Goal: Task Accomplishment & Management: Manage account settings

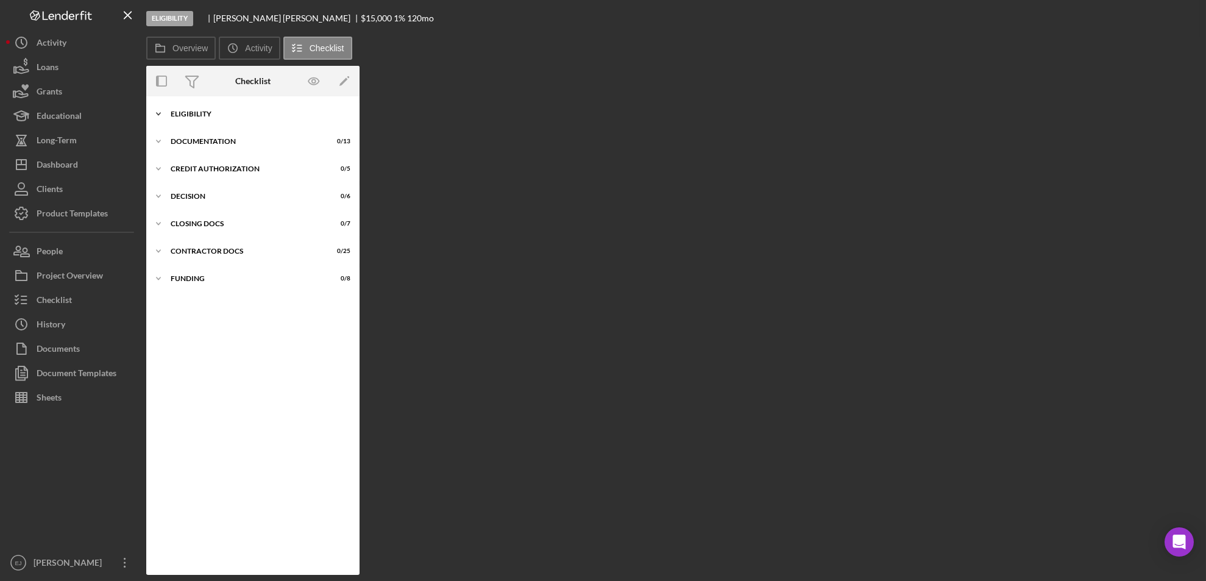
click at [160, 113] on polyline at bounding box center [159, 114] width 4 height 2
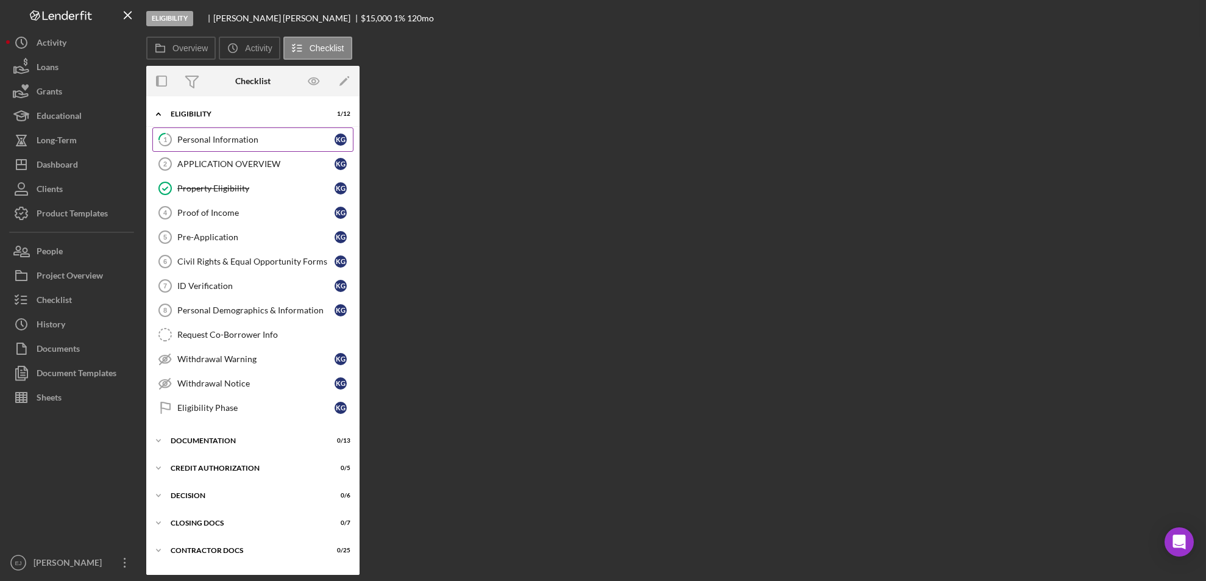
click at [237, 140] on div "Personal Information" at bounding box center [255, 140] width 157 height 10
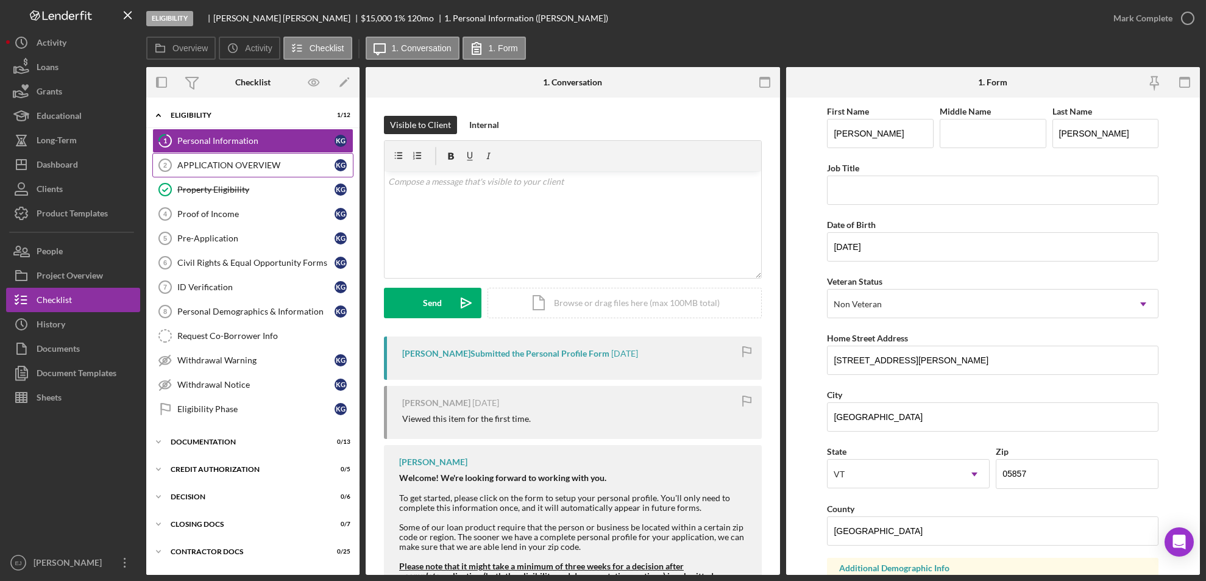
click at [207, 162] on div "APPLICATION OVERVIEW" at bounding box center [255, 165] width 157 height 10
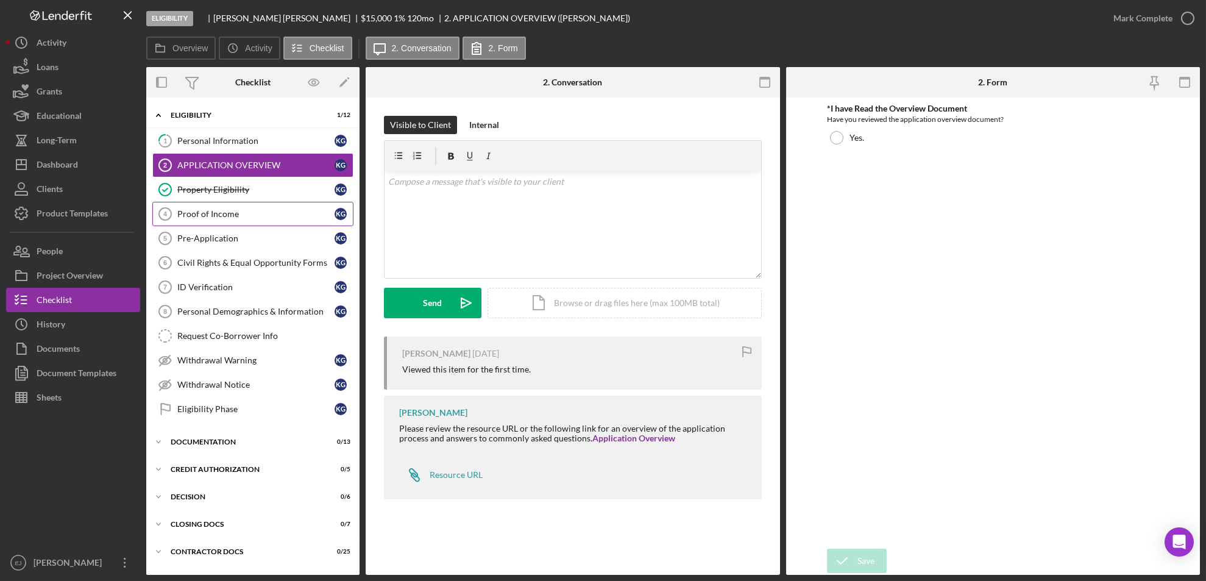
click at [218, 212] on div "Proof of Income" at bounding box center [255, 214] width 157 height 10
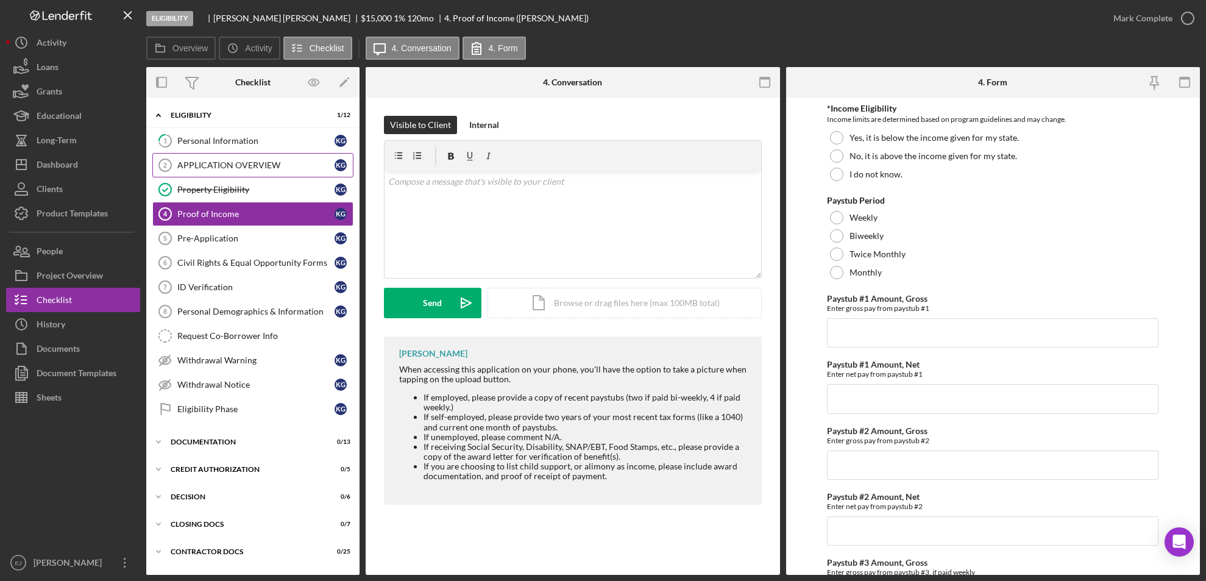
click at [277, 159] on link "APPLICATION OVERVIEW 2 APPLICATION OVERVIEW K G" at bounding box center [252, 165] width 201 height 24
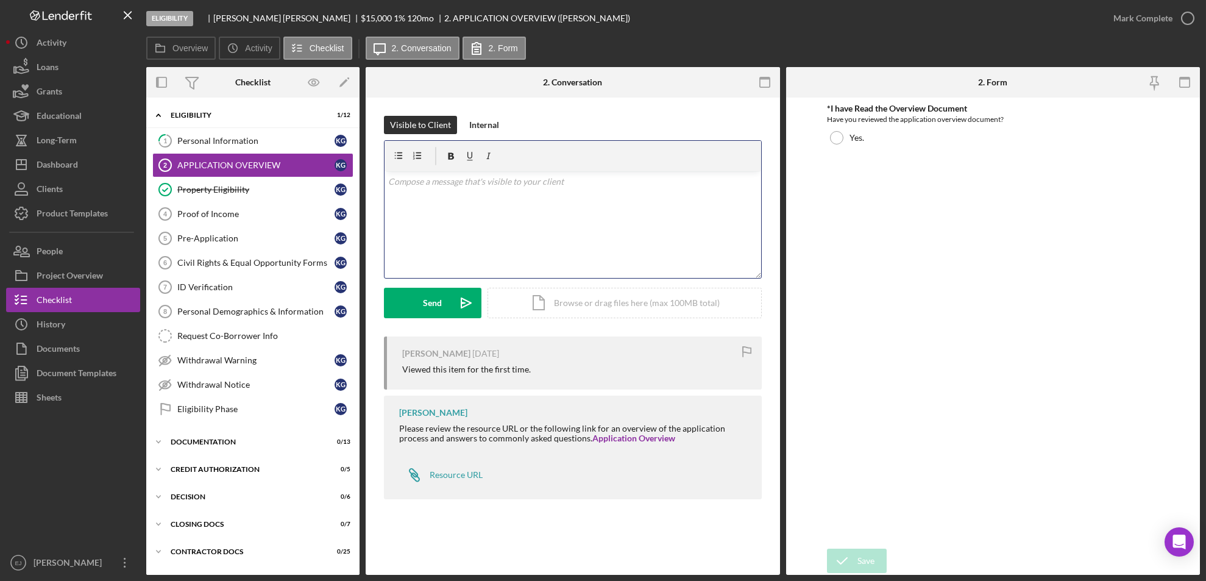
click at [472, 200] on div "v Color teal Color pink Remove color Add row above Add row below Add column bef…" at bounding box center [573, 224] width 377 height 107
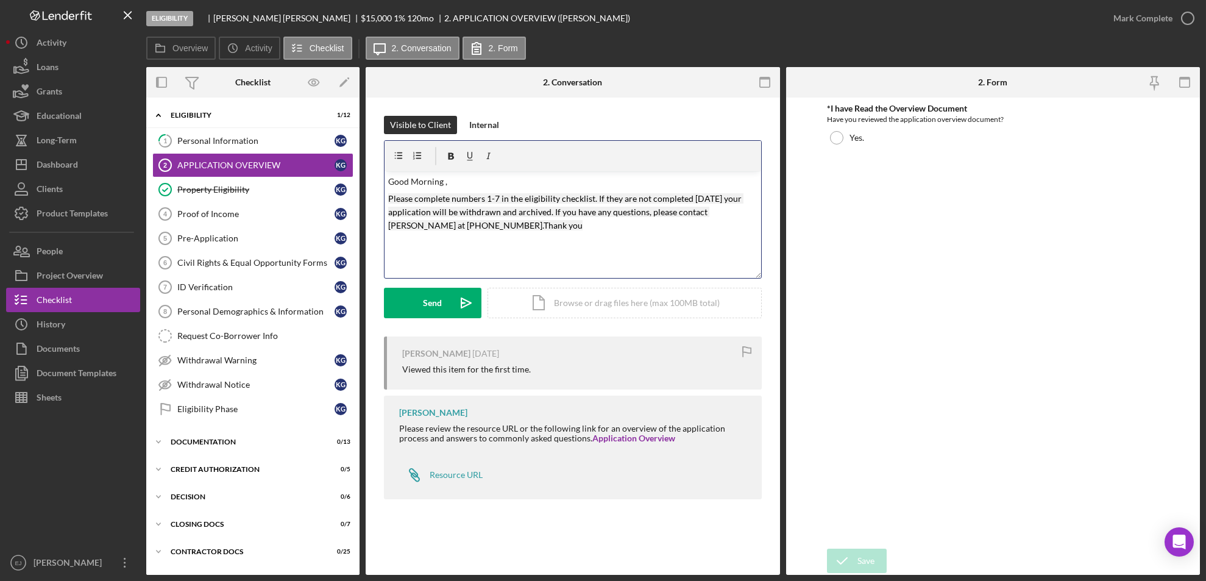
click at [497, 196] on mark "Please complete numbers 1-7 in the eligibility checklist. If they are not compl…" at bounding box center [565, 212] width 355 height 38
click at [424, 304] on div "Send" at bounding box center [433, 303] width 19 height 30
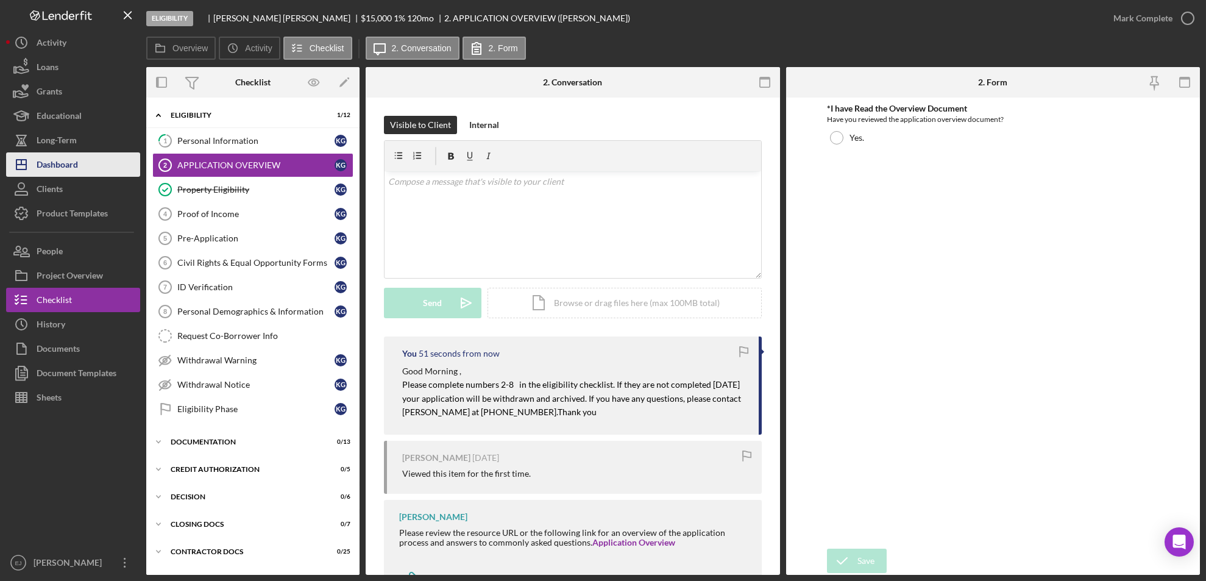
click at [41, 165] on div "Dashboard" at bounding box center [57, 165] width 41 height 27
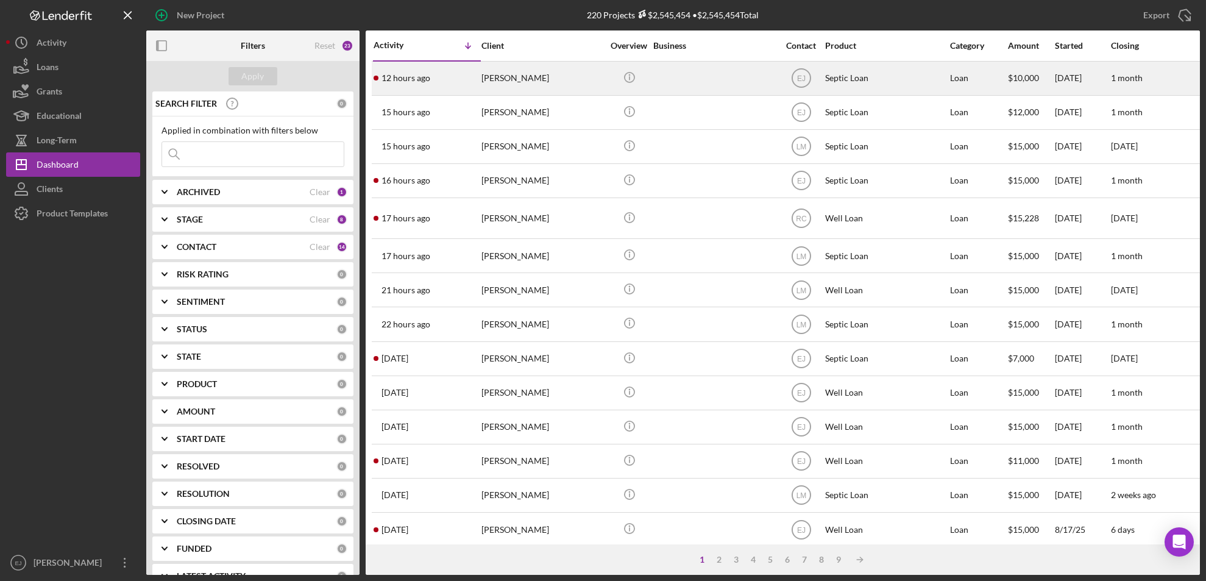
click at [526, 83] on div "[PERSON_NAME]" at bounding box center [543, 78] width 122 height 32
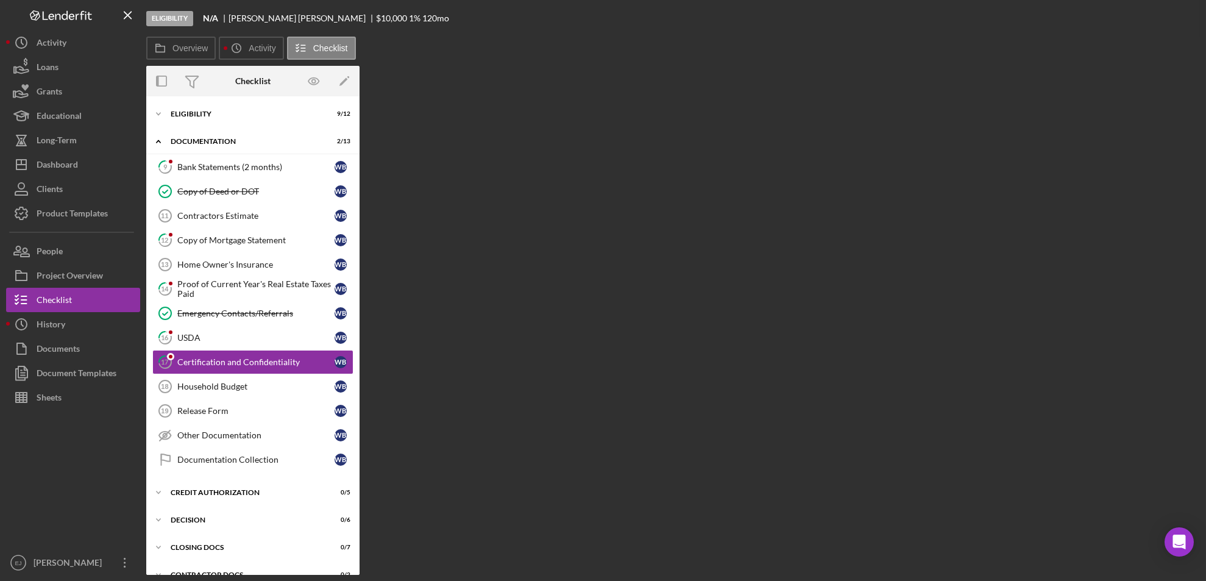
scroll to position [26, 0]
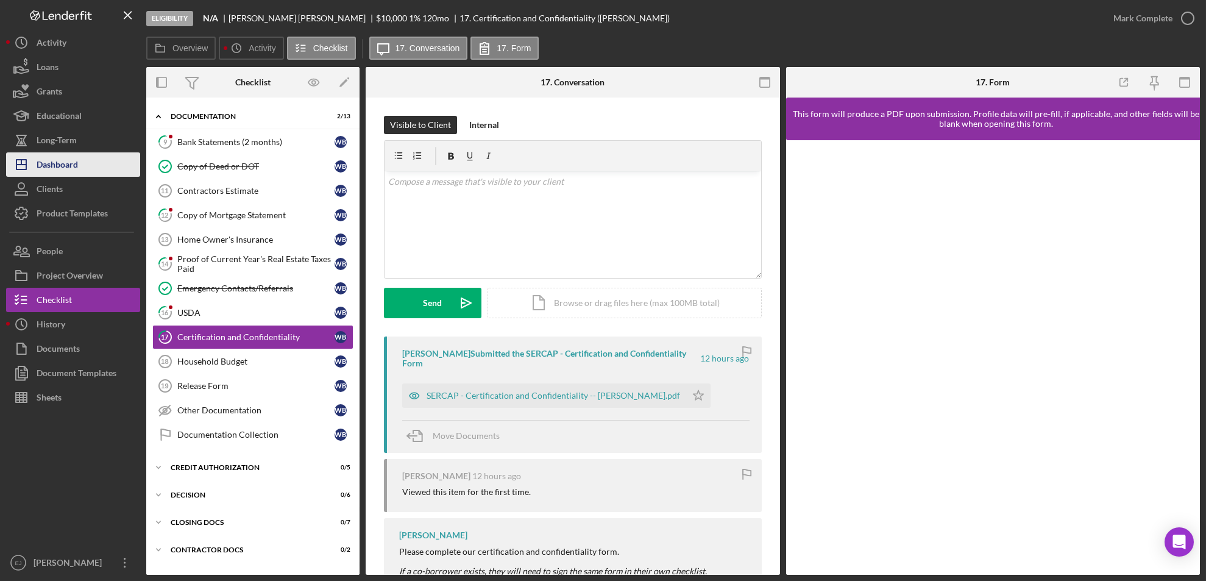
click at [76, 154] on div "Dashboard" at bounding box center [57, 165] width 41 height 27
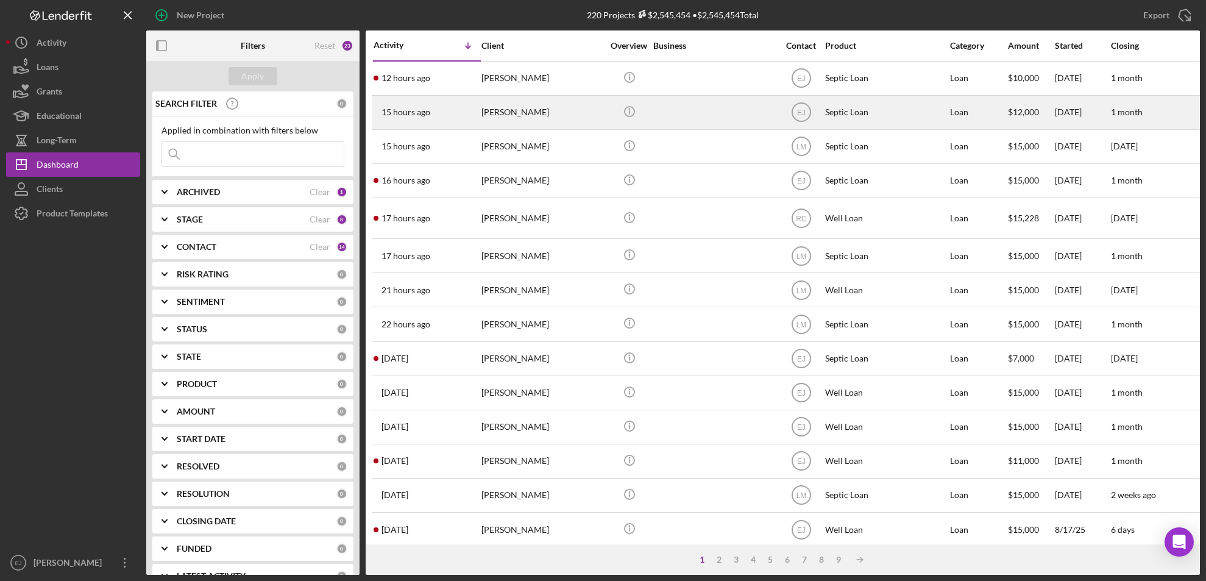
click at [515, 120] on div "[PERSON_NAME]" at bounding box center [543, 112] width 122 height 32
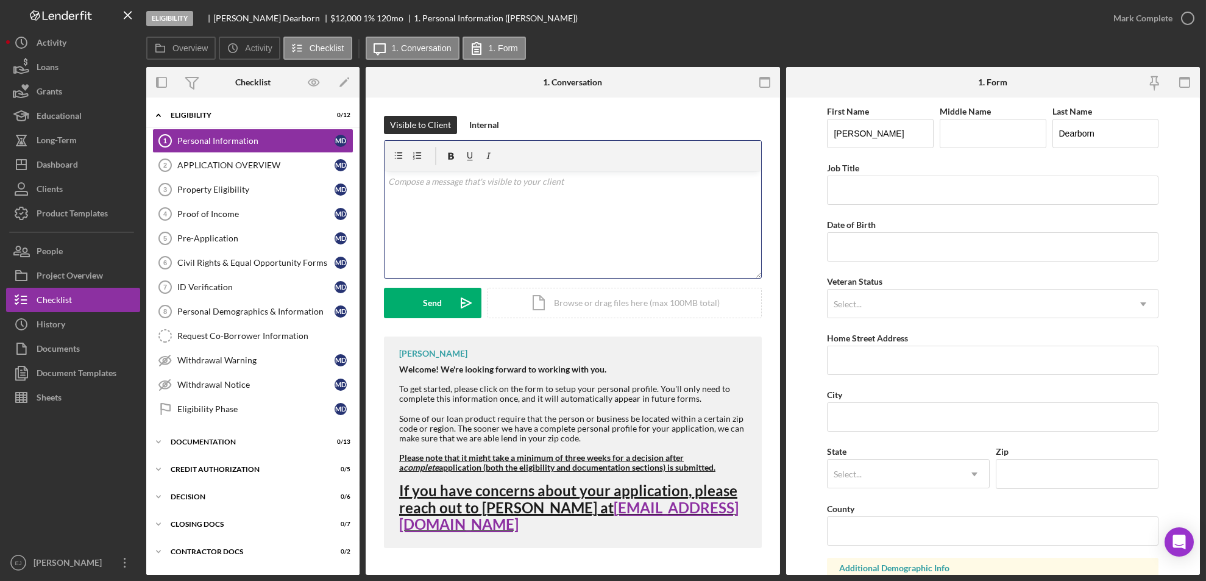
click at [477, 205] on div "v Color teal Color pink Remove color Add row above Add row below Add column bef…" at bounding box center [573, 224] width 377 height 107
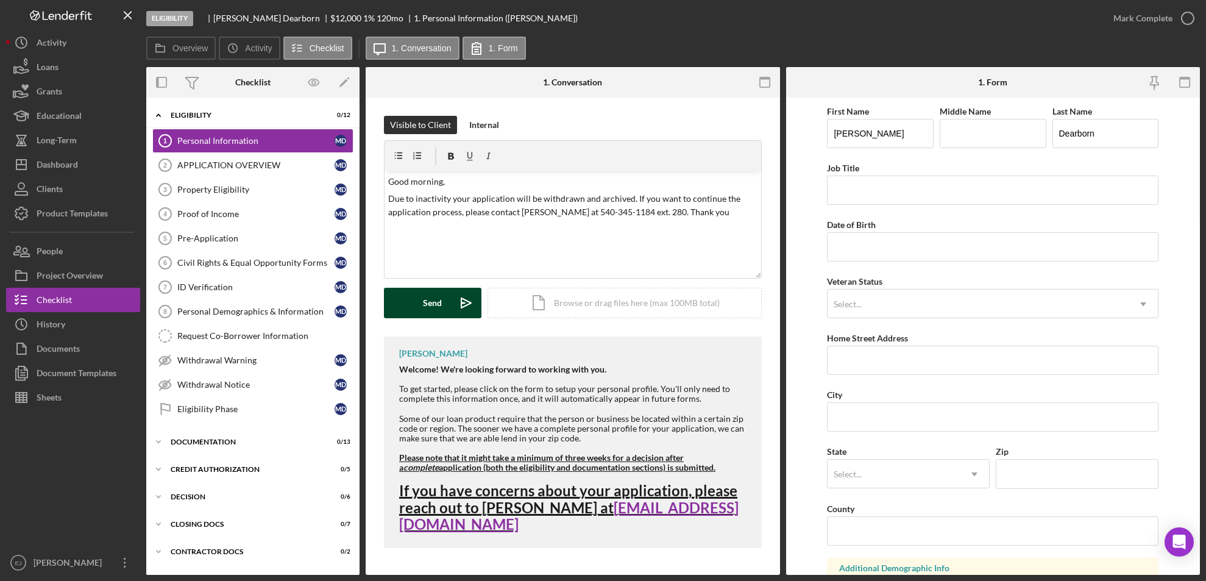
click at [415, 309] on button "Send Icon/icon-invite-send" at bounding box center [433, 303] width 98 height 30
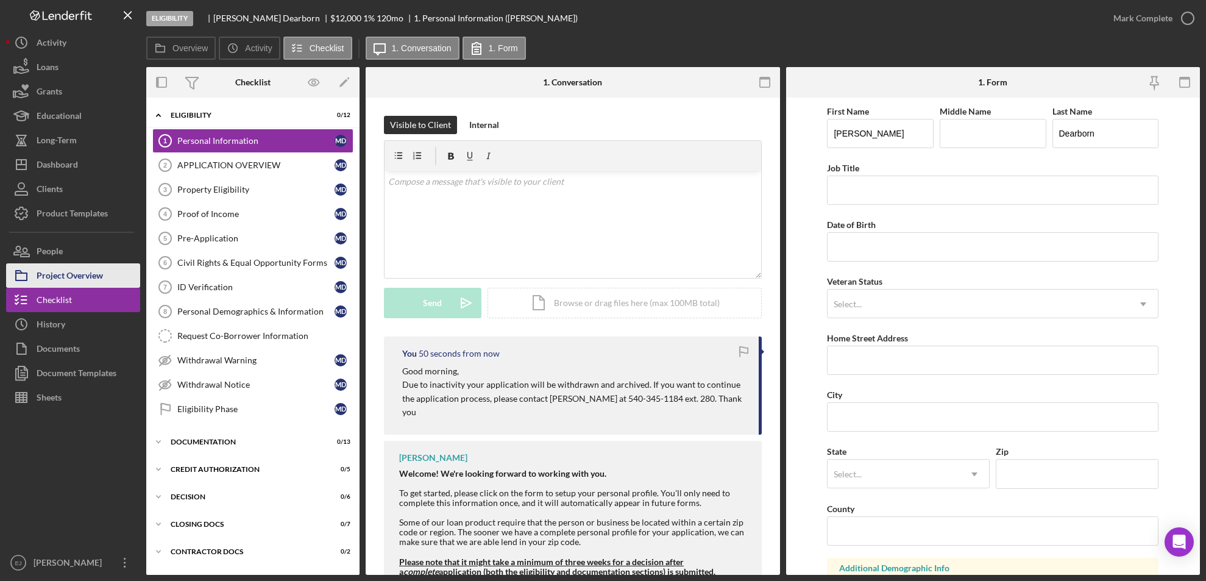
click at [113, 277] on button "Project Overview" at bounding box center [73, 275] width 134 height 24
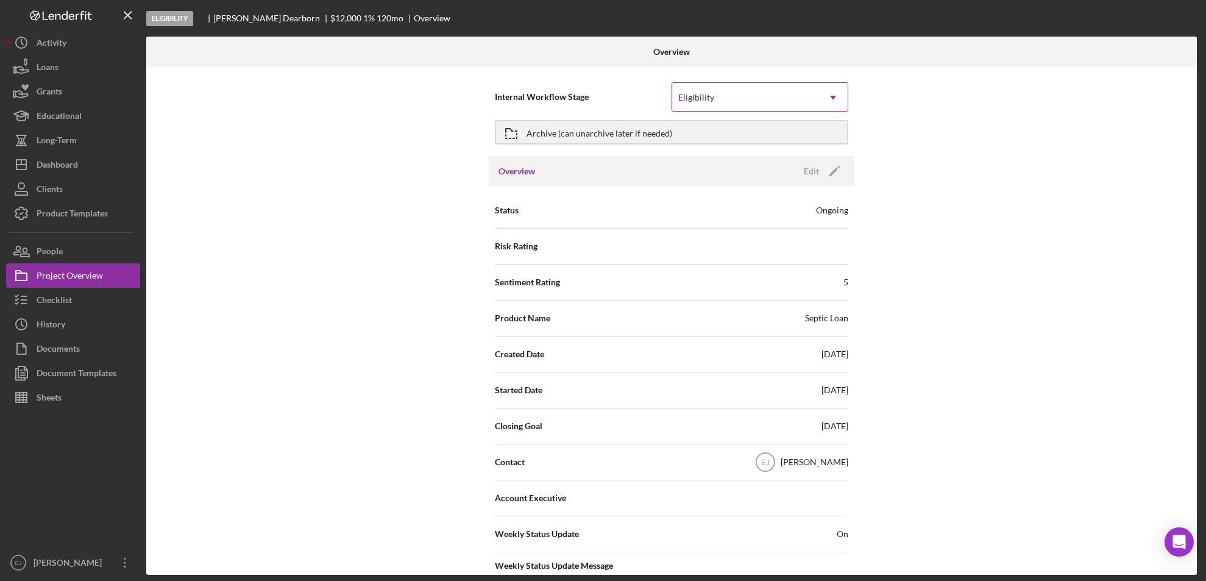
click at [831, 91] on icon "Icon/Dropdown Arrow" at bounding box center [833, 97] width 29 height 29
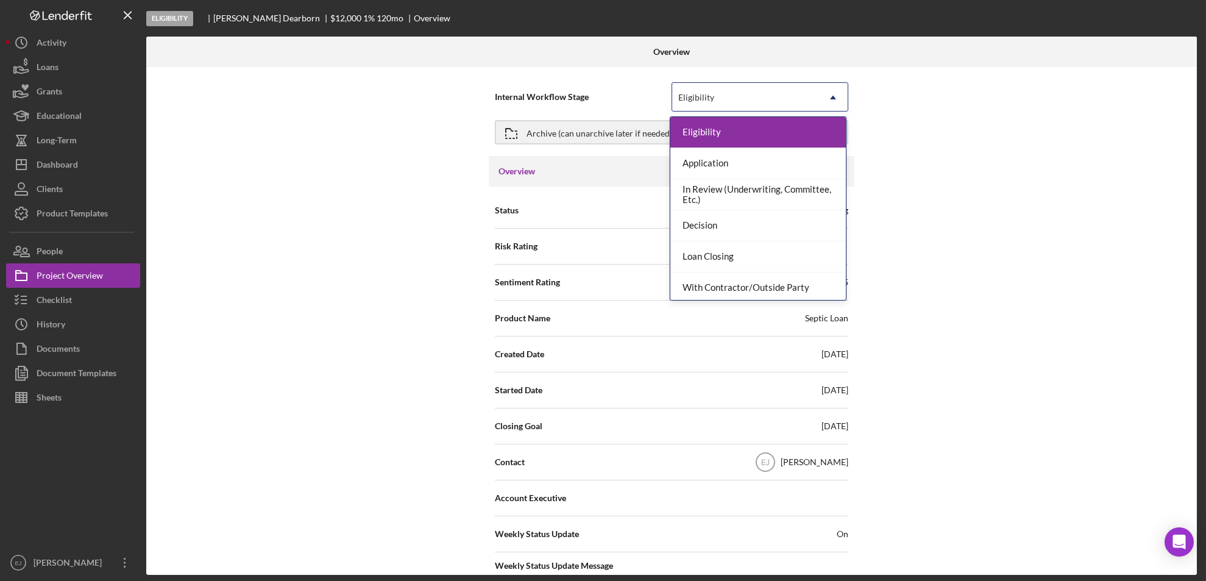
scroll to position [96, 0]
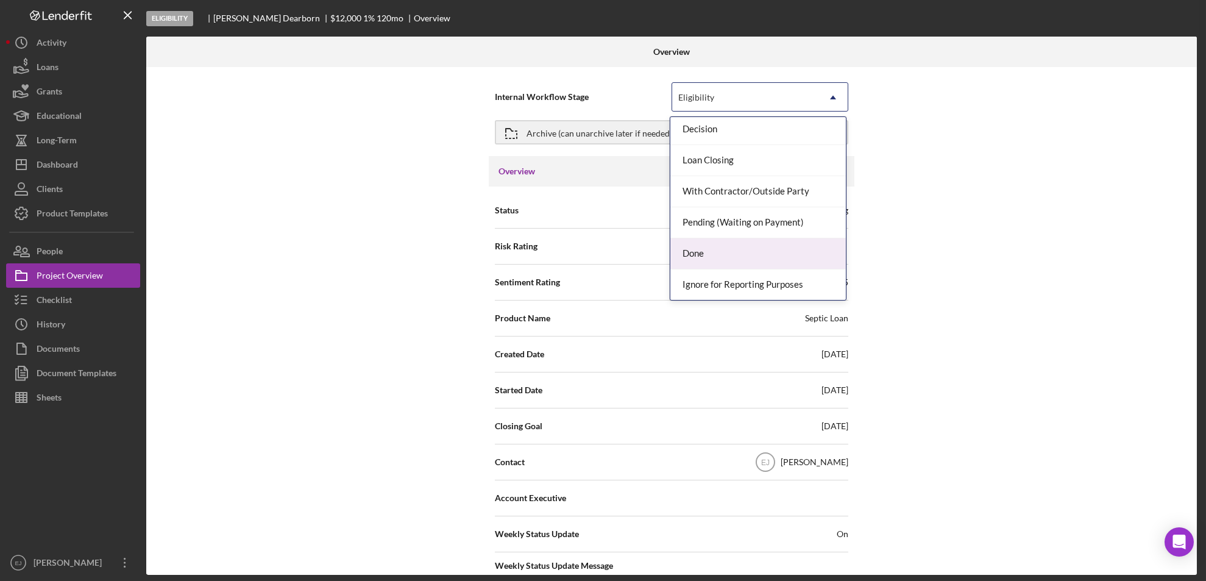
click at [784, 248] on div "Done" at bounding box center [759, 253] width 176 height 31
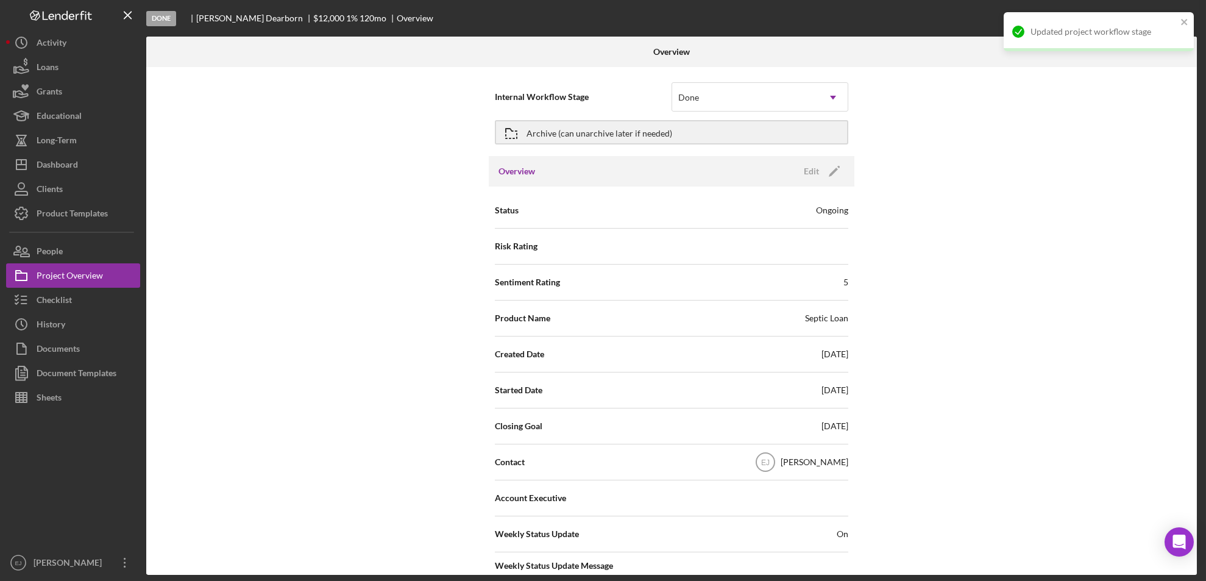
click at [1175, 406] on div "Internal Workflow Stage Done Icon/Dropdown Arrow Archive (can unarchive later i…" at bounding box center [671, 321] width 1051 height 508
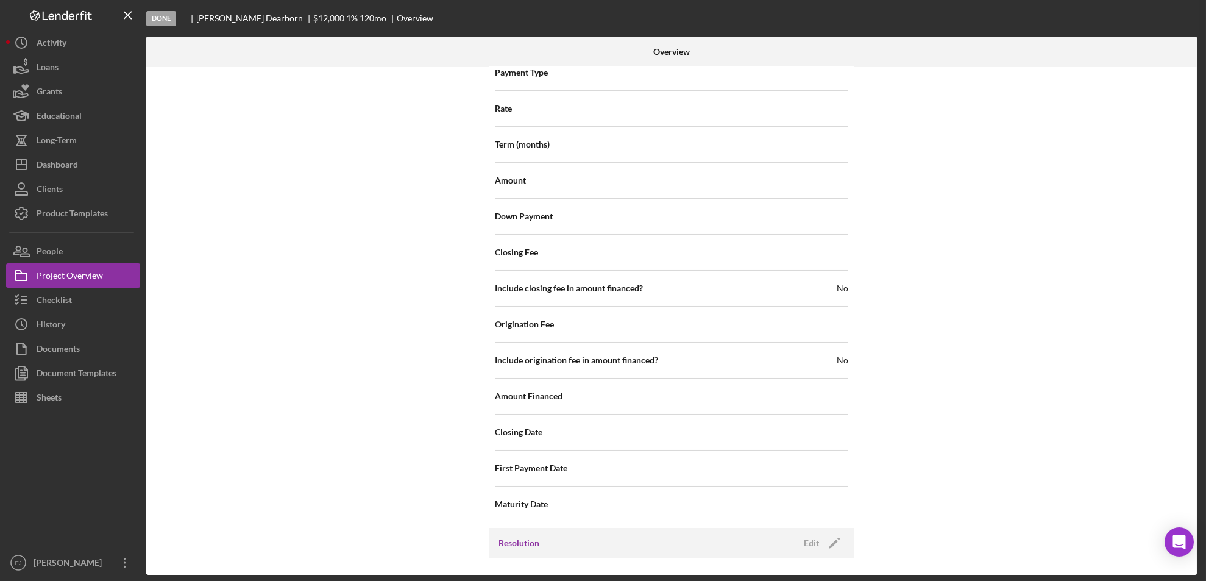
scroll to position [1304, 0]
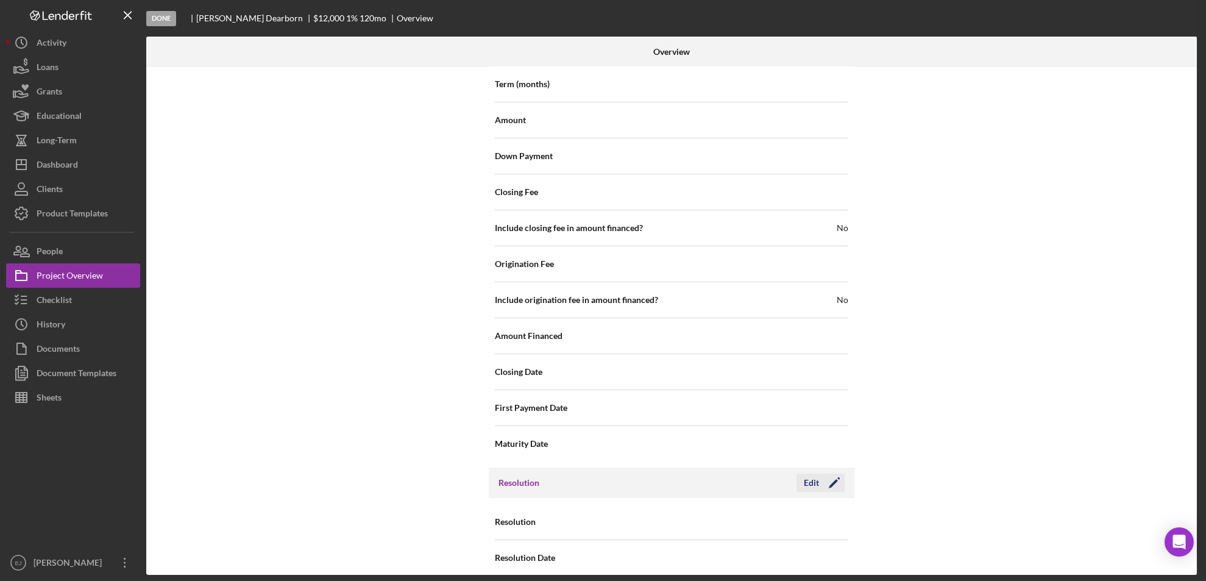
click at [810, 474] on div "Edit" at bounding box center [811, 483] width 15 height 18
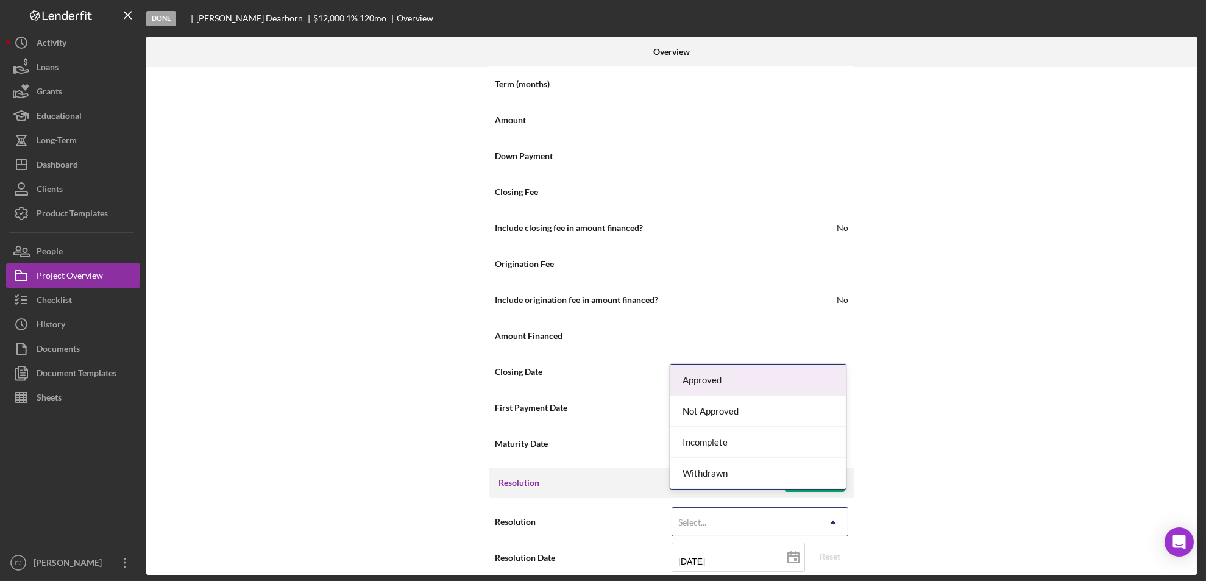
click at [827, 511] on icon "Icon/Dropdown Arrow" at bounding box center [833, 522] width 29 height 29
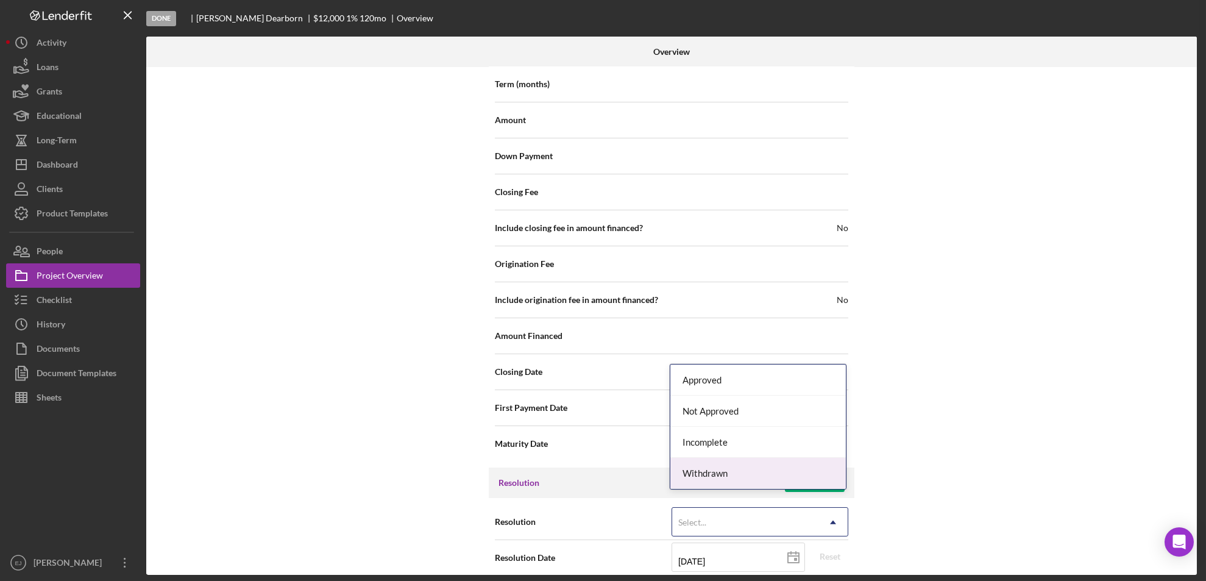
click at [806, 479] on div "Withdrawn" at bounding box center [759, 473] width 176 height 31
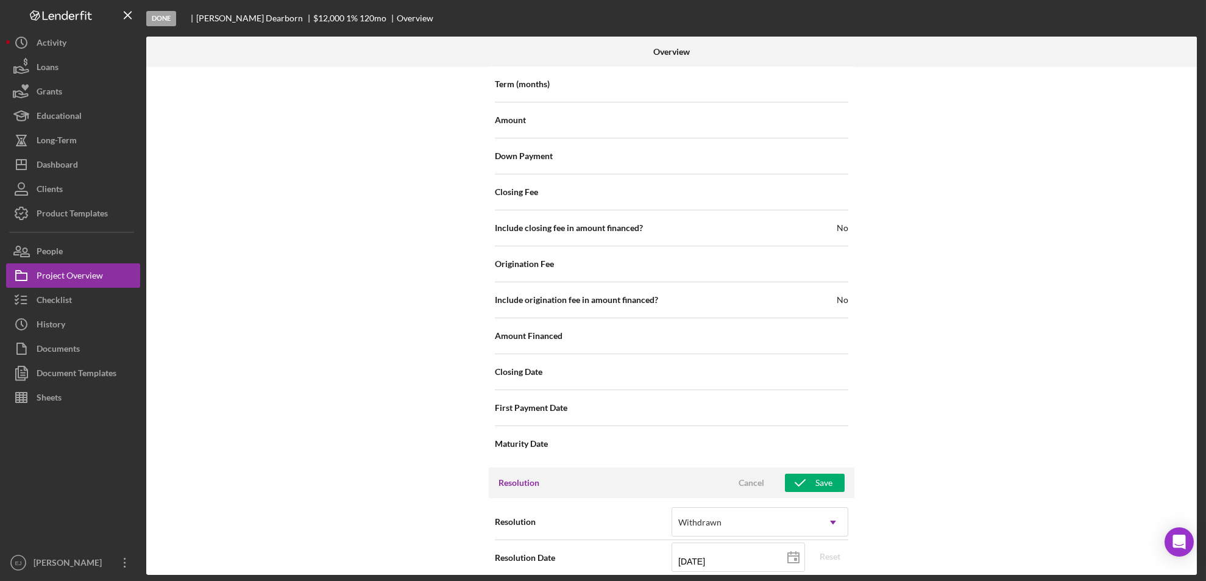
scroll to position [1381, 0]
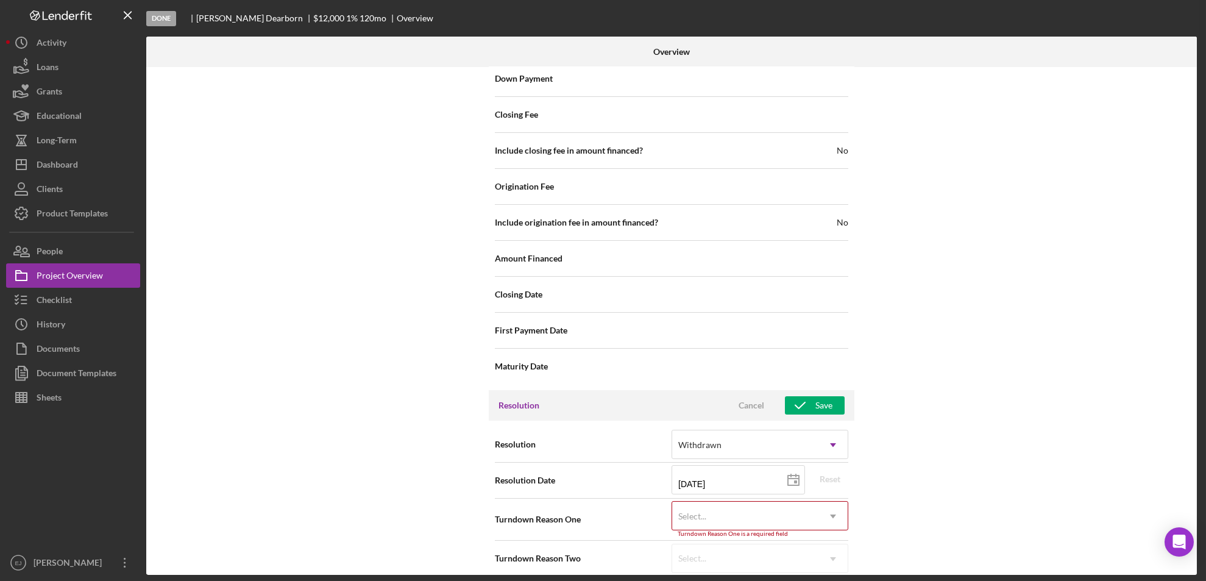
click at [827, 571] on div "Internal Workflow Stage Done Icon/Dropdown Arrow Archive (can unarchive later i…" at bounding box center [671, 321] width 1051 height 508
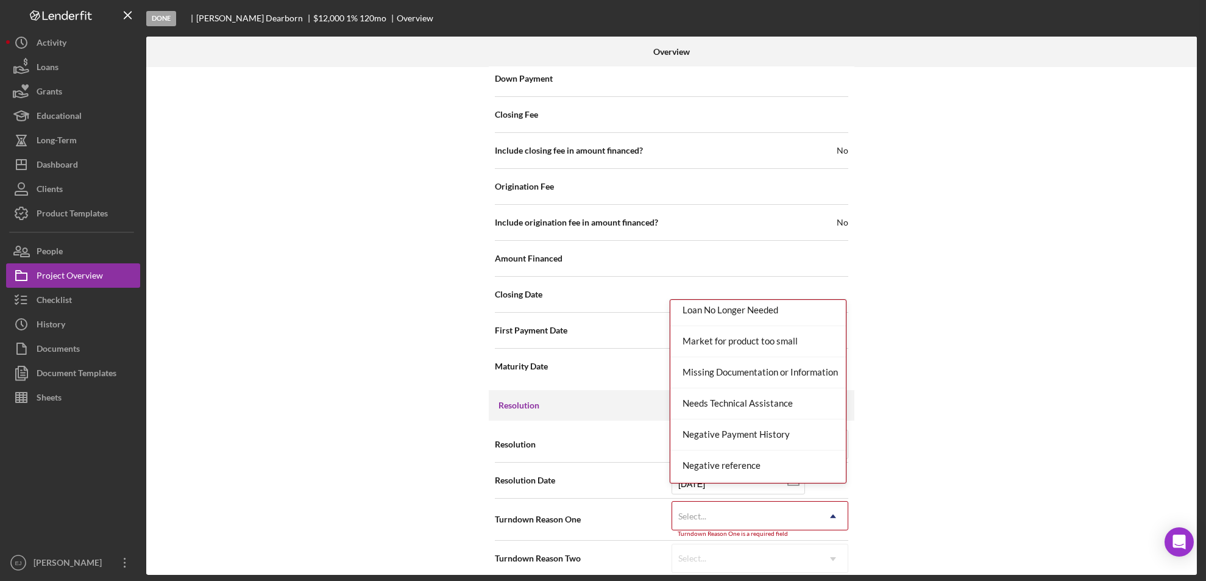
scroll to position [799, 0]
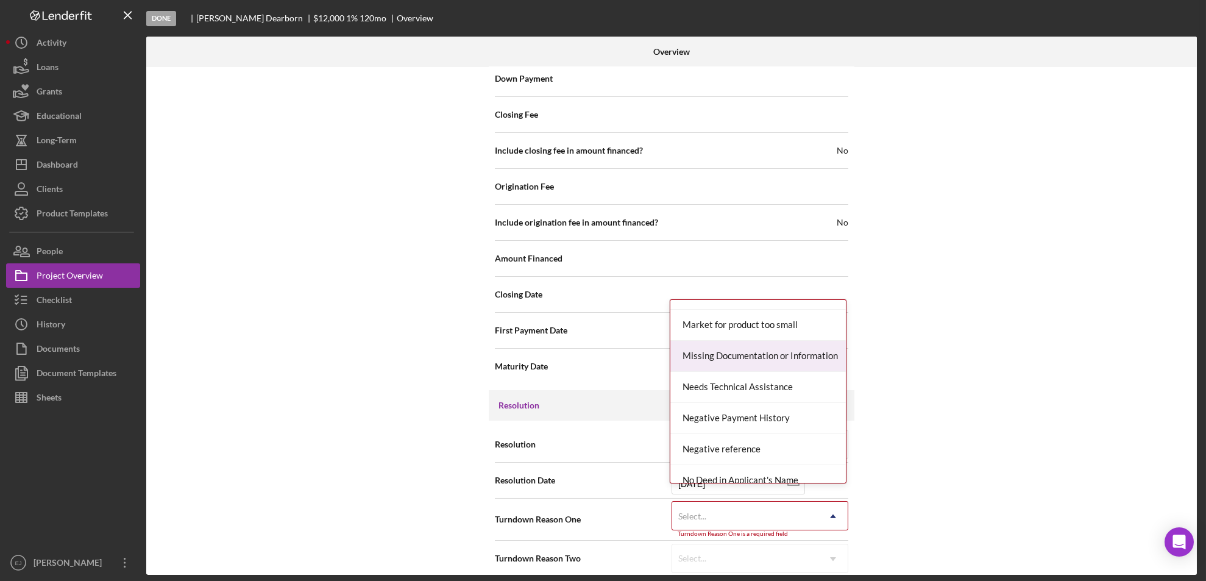
click at [809, 358] on div "Missing Documentation or Information" at bounding box center [759, 356] width 176 height 31
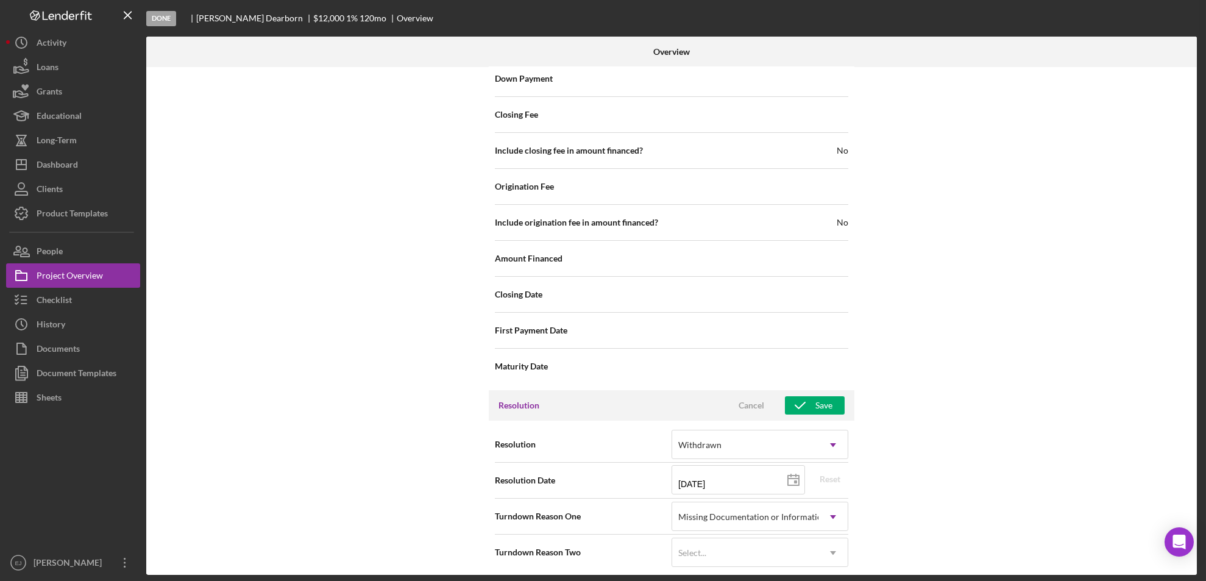
scroll to position [1376, 0]
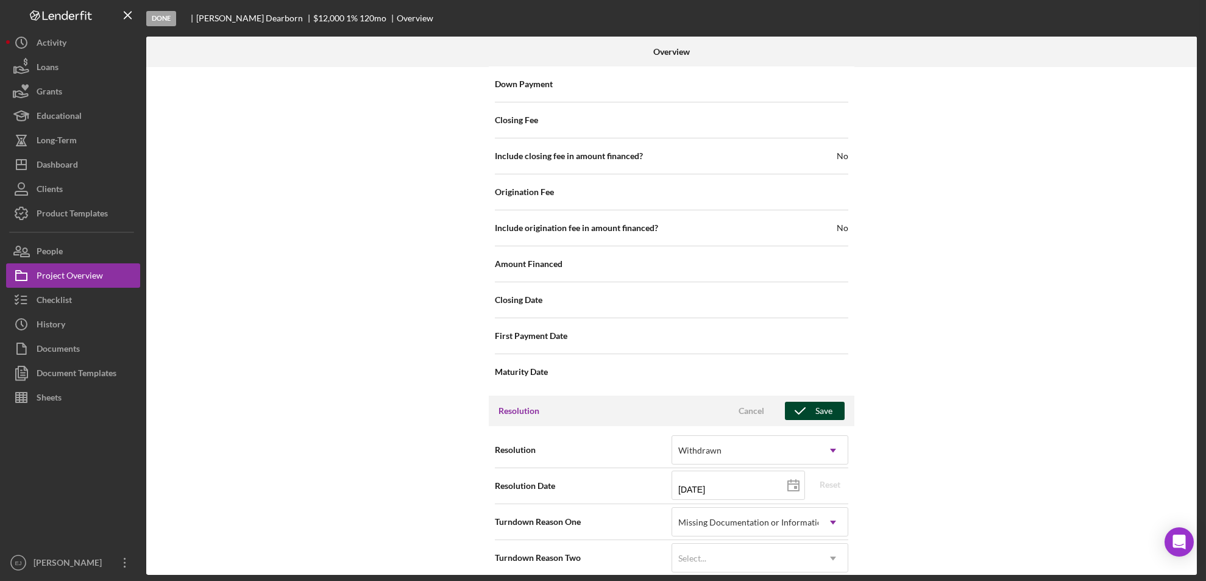
click at [825, 402] on div "Save" at bounding box center [824, 411] width 17 height 18
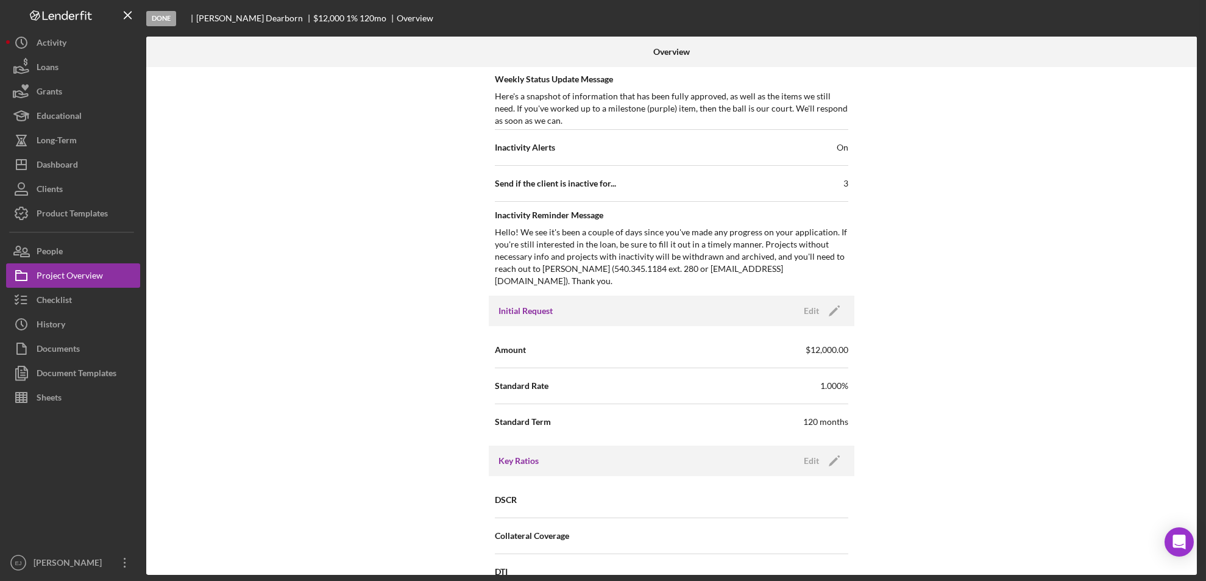
scroll to position [0, 0]
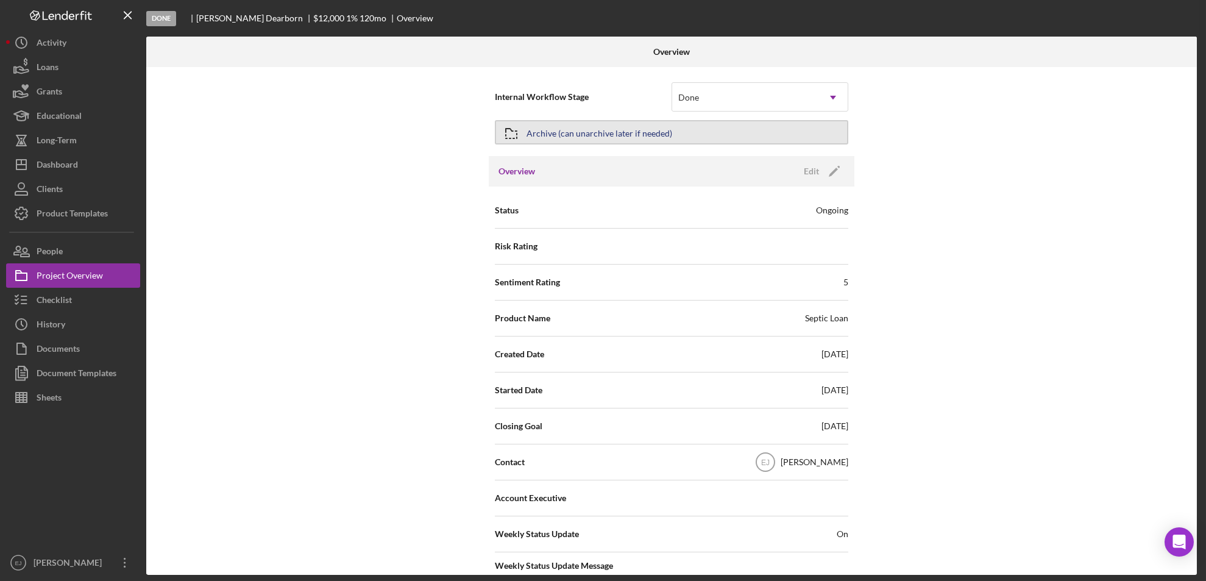
click at [508, 130] on icon "button" at bounding box center [511, 133] width 30 height 30
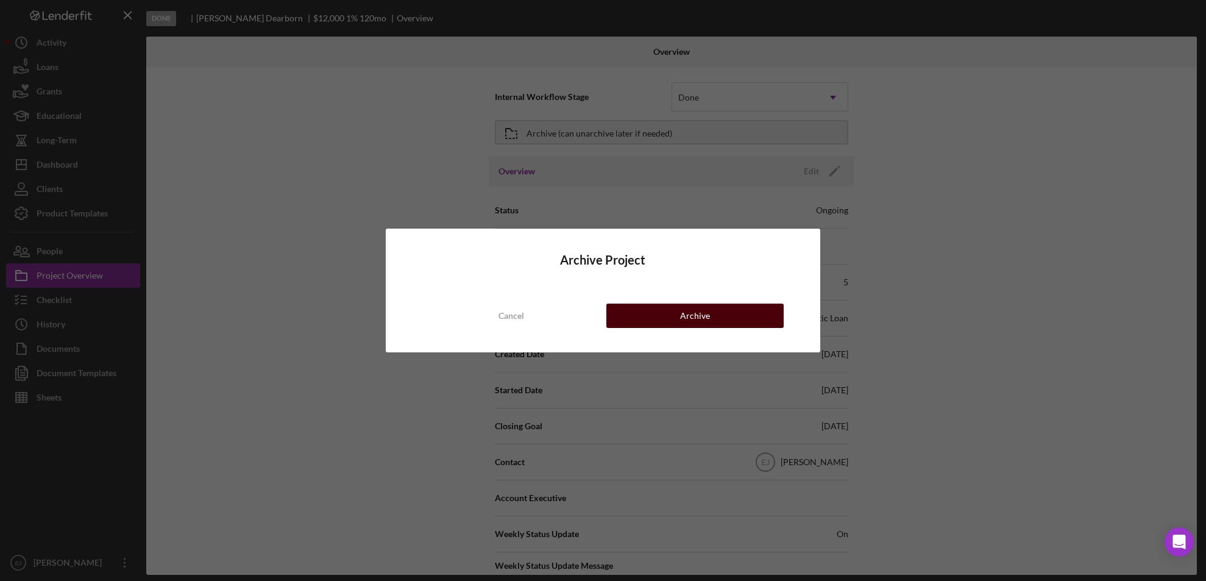
click at [695, 316] on div "Archive" at bounding box center [695, 316] width 30 height 24
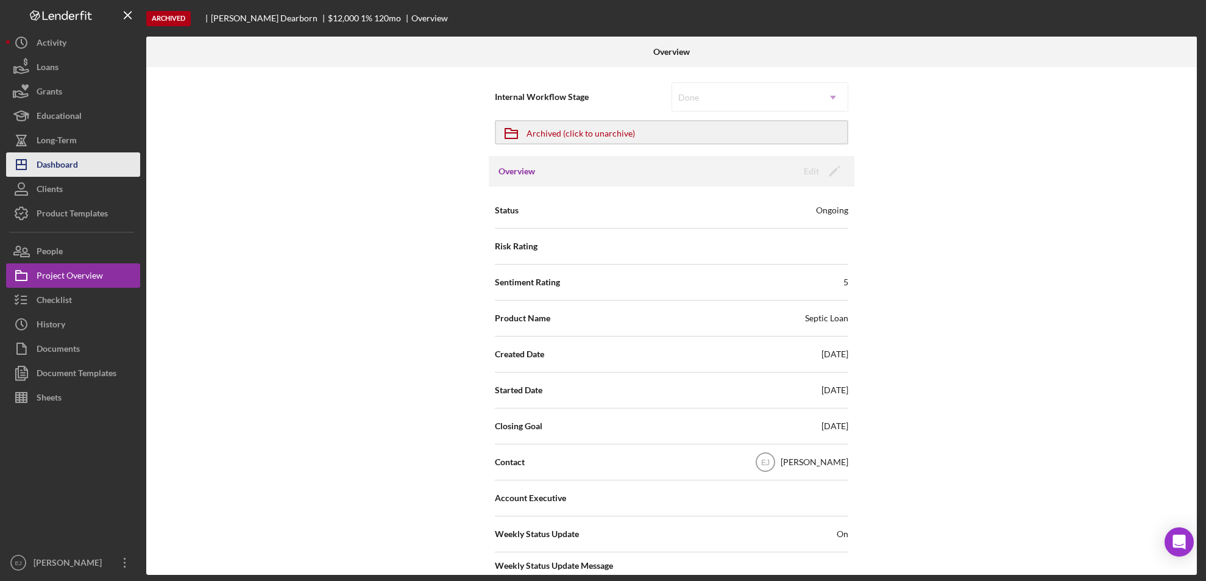
click at [59, 168] on div "Dashboard" at bounding box center [57, 165] width 41 height 27
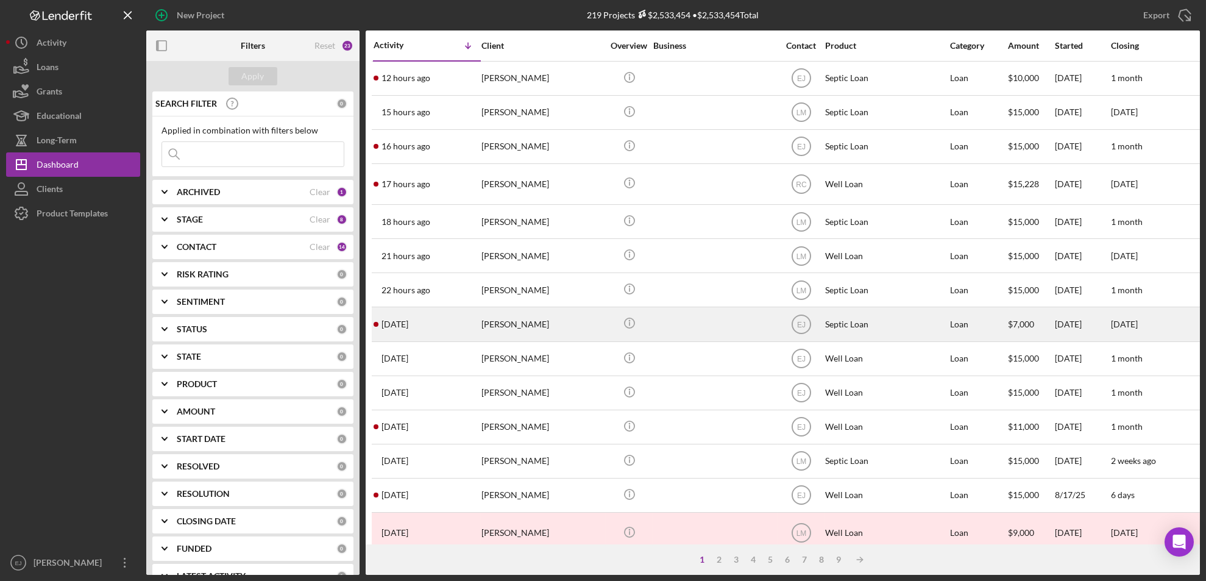
click at [523, 326] on div "[PERSON_NAME]" at bounding box center [543, 324] width 122 height 32
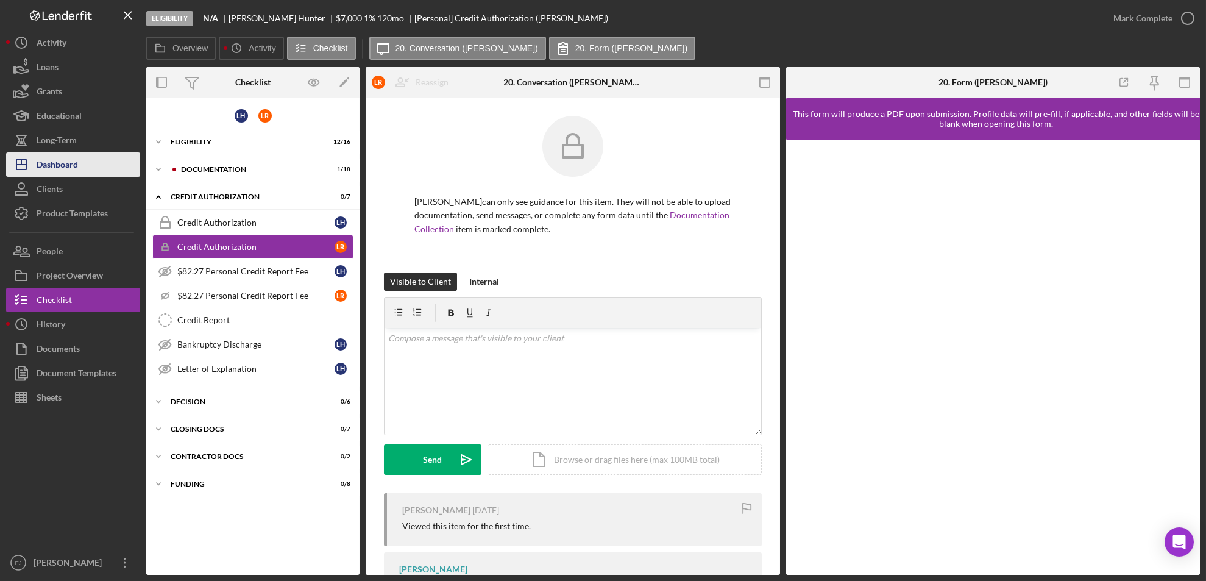
click at [70, 174] on div "Dashboard" at bounding box center [57, 165] width 41 height 27
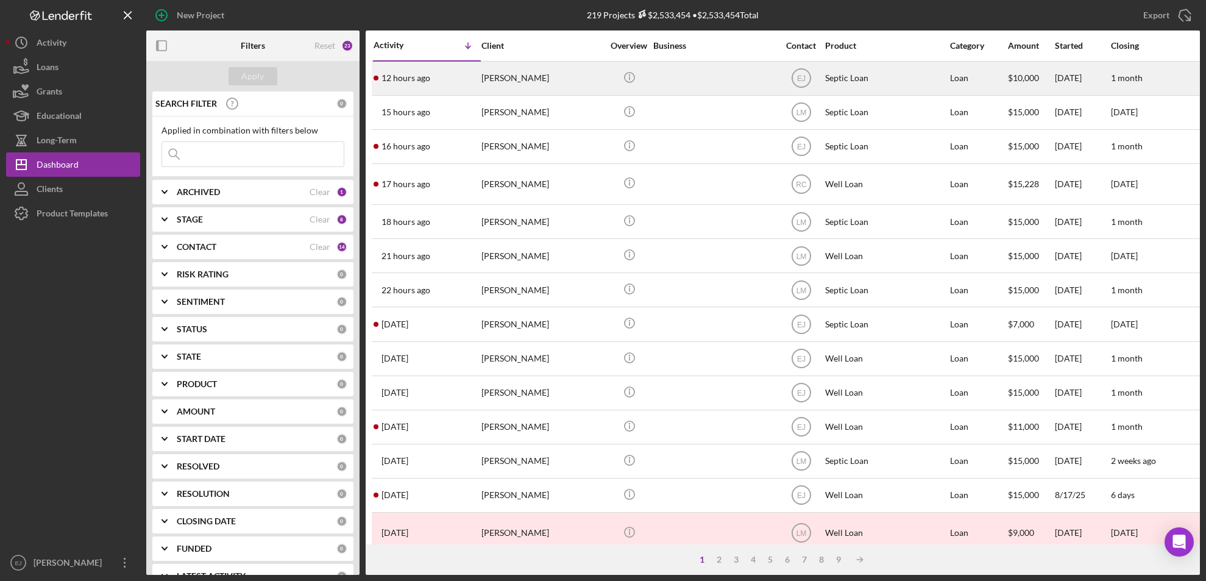
click at [509, 85] on div "[PERSON_NAME]" at bounding box center [543, 78] width 122 height 32
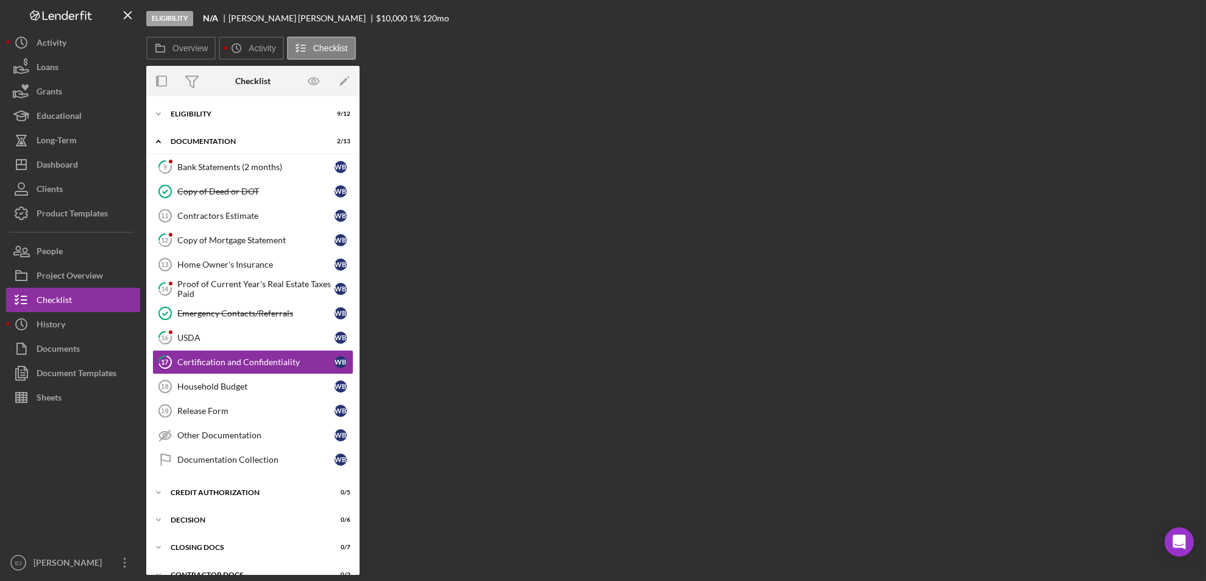
scroll to position [26, 0]
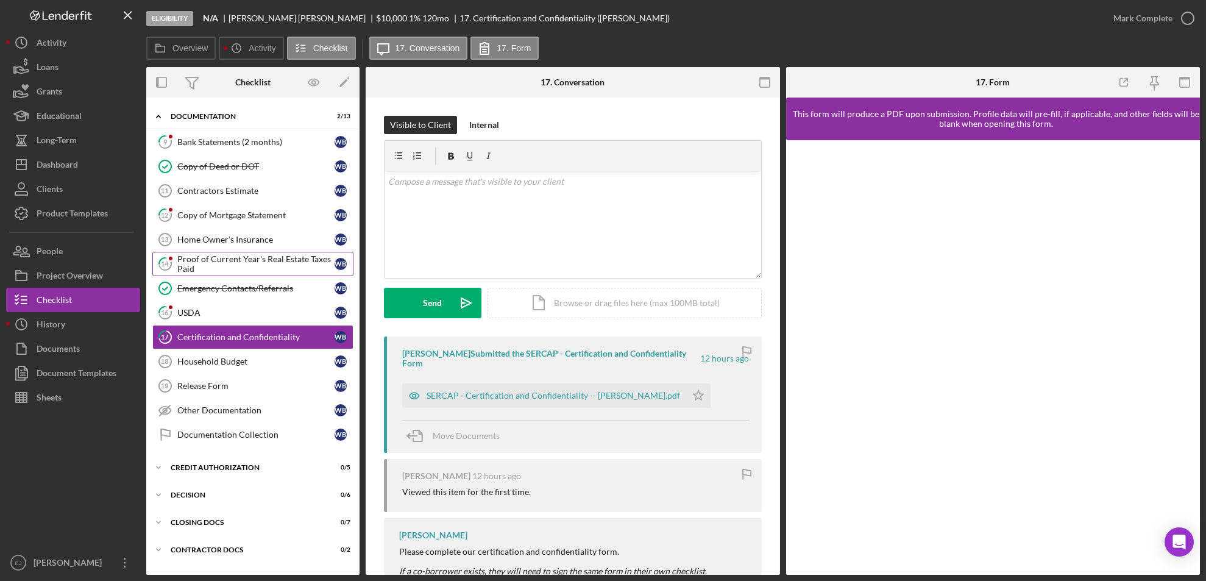
click at [246, 255] on div "Proof of Current Year's Real Estate Taxes Paid" at bounding box center [255, 264] width 157 height 20
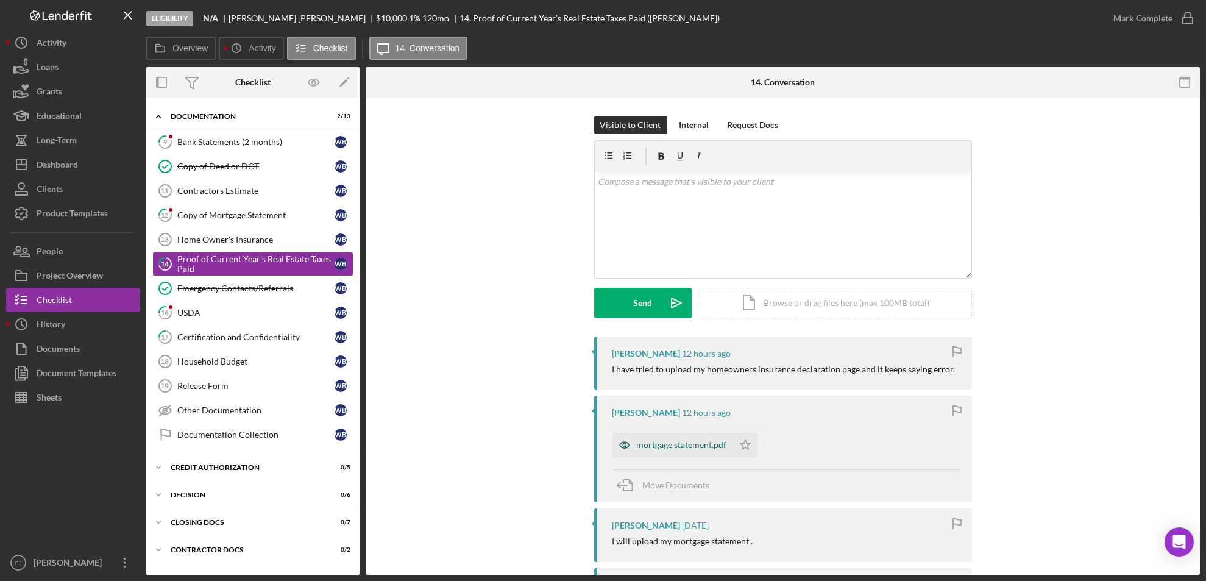
click at [678, 449] on div "mortgage statement.pdf" at bounding box center [682, 445] width 90 height 10
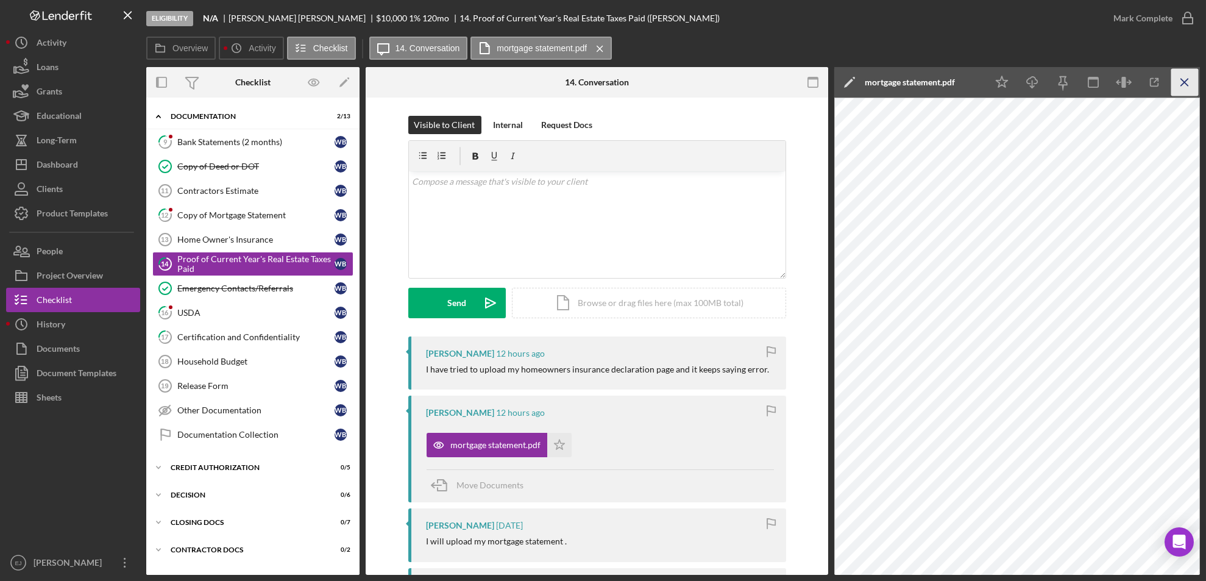
click at [1183, 74] on icon "Icon/Menu Close" at bounding box center [1185, 82] width 27 height 27
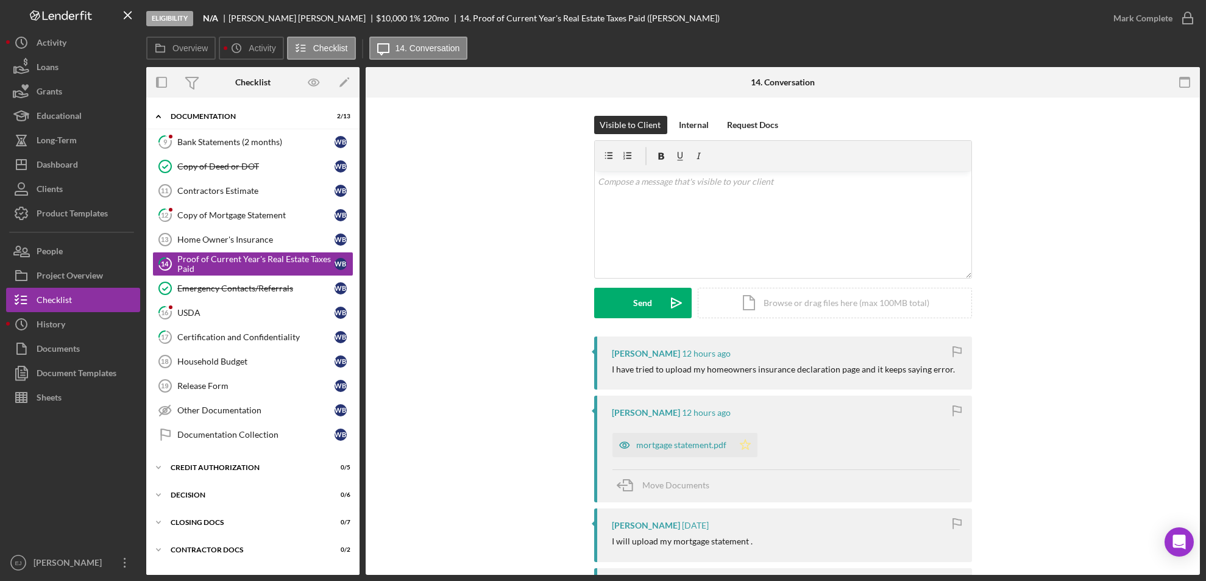
click at [742, 441] on polygon "button" at bounding box center [745, 445] width 10 height 10
click at [1187, 14] on icon "button" at bounding box center [1188, 18] width 30 height 30
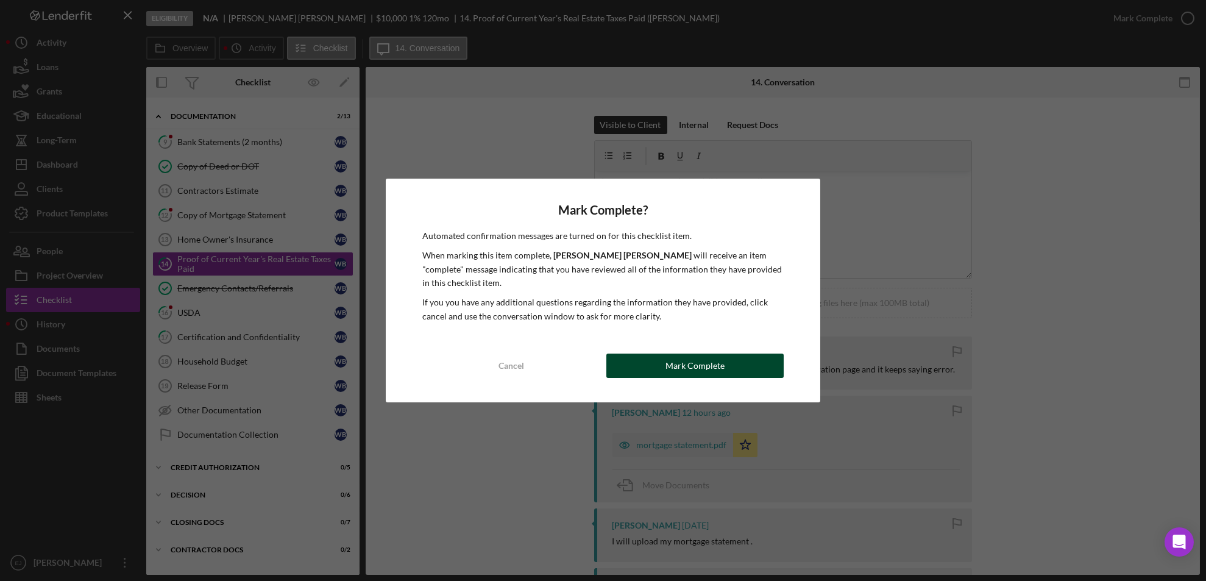
click at [683, 354] on div "Cancel Mark Complete" at bounding box center [603, 366] width 362 height 24
click at [650, 362] on button "Mark Complete" at bounding box center [696, 366] width 178 height 24
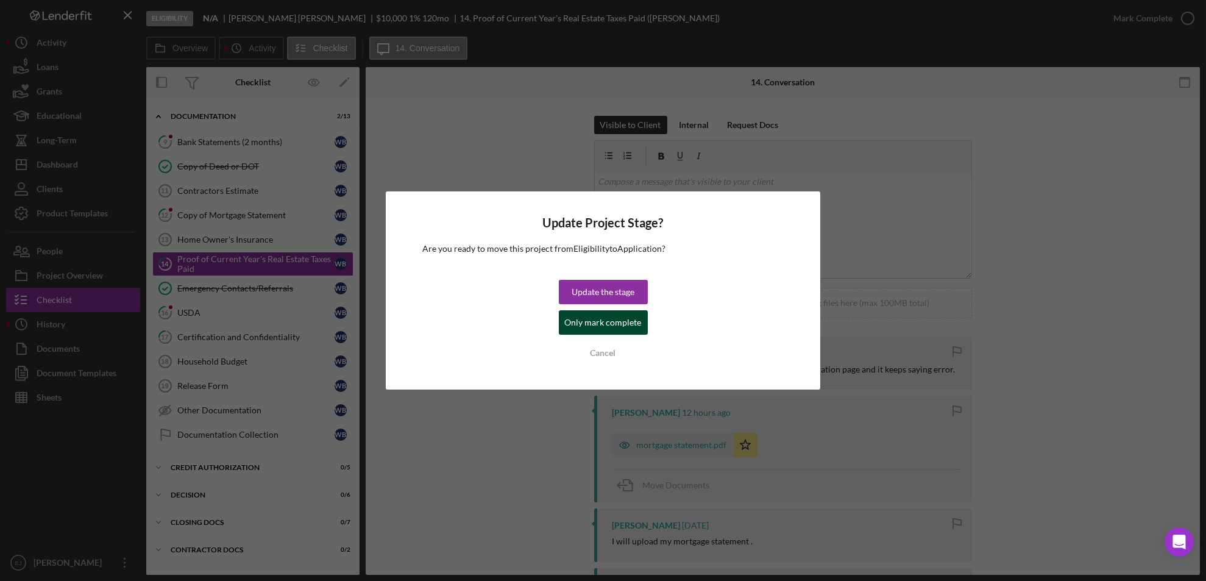
click at [633, 326] on div "Only mark complete" at bounding box center [603, 322] width 77 height 24
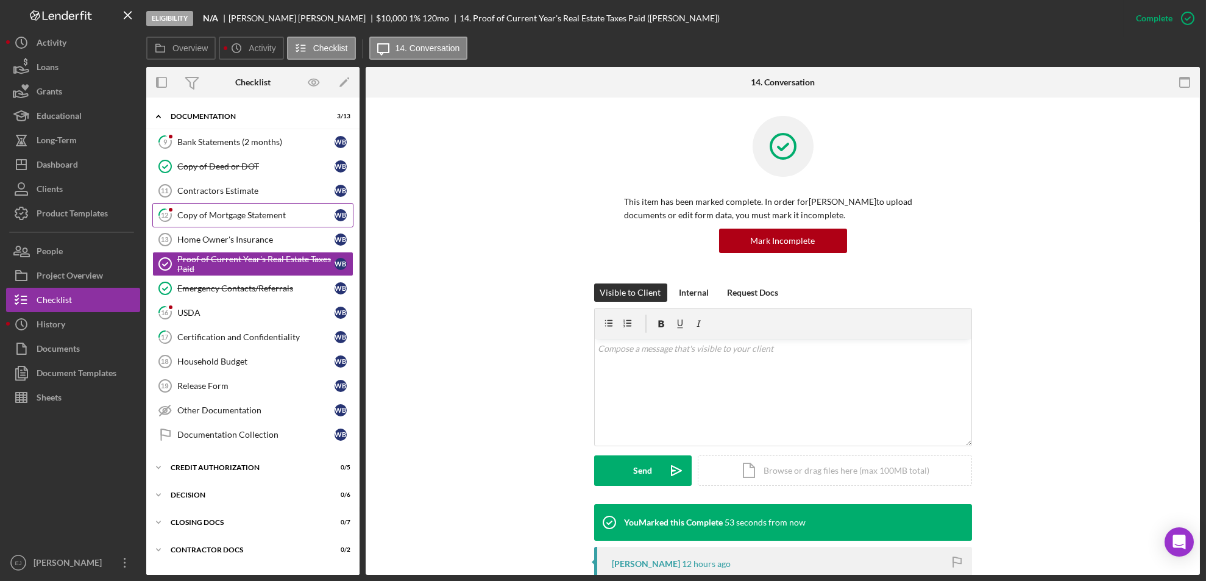
click at [255, 205] on link "12 Copy of Mortgage Statement W B" at bounding box center [252, 215] width 201 height 24
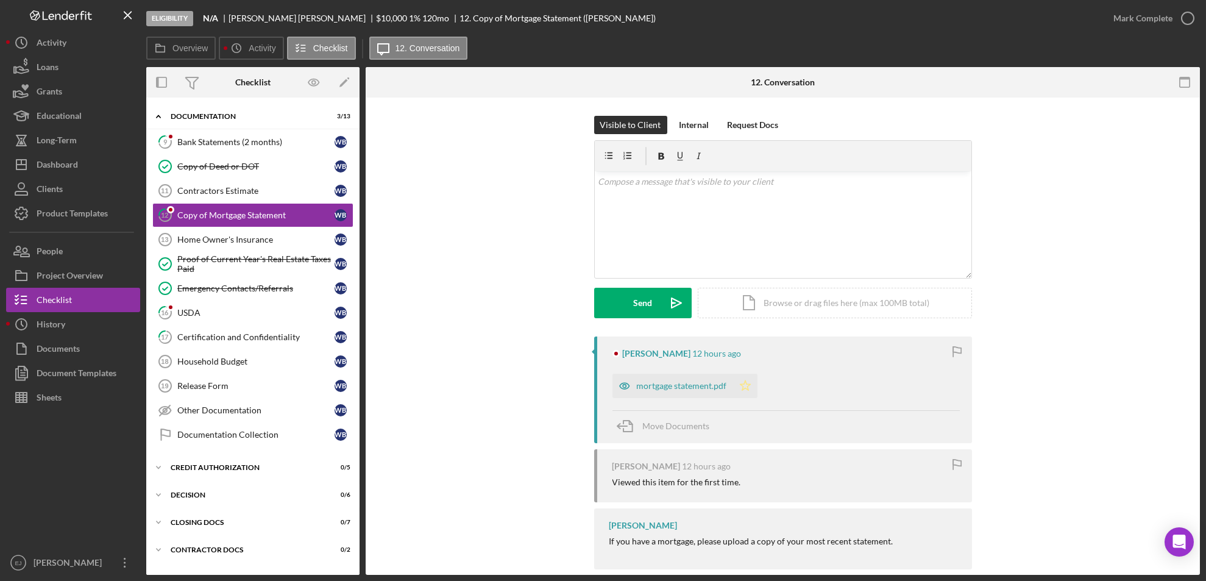
click at [742, 387] on icon "Icon/Star" at bounding box center [745, 386] width 24 height 24
click at [1192, 12] on icon "button" at bounding box center [1188, 18] width 30 height 30
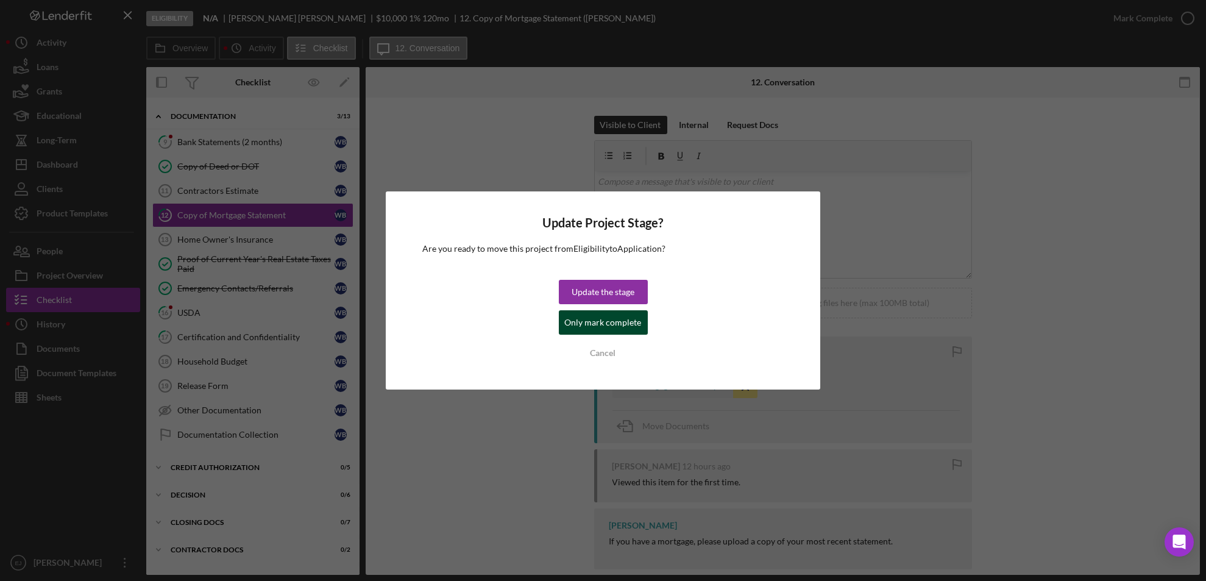
click at [633, 312] on div "Only mark complete" at bounding box center [603, 322] width 77 height 24
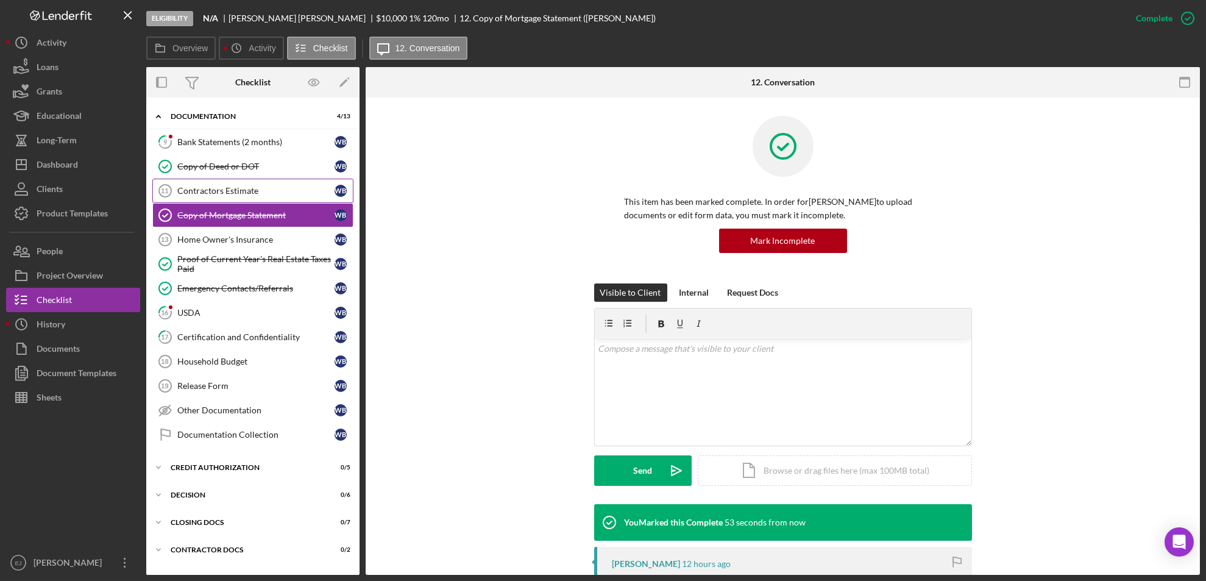
click at [243, 195] on link "Contractors Estimate 11 Contractors Estimate W B" at bounding box center [252, 191] width 201 height 24
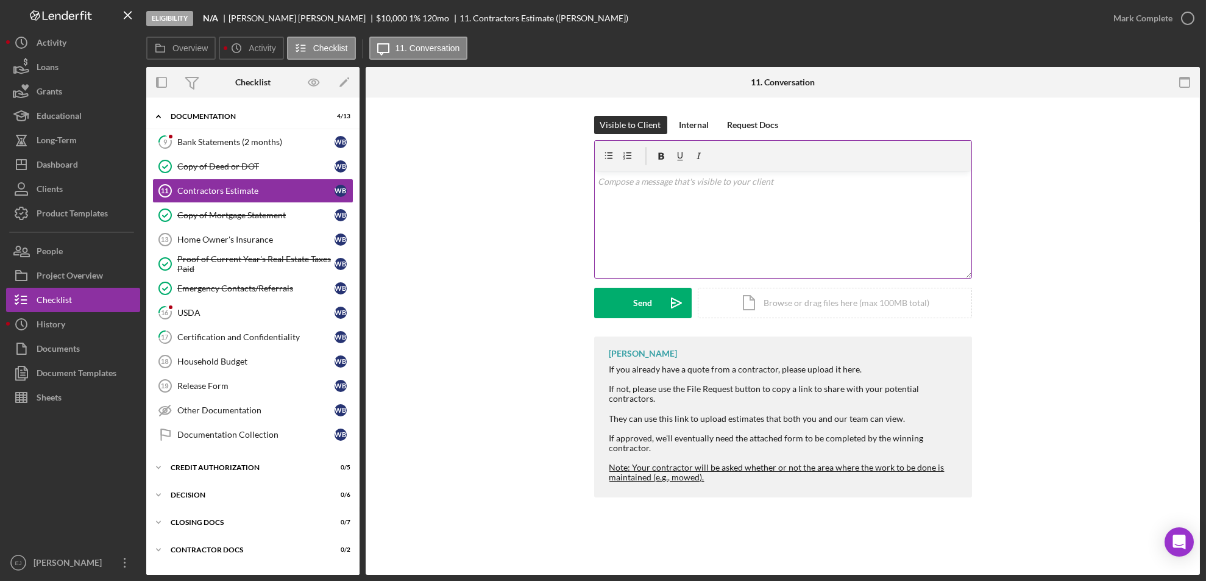
click at [647, 196] on div "v Color teal Color pink Remove color Add row above Add row below Add column bef…" at bounding box center [783, 224] width 377 height 107
click at [641, 307] on div "Send" at bounding box center [642, 303] width 19 height 30
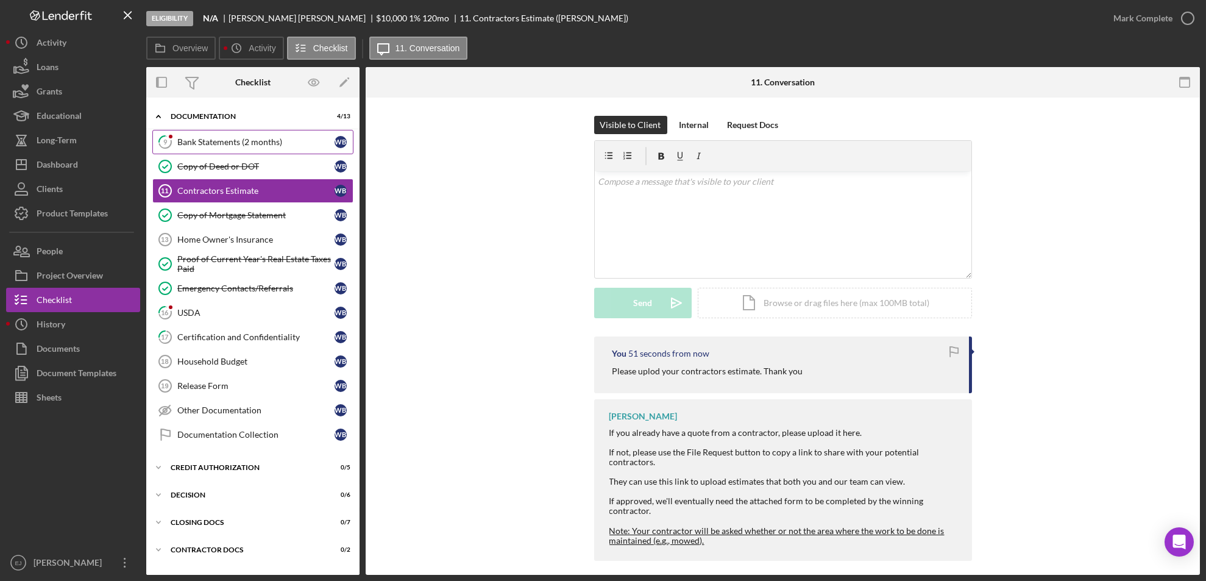
click at [249, 139] on div "Bank Statements (2 months)" at bounding box center [255, 142] width 157 height 10
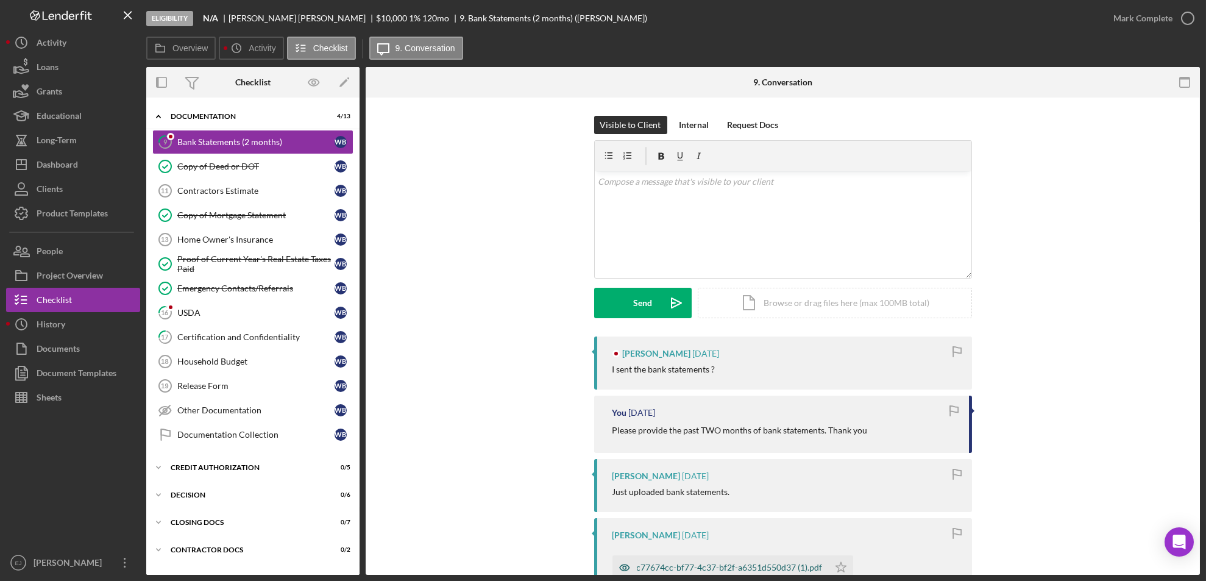
click at [777, 563] on div "c77674cc-bf77-4c37-bf2f-a6351d550d37 (1).pdf" at bounding box center [730, 568] width 186 height 10
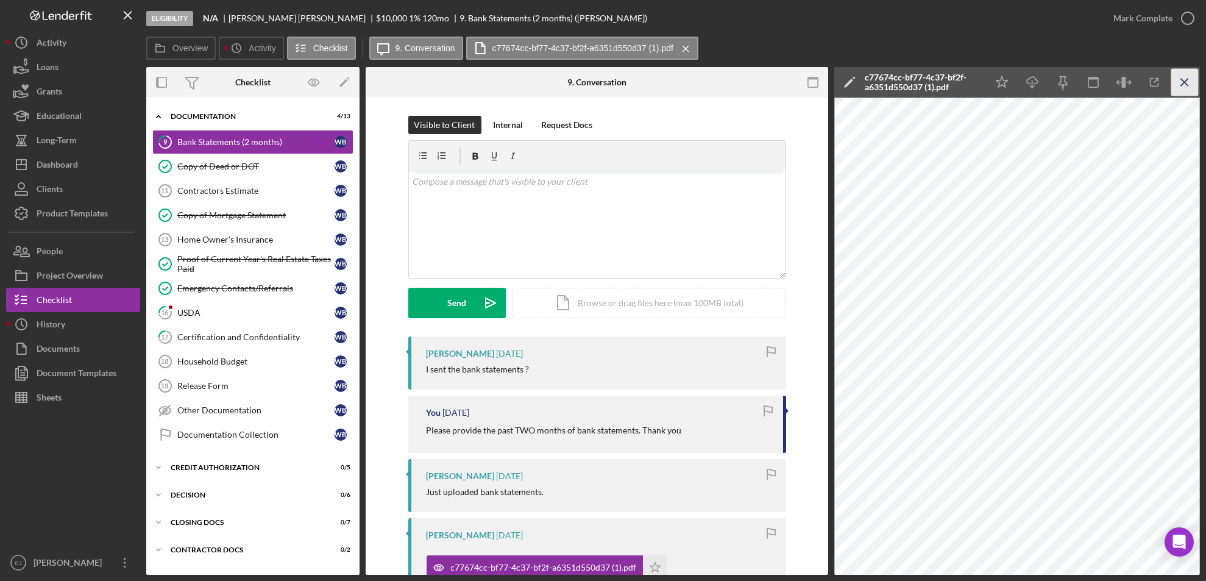
click at [1182, 82] on icon "Icon/Menu Close" at bounding box center [1185, 82] width 27 height 27
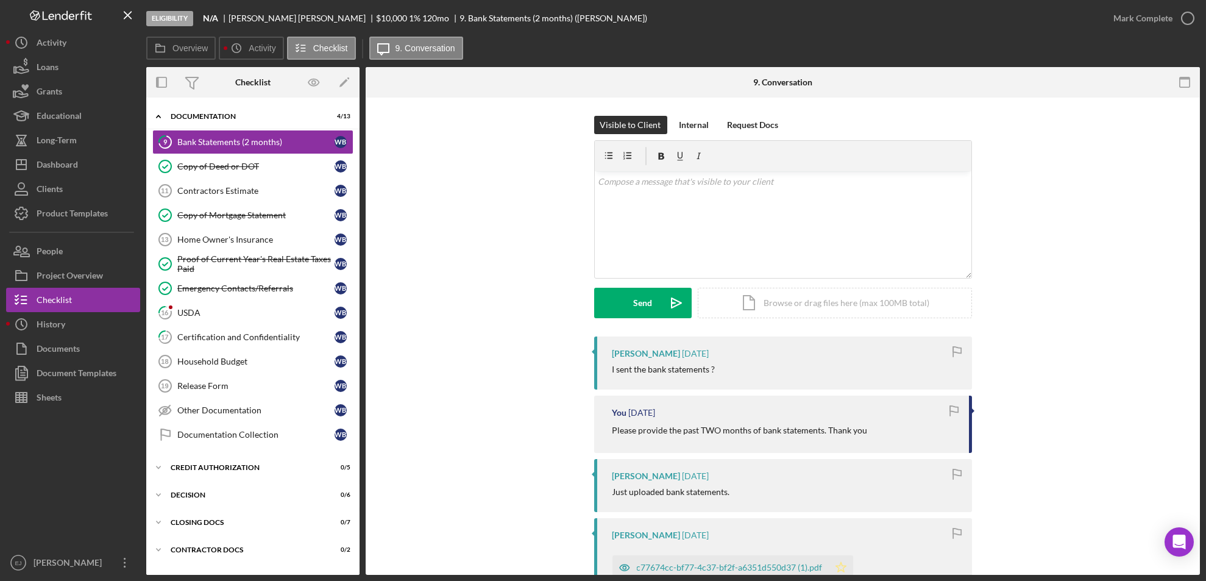
click at [838, 564] on polygon "button" at bounding box center [841, 567] width 10 height 10
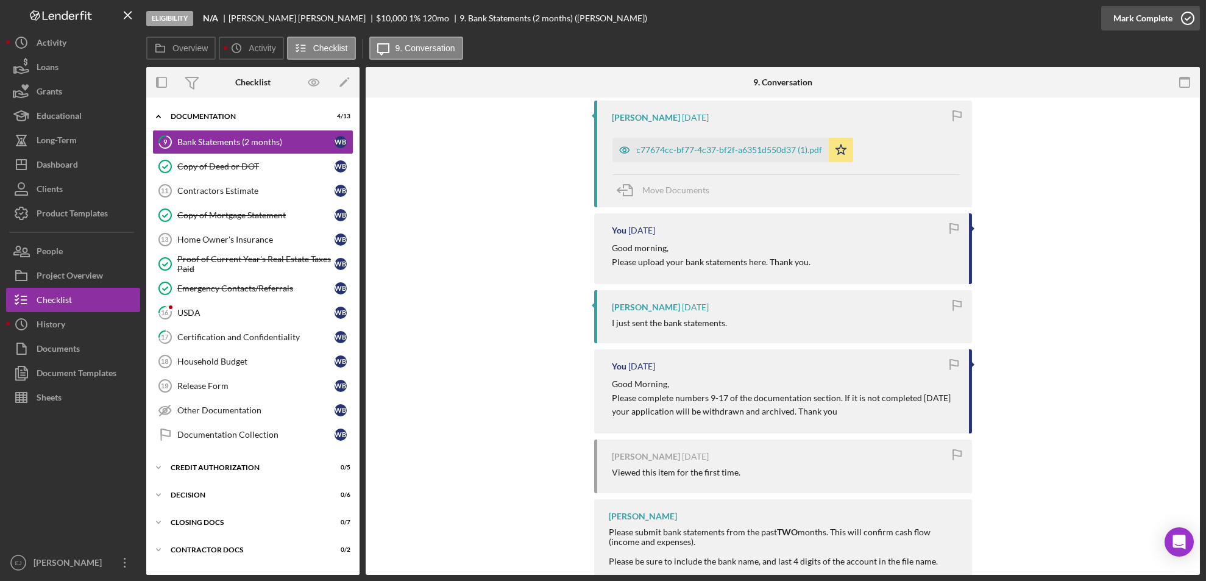
click at [1188, 12] on circle "button" at bounding box center [1188, 18] width 12 height 12
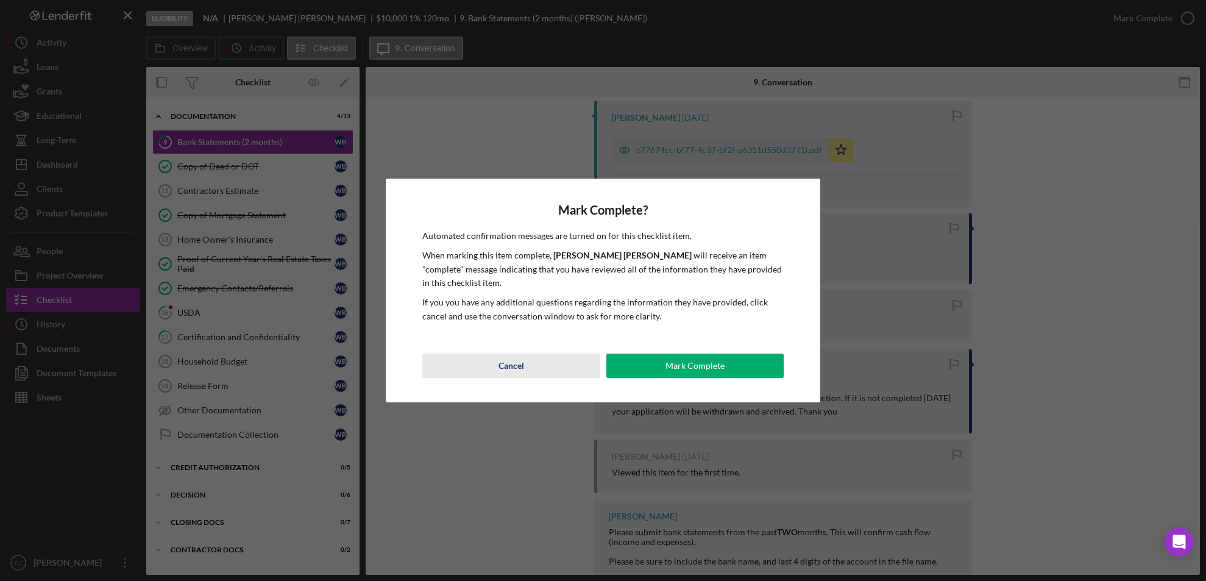
click at [531, 358] on button "Cancel" at bounding box center [511, 366] width 178 height 24
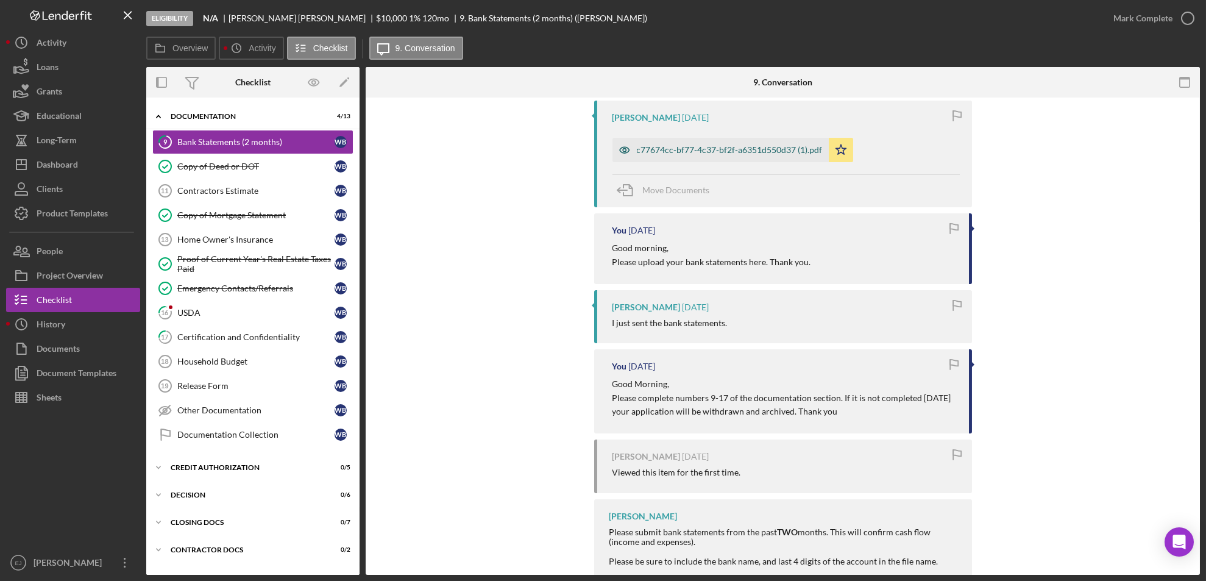
click at [761, 155] on div "c77674cc-bf77-4c37-bf2f-a6351d550d37 (1).pdf" at bounding box center [721, 150] width 216 height 24
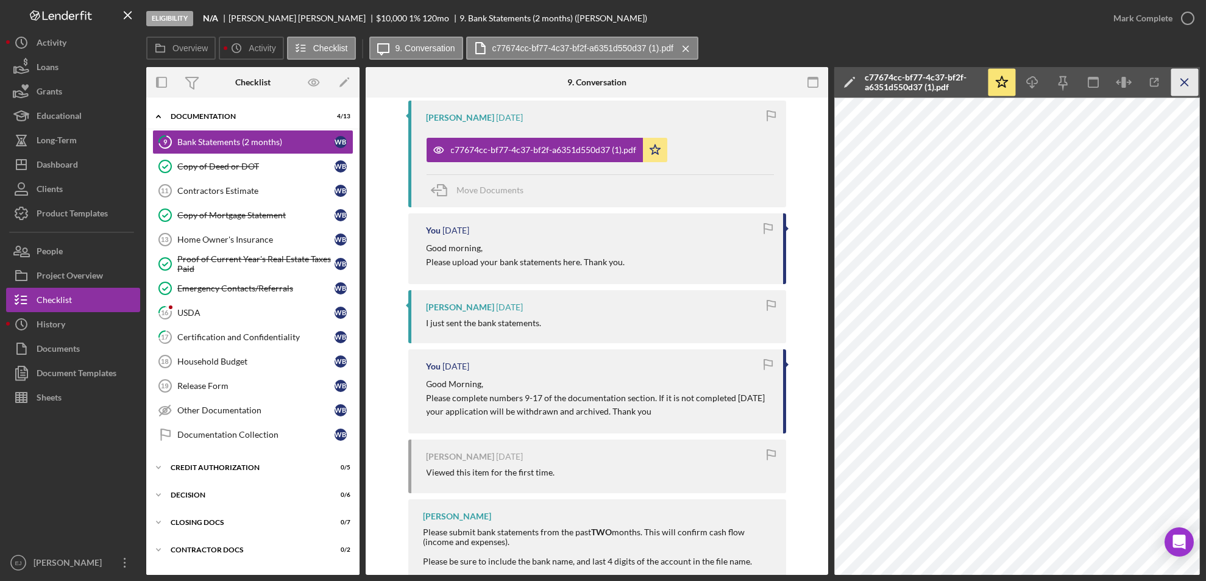
click at [1192, 77] on icon "Icon/Menu Close" at bounding box center [1185, 82] width 27 height 27
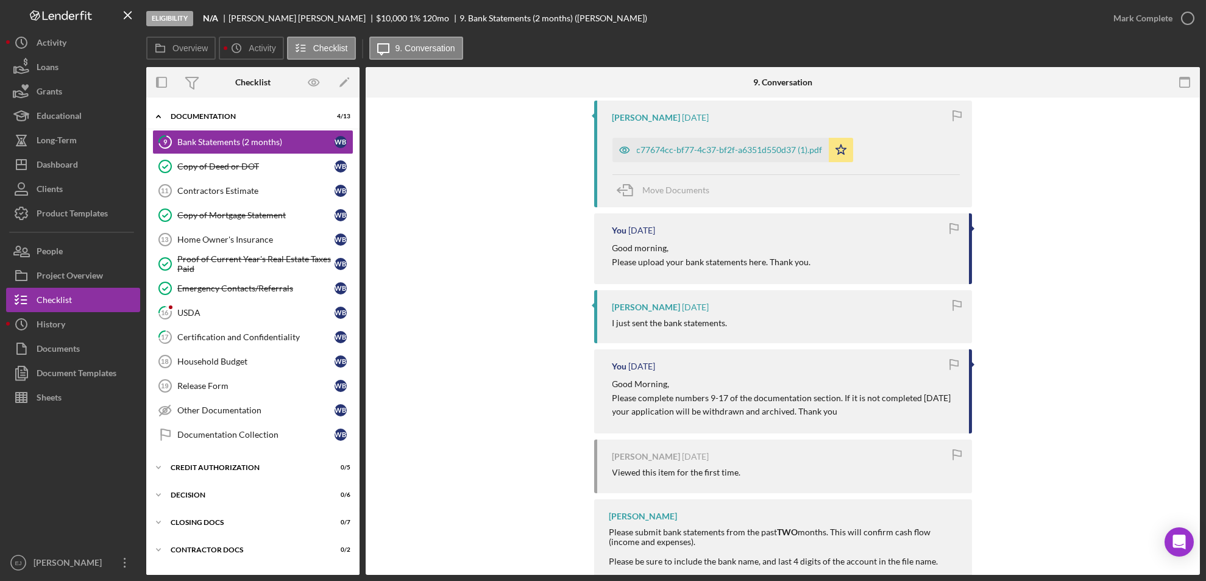
scroll to position [0, 0]
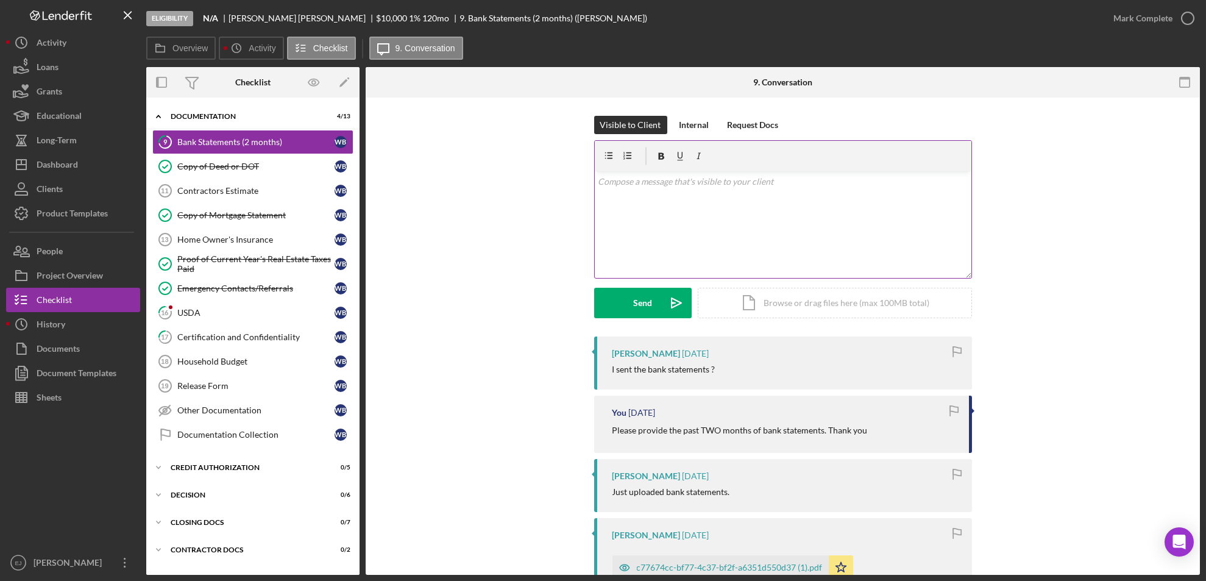
click at [744, 233] on div "v Color teal Color pink Remove color Add row above Add row below Add column bef…" at bounding box center [783, 224] width 377 height 107
click at [636, 301] on div "Send" at bounding box center [642, 303] width 19 height 30
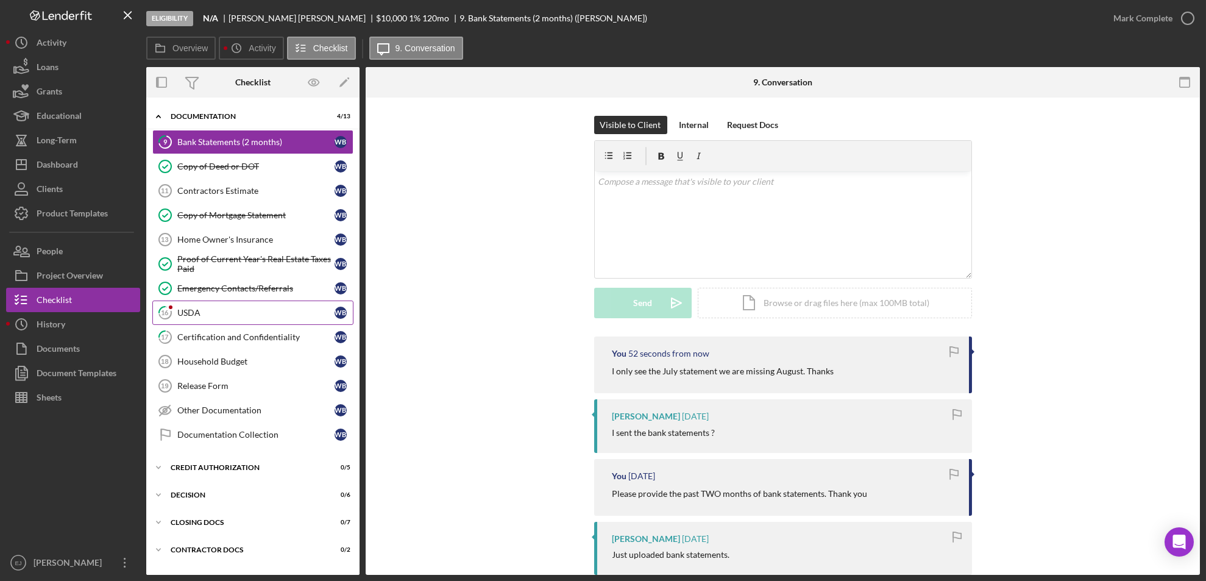
click at [243, 321] on link "16 USDA W B" at bounding box center [252, 313] width 201 height 24
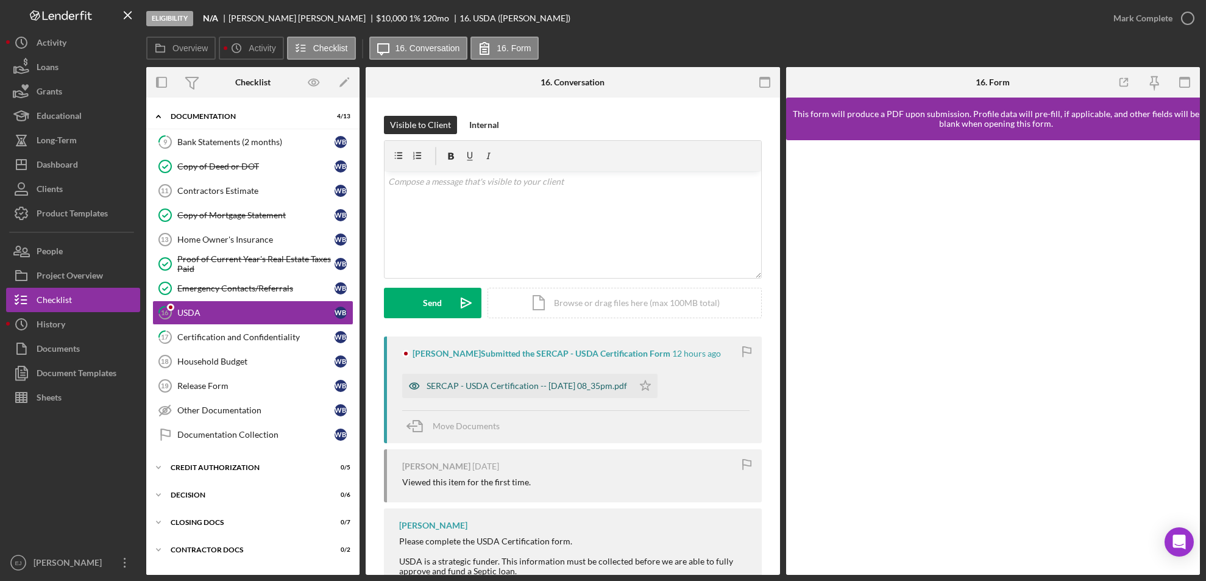
click at [550, 383] on div "SERCAP - USDA Certification -- [DATE] 08_35pm.pdf" at bounding box center [527, 386] width 201 height 10
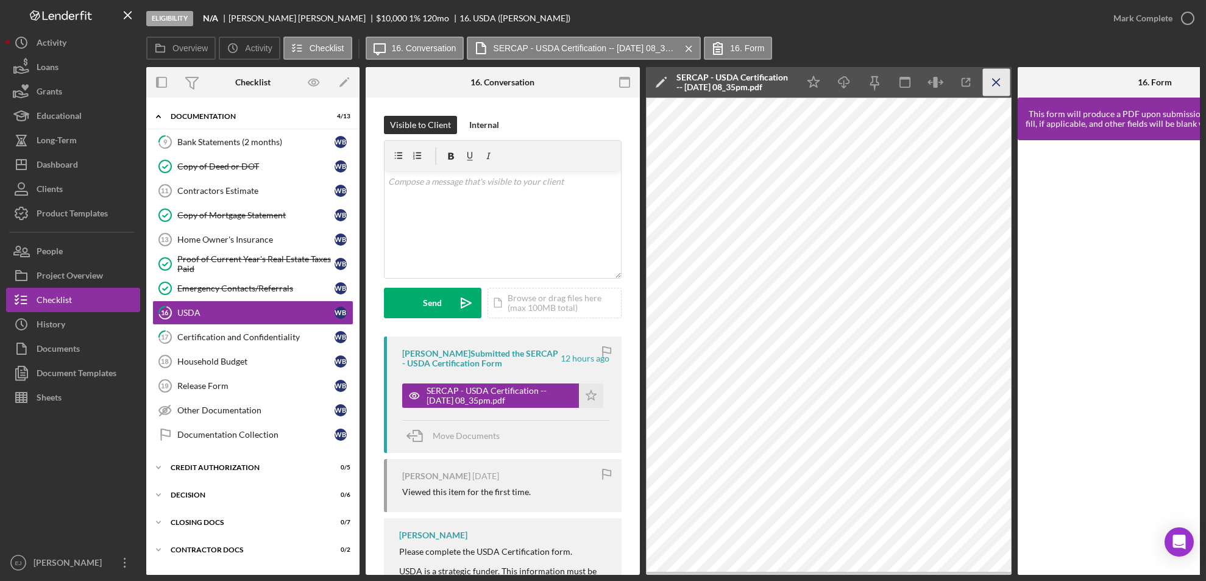
click at [992, 86] on icon "Icon/Menu Close" at bounding box center [996, 82] width 27 height 27
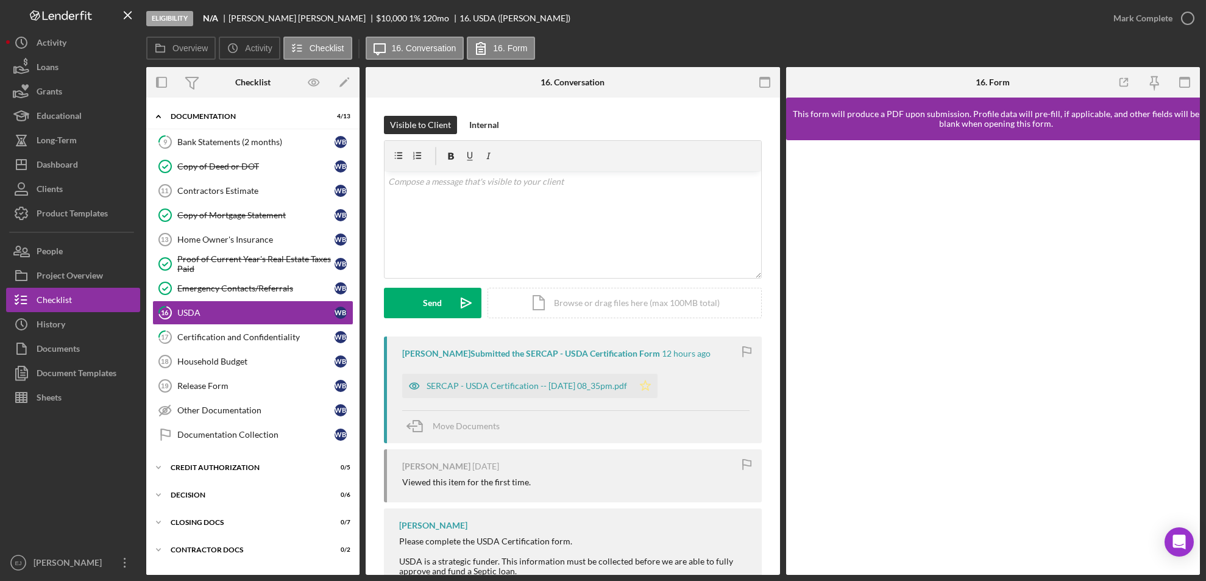
click at [658, 380] on icon "Icon/Star" at bounding box center [645, 386] width 24 height 24
click at [1189, 13] on icon "button" at bounding box center [1188, 18] width 30 height 30
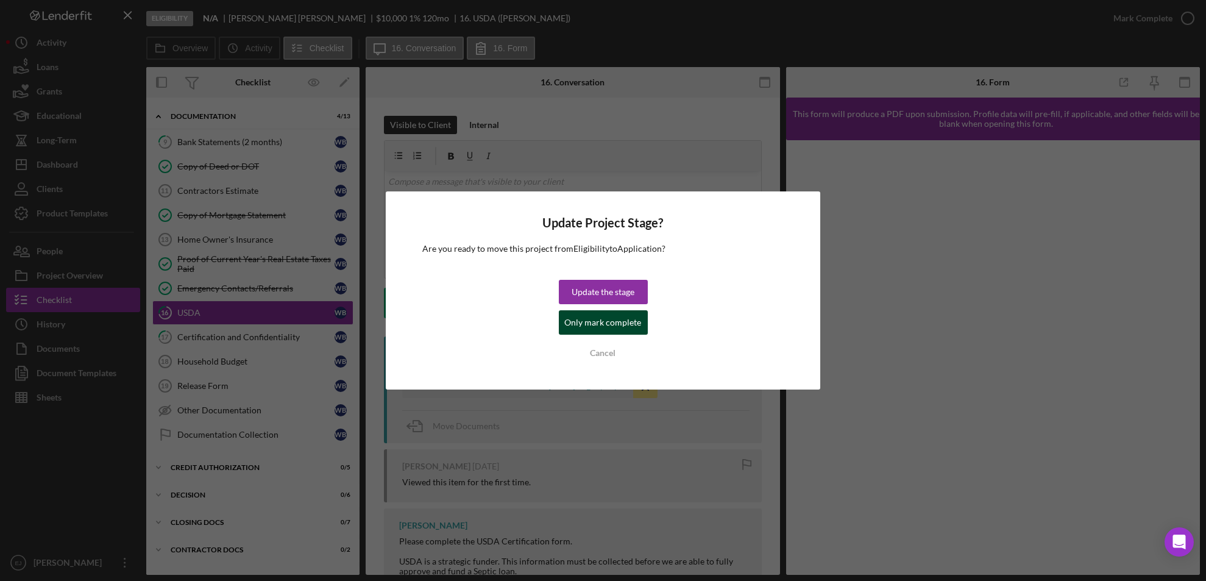
click at [583, 318] on div "Only mark complete" at bounding box center [603, 322] width 77 height 24
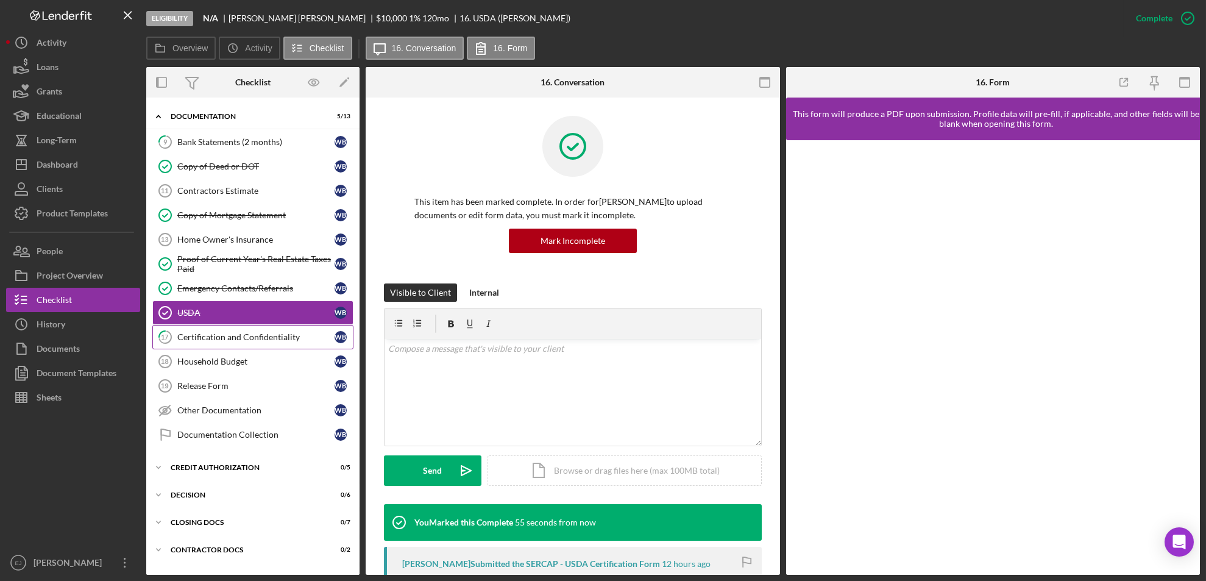
click at [245, 342] on link "17 Certification and Confidentiality W B" at bounding box center [252, 337] width 201 height 24
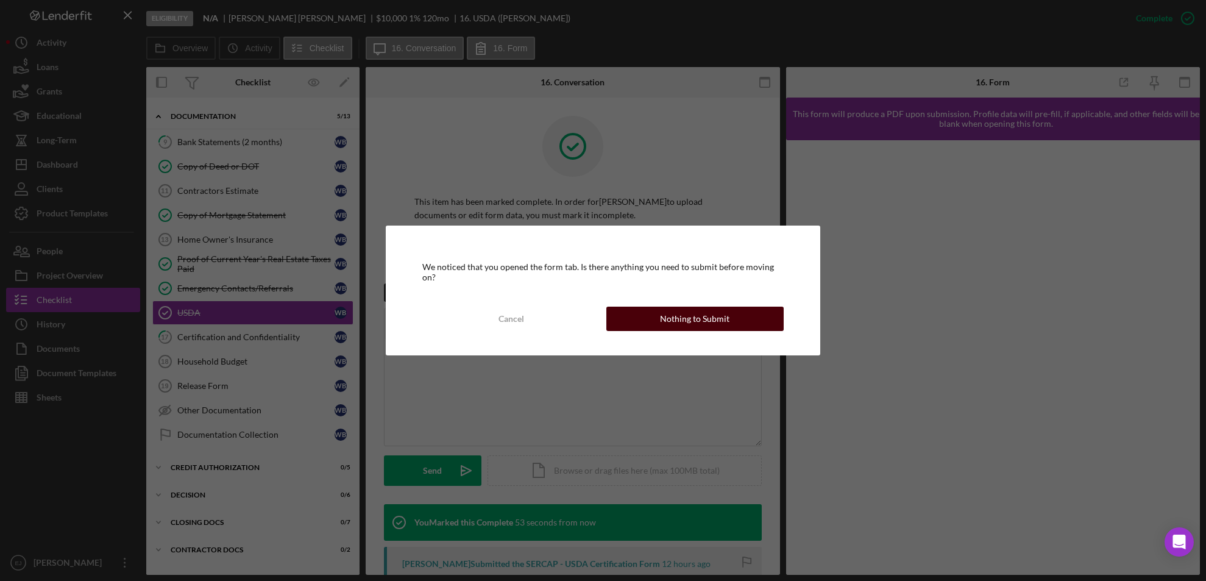
click at [726, 307] on div "Nothing to Submit" at bounding box center [694, 319] width 69 height 24
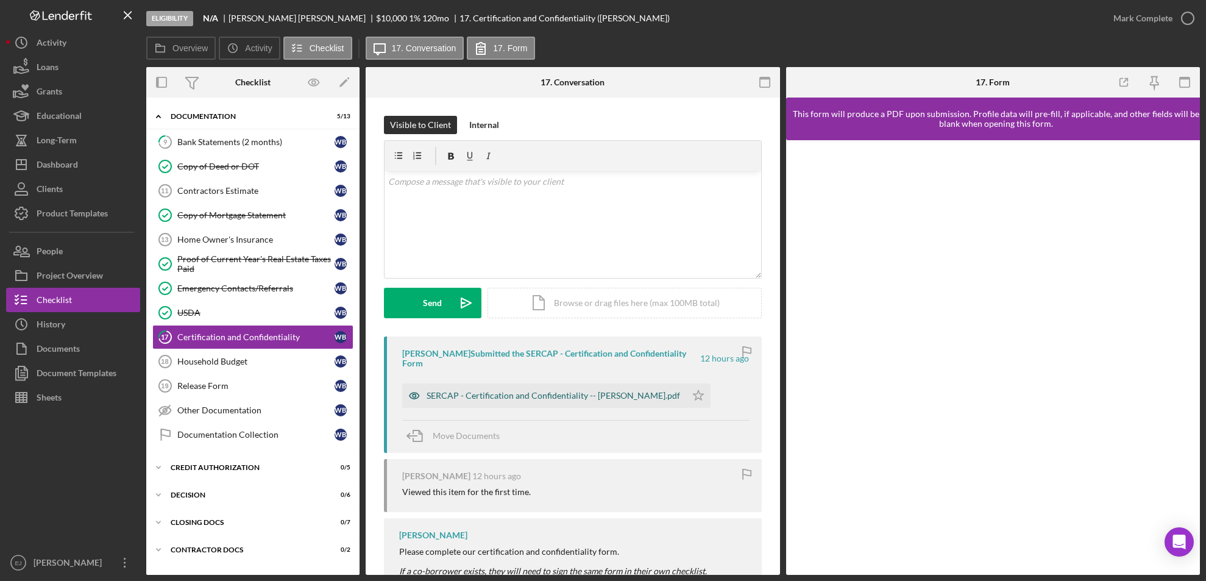
click at [533, 403] on div "SERCAP - Certification and Confidentiality -- [PERSON_NAME].pdf" at bounding box center [544, 395] width 284 height 24
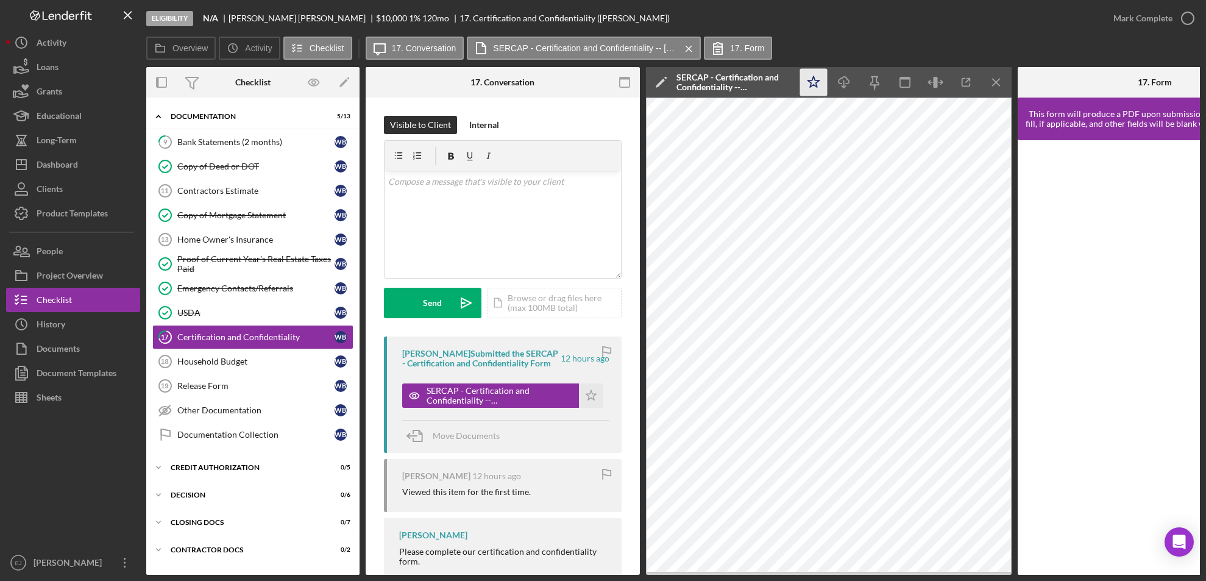
click at [810, 77] on icon "Icon/Star" at bounding box center [813, 82] width 27 height 27
click at [814, 81] on icon "Icon/Star" at bounding box center [813, 82] width 27 height 27
click at [813, 85] on polygon "button" at bounding box center [814, 81] width 12 height 11
click at [1000, 87] on icon "Icon/Menu Close" at bounding box center [996, 82] width 27 height 27
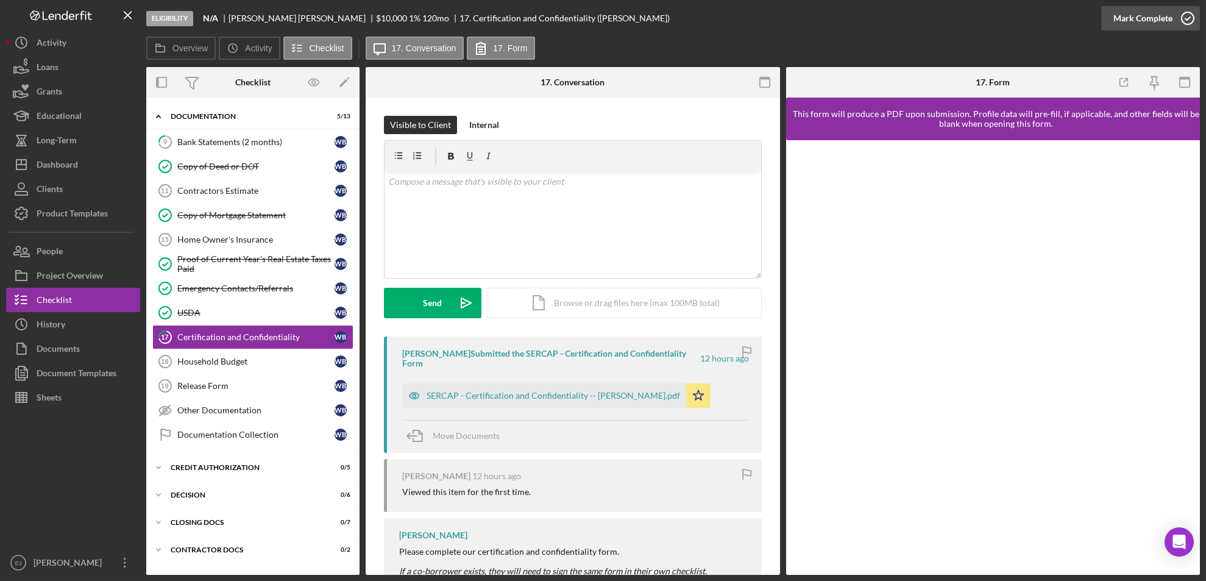
click at [1192, 21] on icon "button" at bounding box center [1188, 18] width 30 height 30
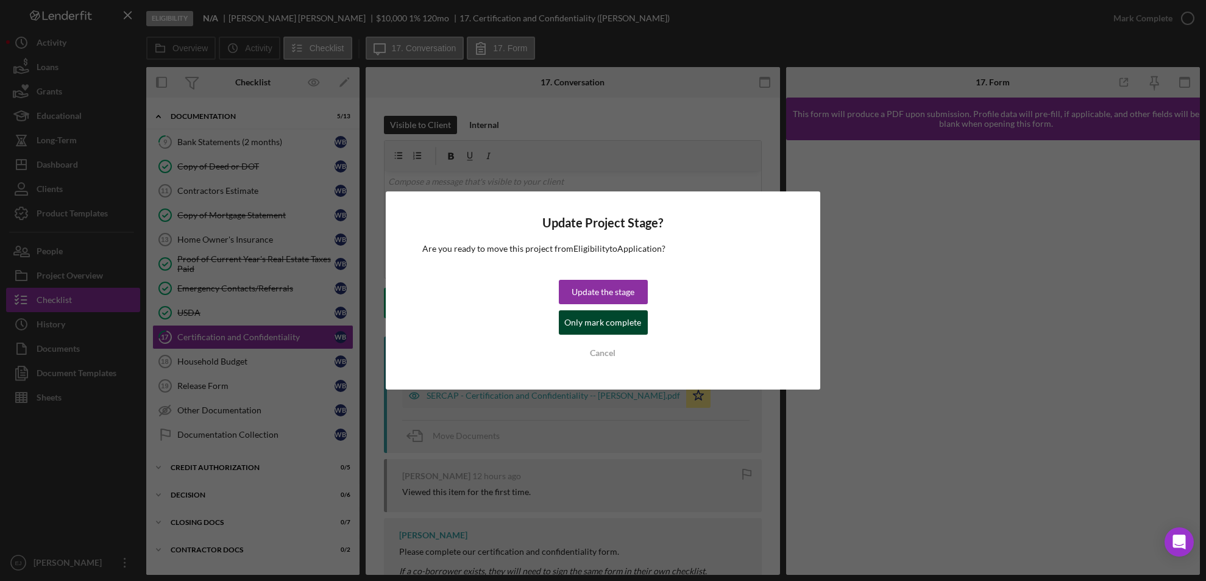
click at [633, 330] on div "Only mark complete" at bounding box center [603, 322] width 77 height 24
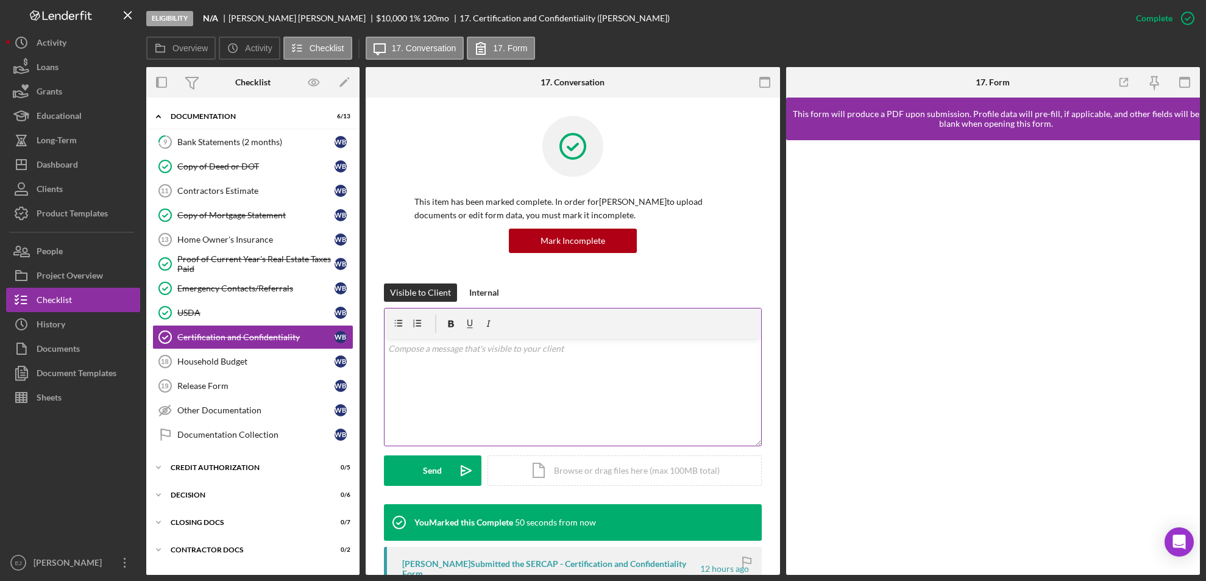
click at [627, 329] on div at bounding box center [573, 323] width 377 height 30
click at [66, 165] on div "Dashboard" at bounding box center [57, 165] width 41 height 27
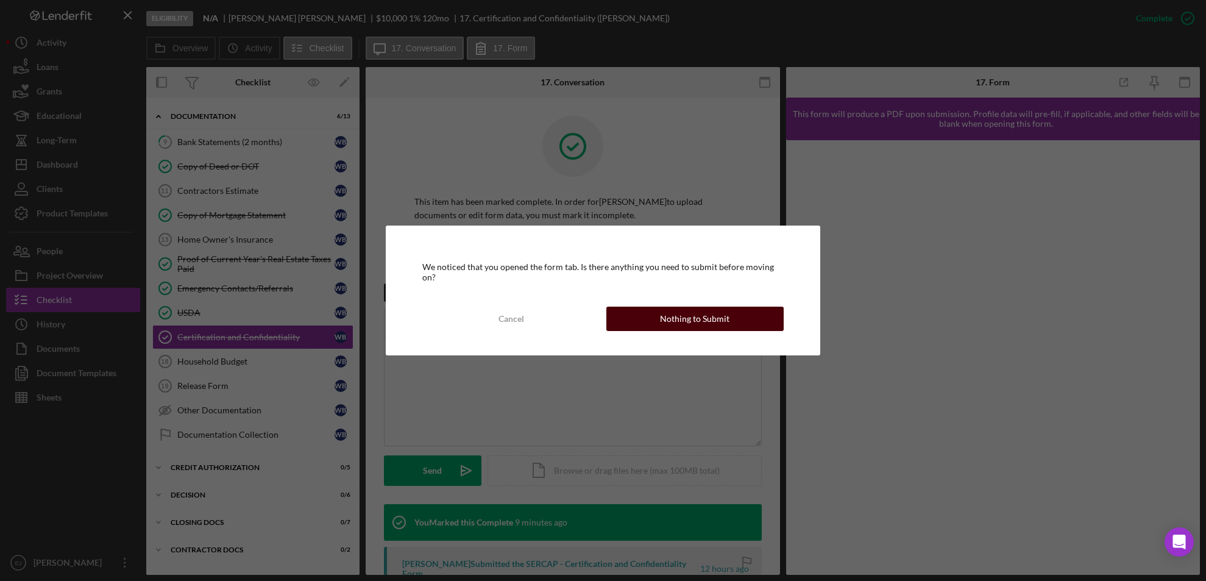
click at [625, 321] on button "Nothing to Submit" at bounding box center [696, 319] width 178 height 24
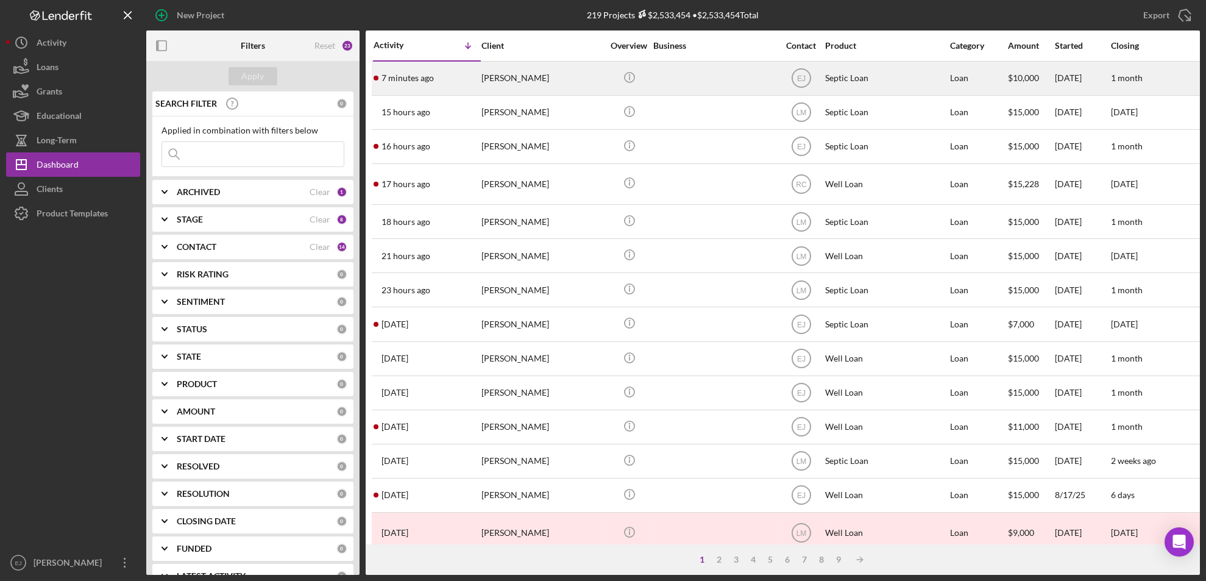
click at [476, 72] on div "7 minutes ago [PERSON_NAME]" at bounding box center [427, 78] width 107 height 32
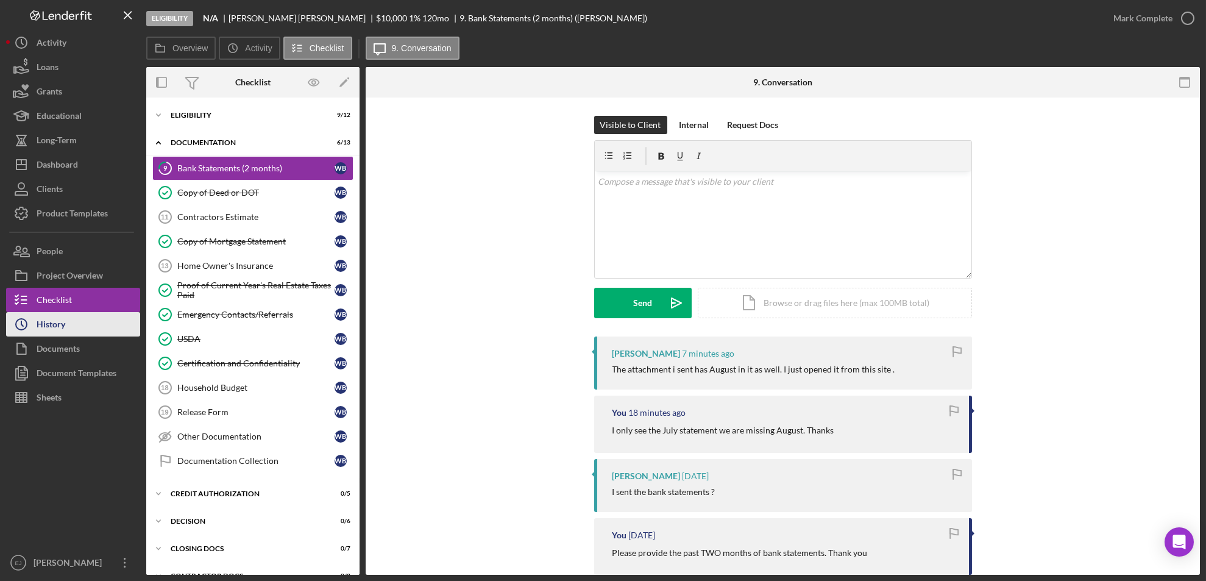
click at [110, 323] on button "Icon/History History" at bounding box center [73, 324] width 134 height 24
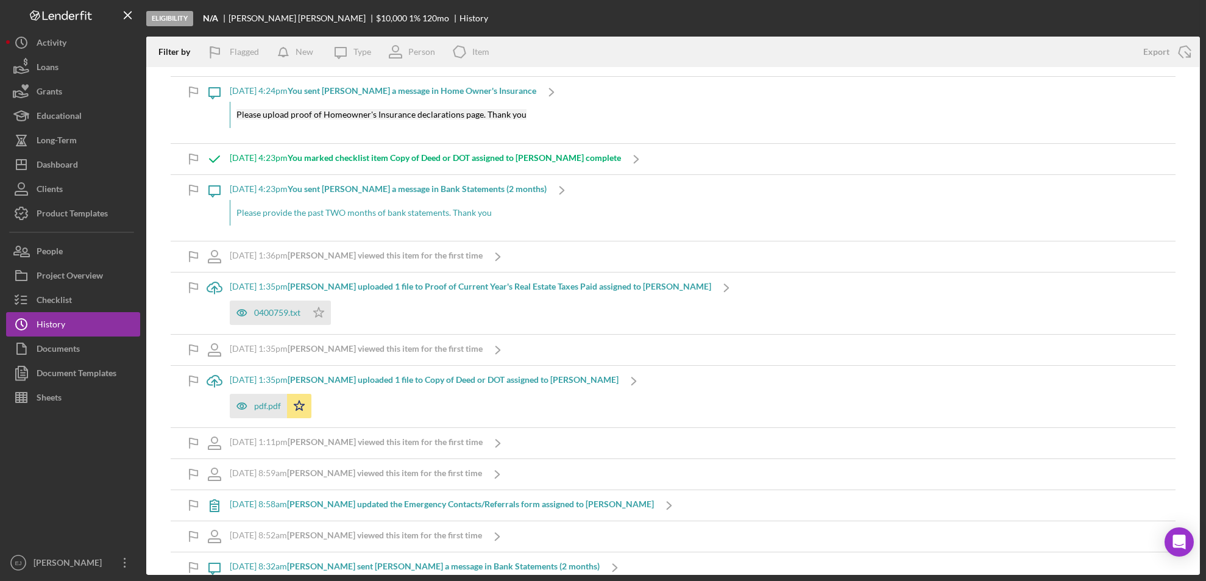
scroll to position [1105, 0]
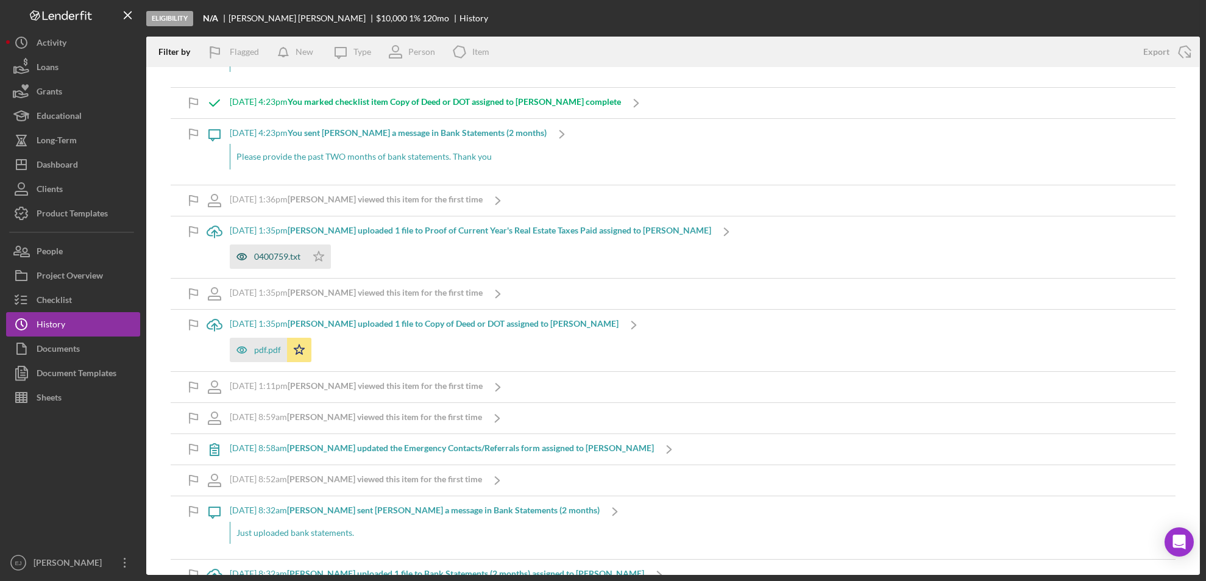
click at [301, 257] on div "0400759.txt" at bounding box center [277, 257] width 46 height 10
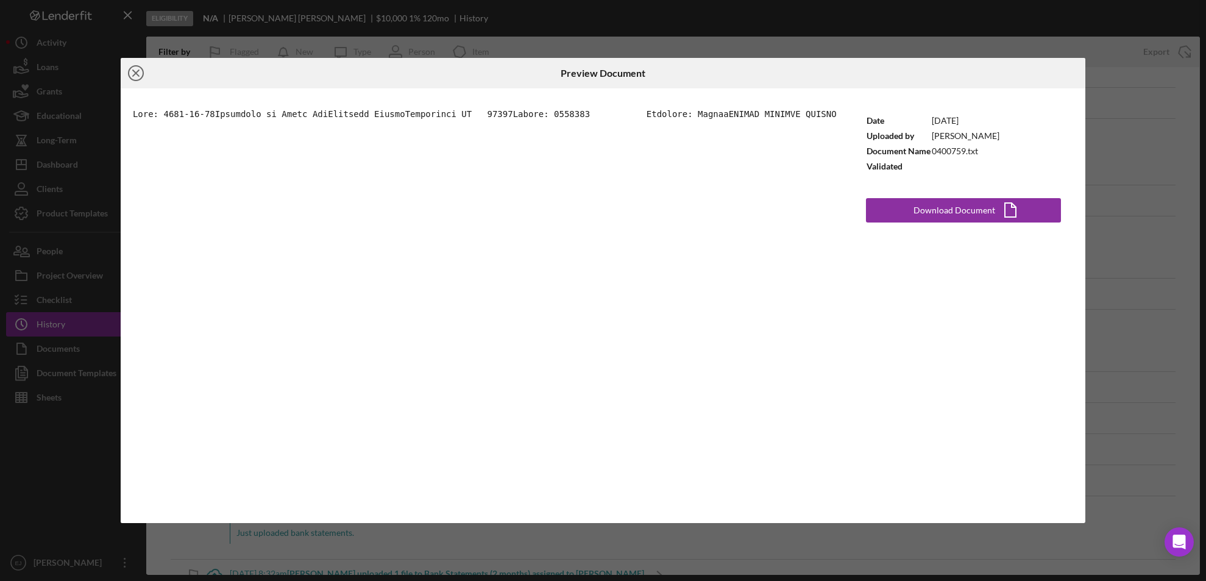
click at [131, 67] on circle at bounding box center [136, 73] width 15 height 15
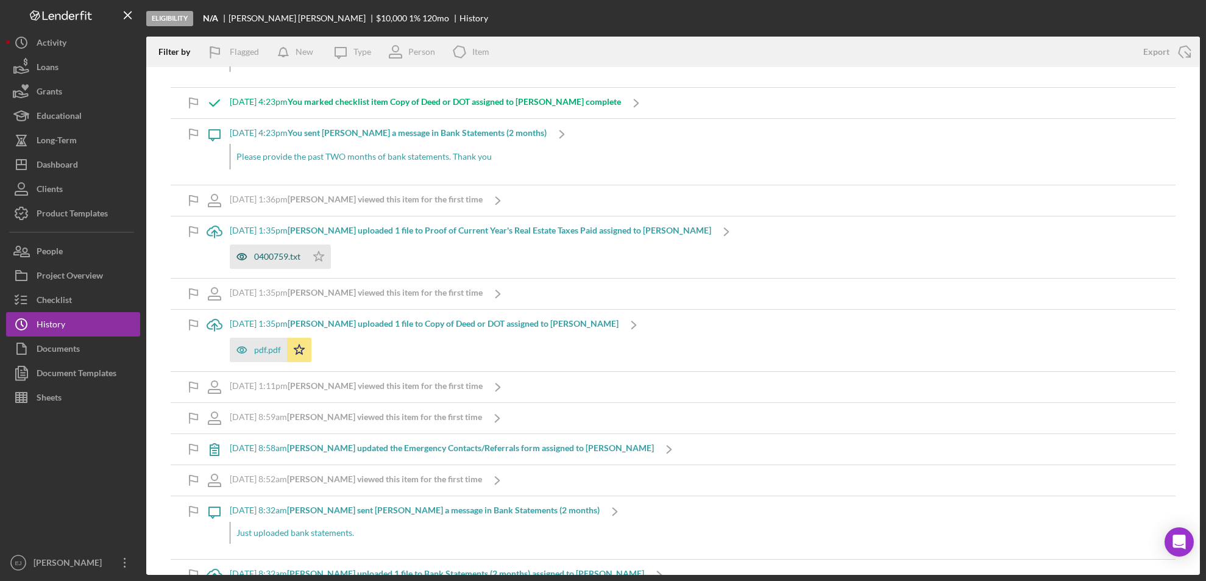
click at [268, 268] on div "0400759.txt" at bounding box center [268, 256] width 77 height 24
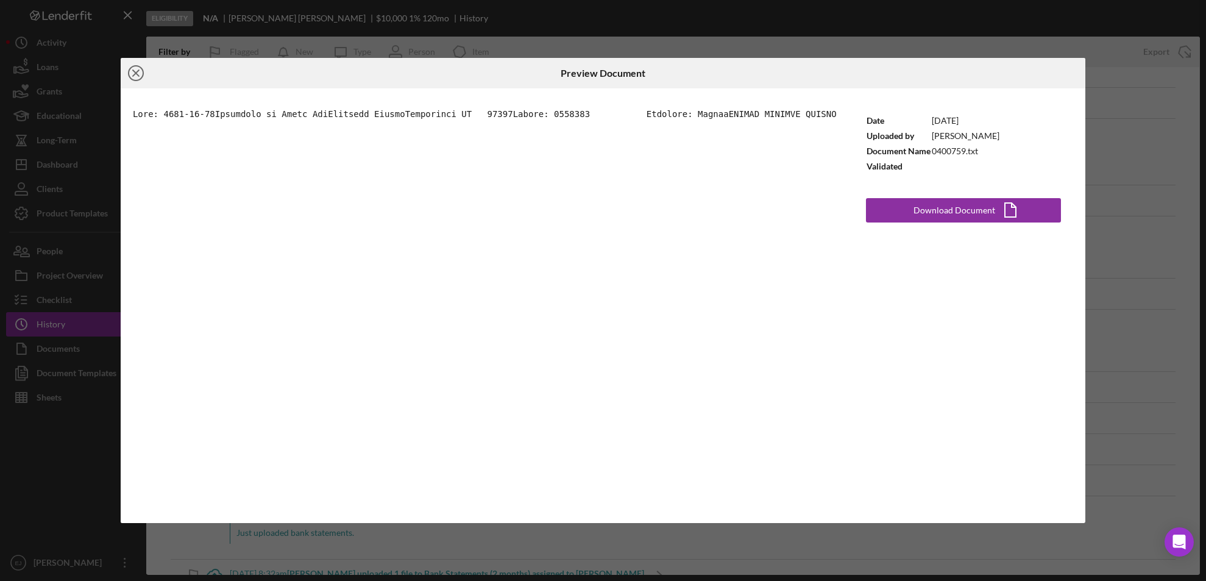
click at [137, 71] on line at bounding box center [136, 73] width 6 height 6
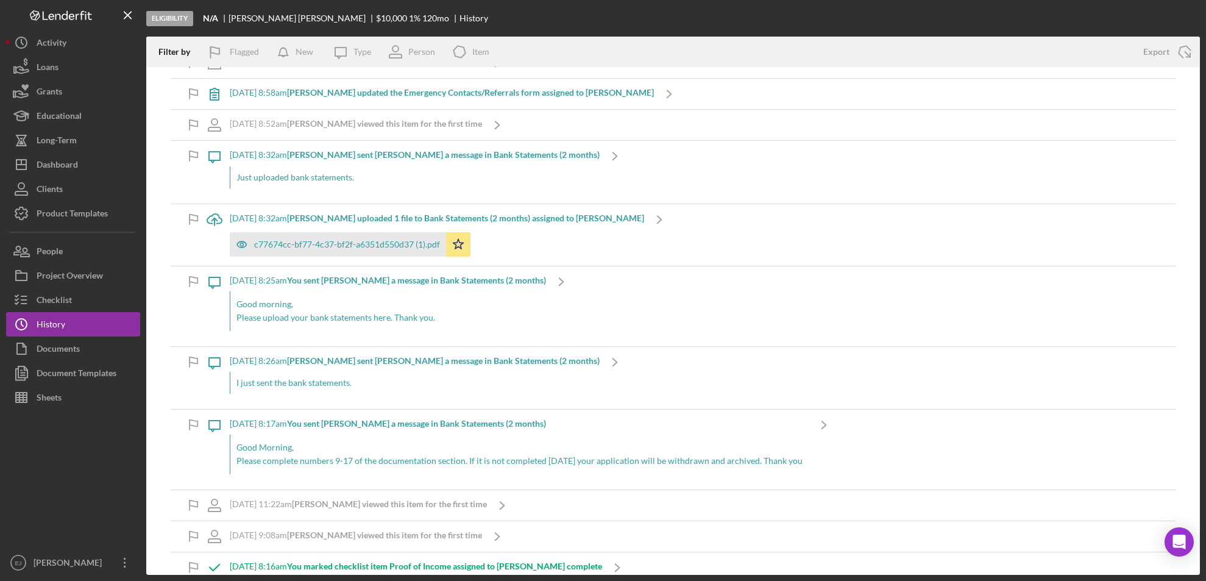
scroll to position [1462, 0]
click at [283, 248] on div "c77674cc-bf77-4c37-bf2f-a6351d550d37 (1).pdf" at bounding box center [338, 242] width 216 height 24
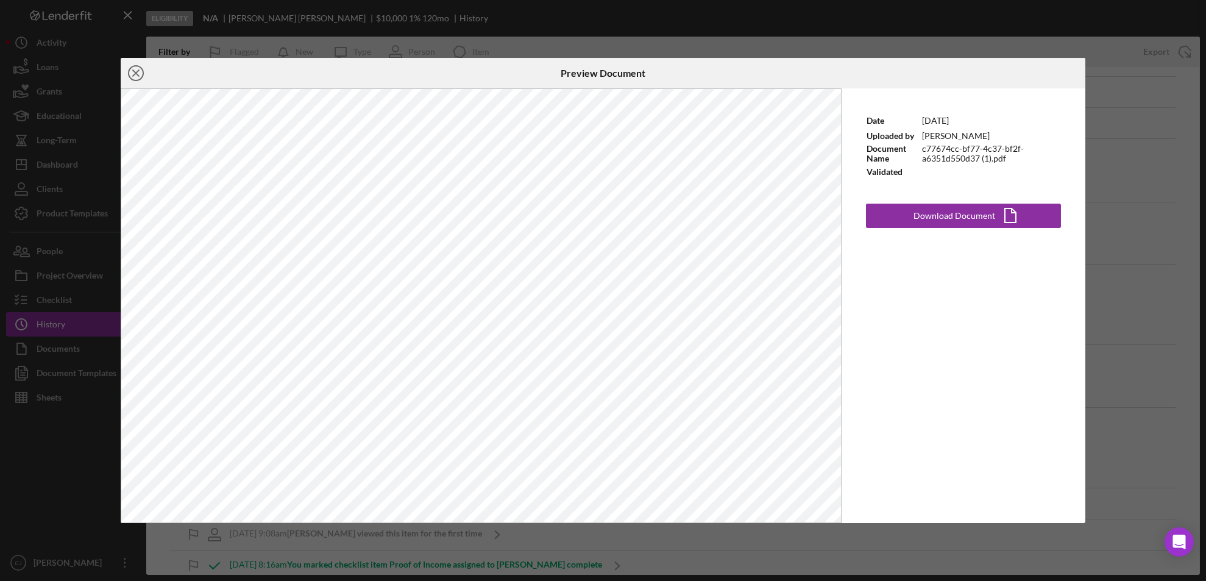
click at [134, 71] on line at bounding box center [136, 73] width 6 height 6
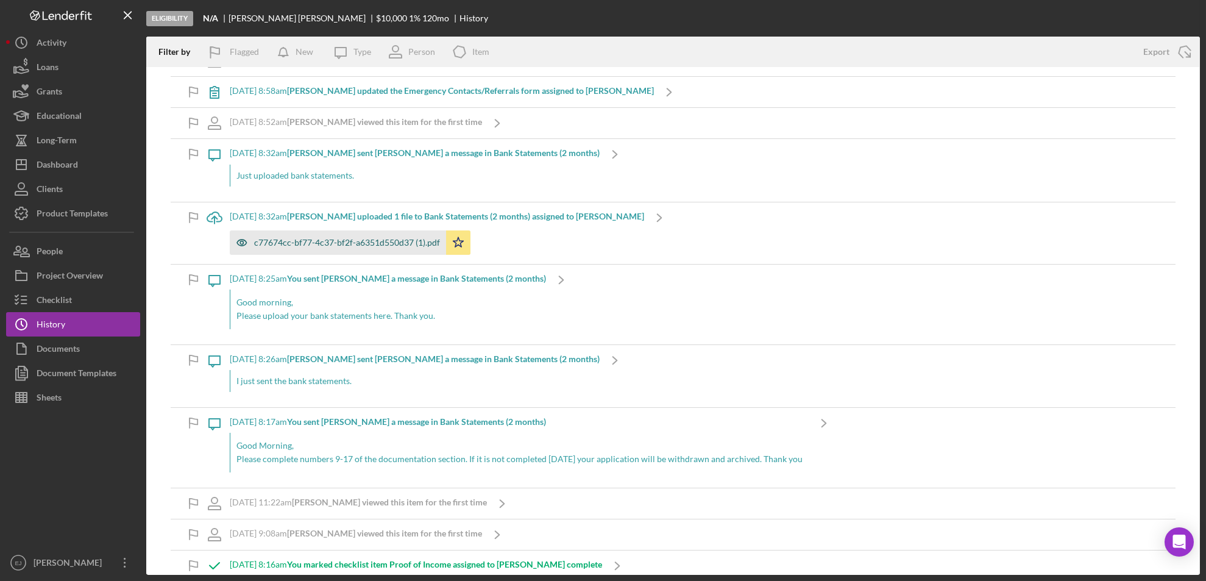
click at [358, 245] on div "c77674cc-bf77-4c37-bf2f-a6351d550d37 (1).pdf" at bounding box center [347, 243] width 186 height 10
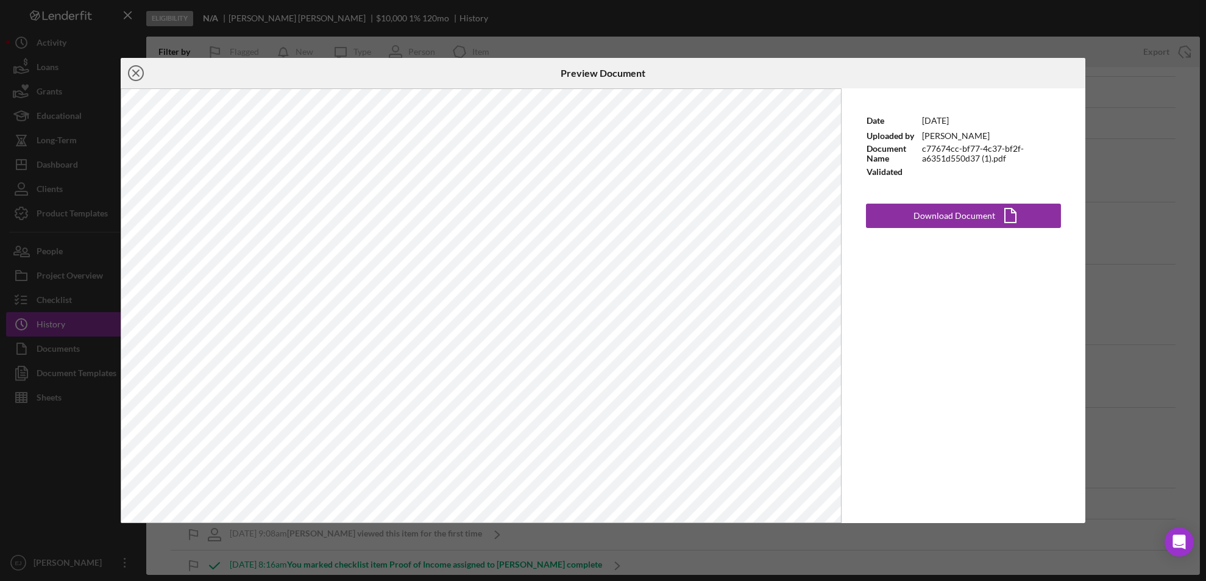
click at [139, 74] on icon "Icon/Close" at bounding box center [136, 73] width 30 height 30
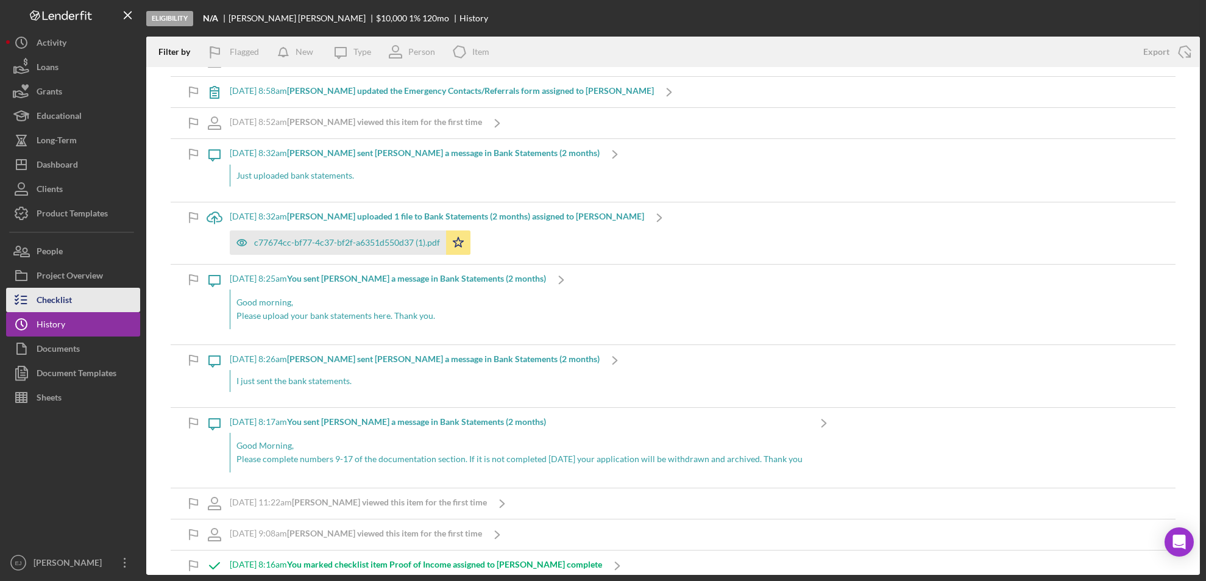
click at [65, 304] on div "Checklist" at bounding box center [54, 301] width 35 height 27
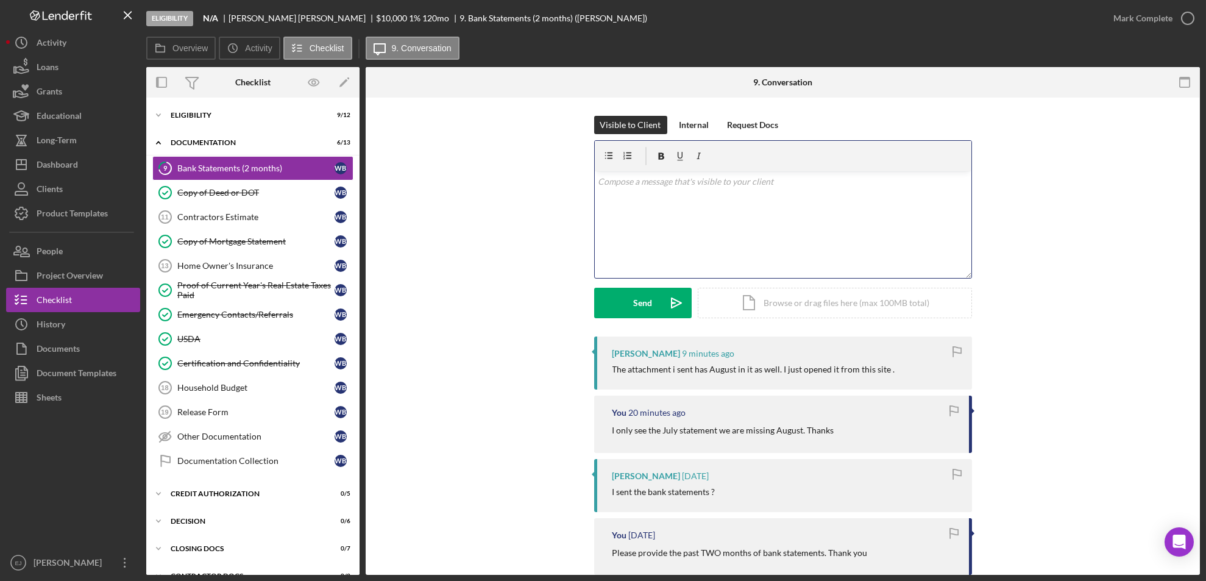
click at [673, 196] on div "v Color teal Color pink Remove color Add row above Add row below Add column bef…" at bounding box center [783, 224] width 377 height 107
click at [671, 198] on p "We will also need an email address for Sotary since they are also on your bank …" at bounding box center [783, 205] width 370 height 27
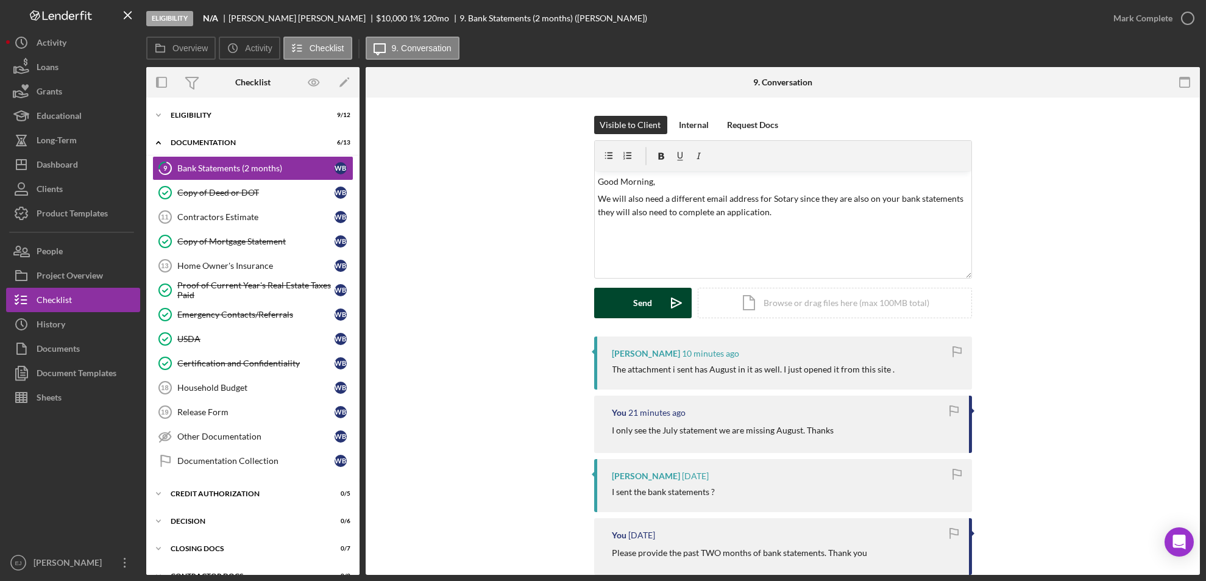
click at [668, 299] on icon "Icon/icon-invite-send" at bounding box center [676, 303] width 30 height 30
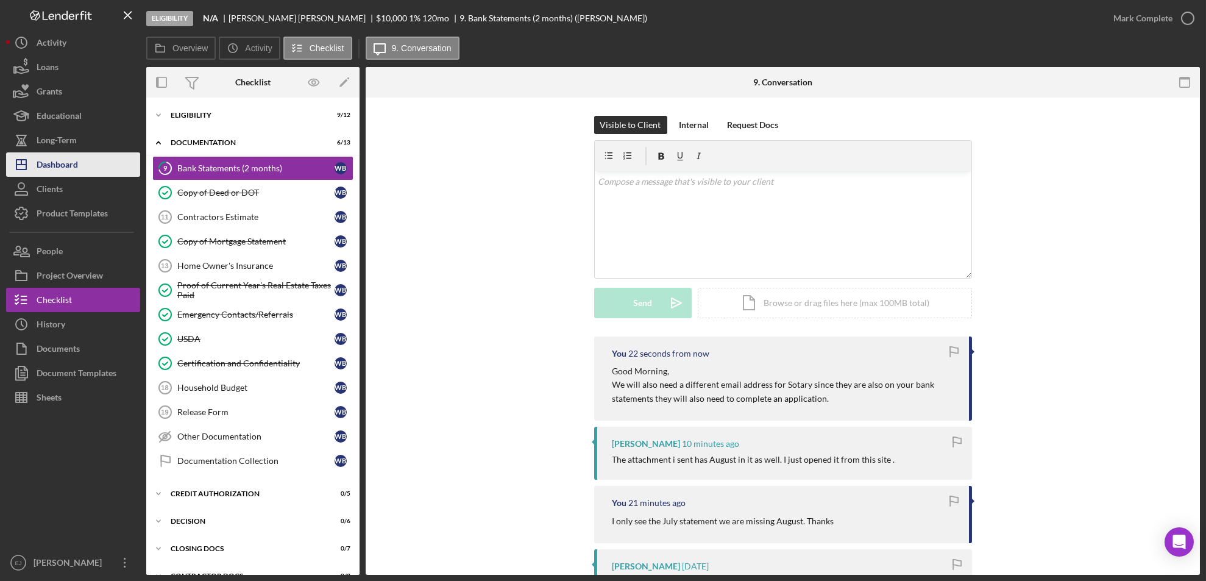
click at [52, 159] on div "Dashboard" at bounding box center [57, 165] width 41 height 27
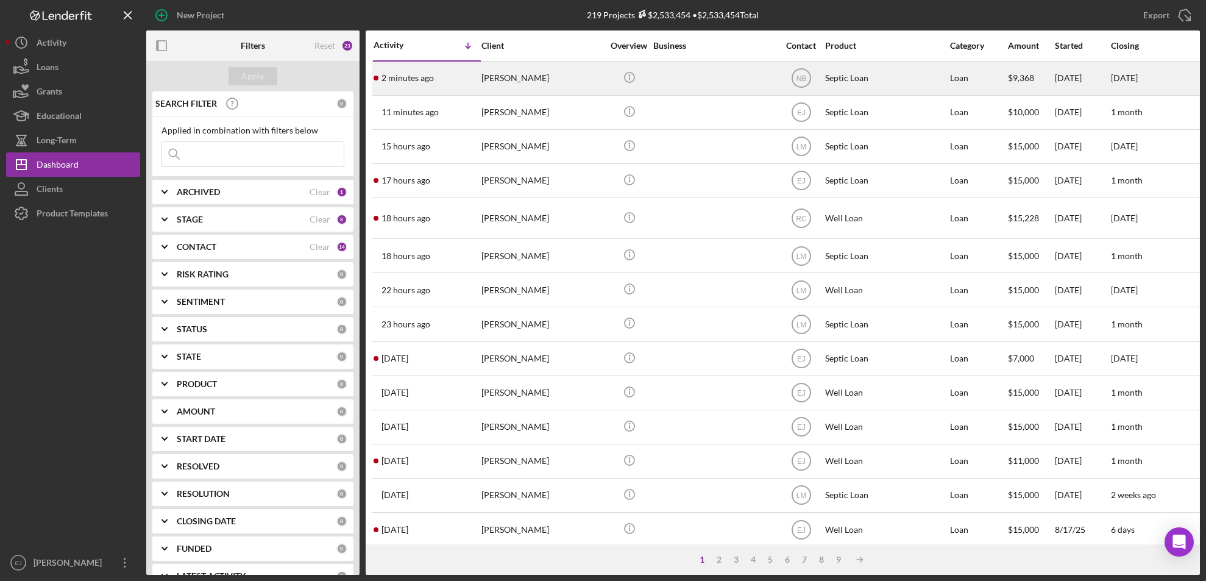
click at [510, 81] on div "[PERSON_NAME]" at bounding box center [543, 78] width 122 height 32
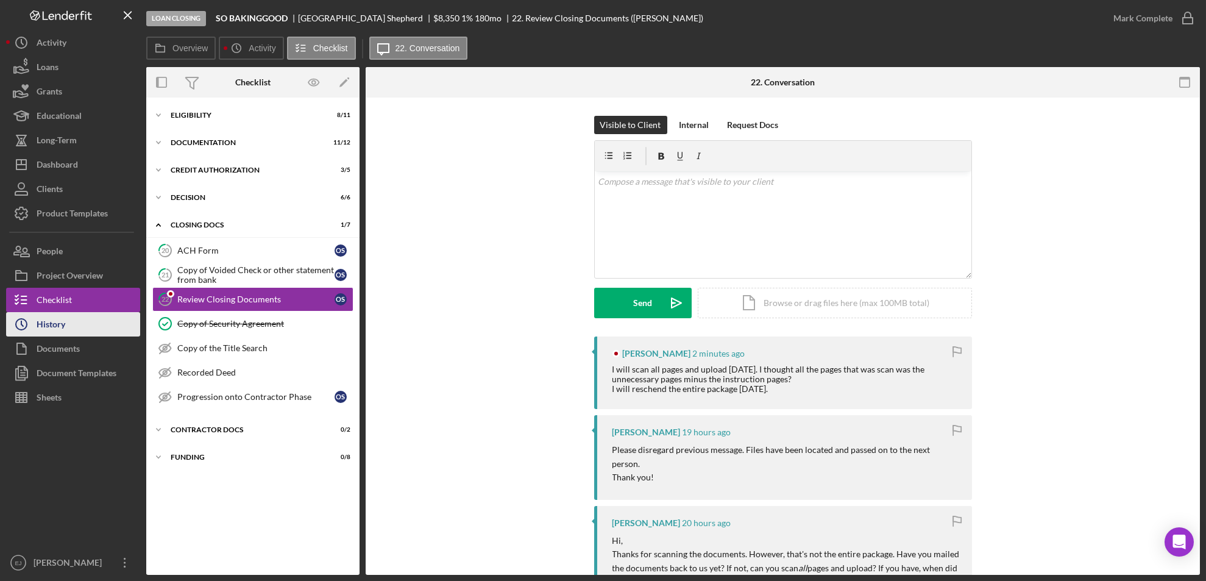
click at [71, 328] on button "Icon/History History" at bounding box center [73, 324] width 134 height 24
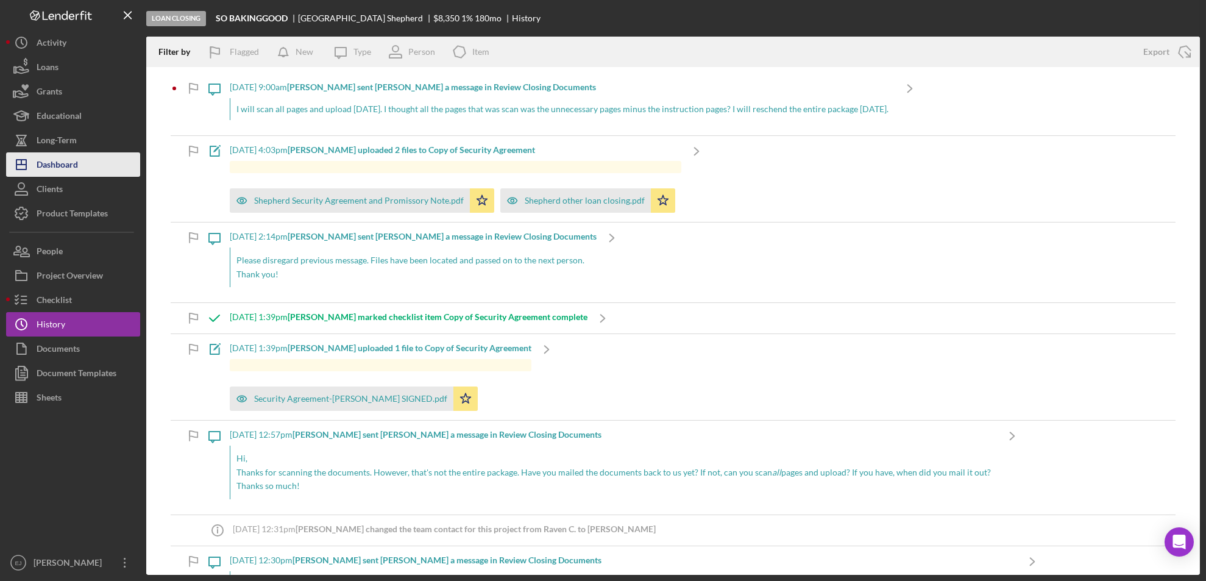
click at [75, 166] on div "Dashboard" at bounding box center [57, 165] width 41 height 27
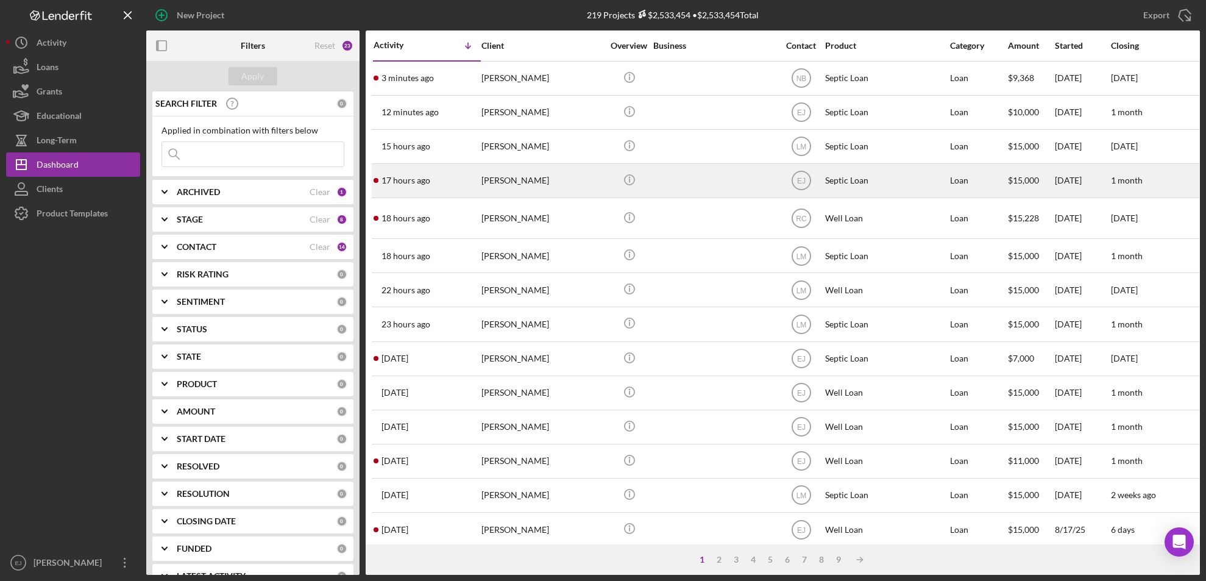
click at [508, 181] on div "[PERSON_NAME]" at bounding box center [543, 181] width 122 height 32
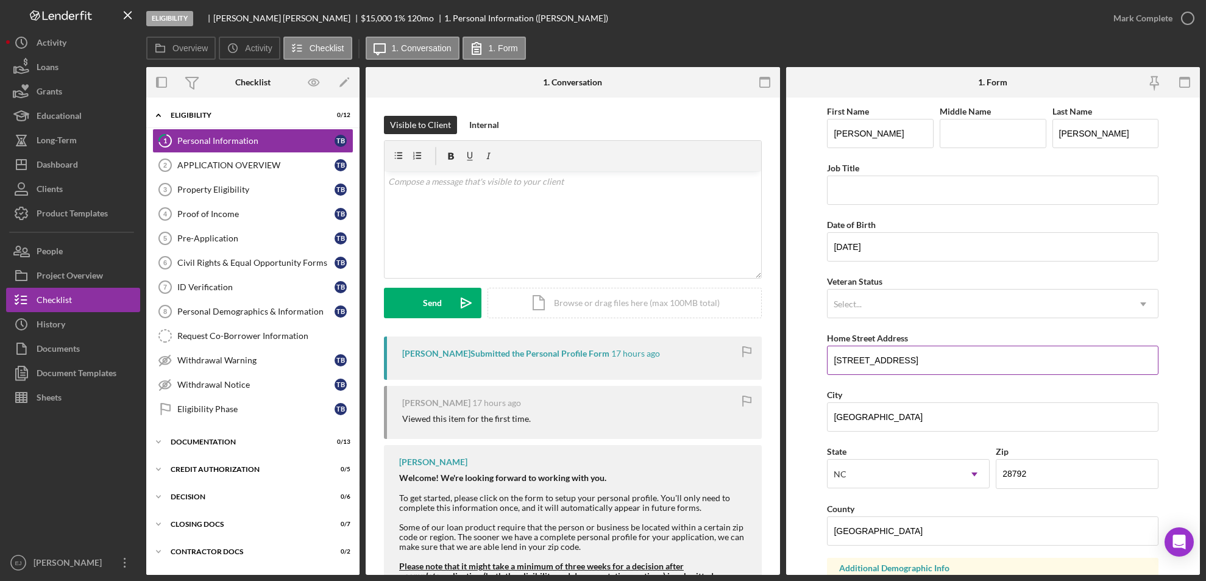
drag, startPoint x: 828, startPoint y: 353, endPoint x: 912, endPoint y: 362, distance: 84.6
click at [912, 362] on input "[STREET_ADDRESS]" at bounding box center [993, 360] width 332 height 29
click at [223, 190] on div "Property Eligibility" at bounding box center [255, 190] width 157 height 10
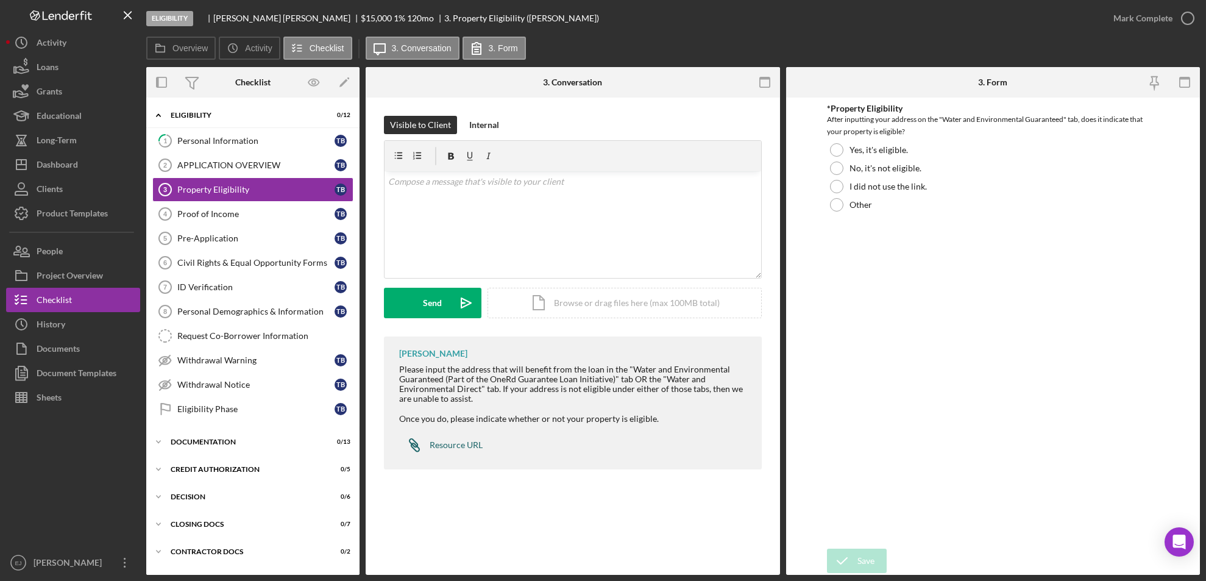
click at [451, 438] on link "Icon/Link Resource URL" at bounding box center [441, 445] width 84 height 24
click at [596, 308] on div "Icon/Document Browse or drag files here (max 100MB total) Tap to choose files o…" at bounding box center [625, 303] width 274 height 30
click at [432, 300] on div "Upload" at bounding box center [432, 303] width 27 height 30
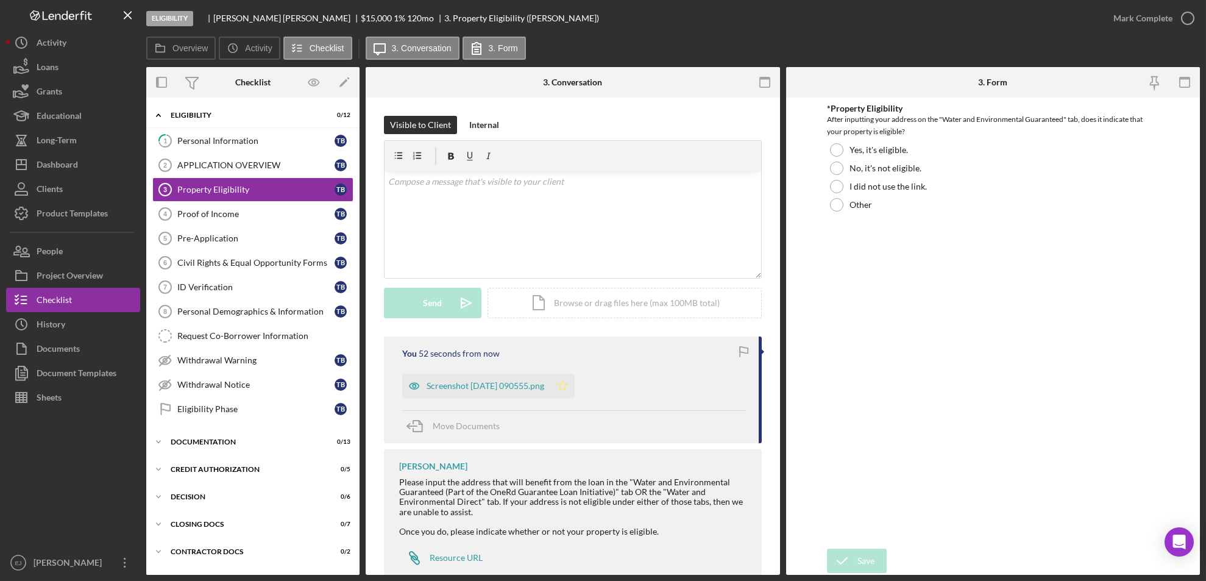
click at [568, 388] on polygon "button" at bounding box center [563, 385] width 10 height 10
click at [839, 150] on div at bounding box center [836, 149] width 13 height 13
click at [857, 556] on icon "submit" at bounding box center [842, 561] width 30 height 30
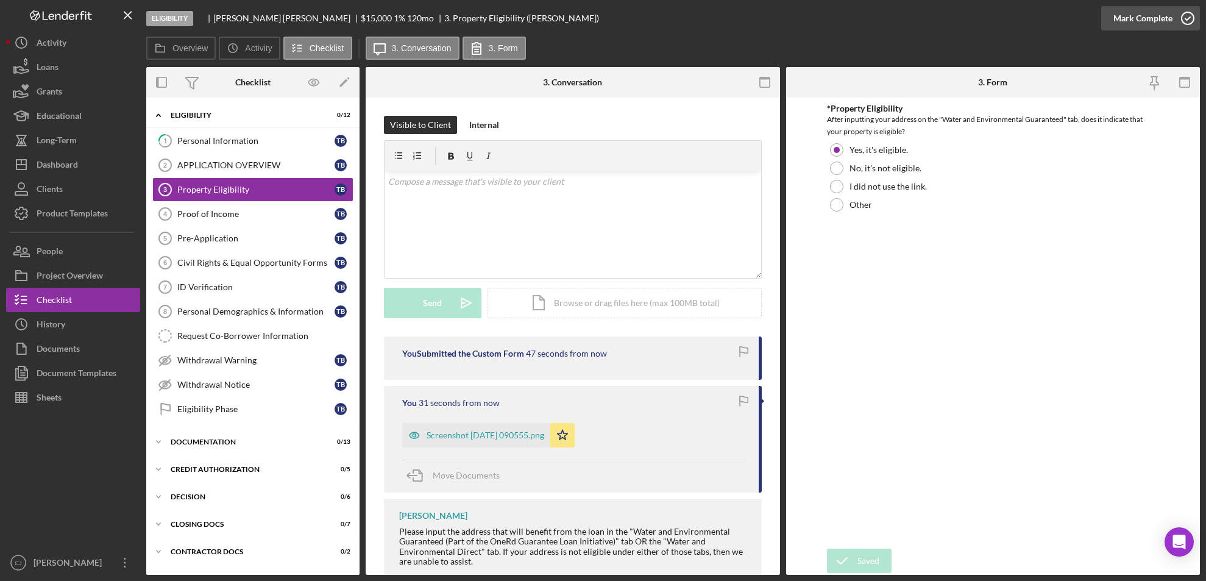
click at [1195, 15] on icon "button" at bounding box center [1188, 18] width 30 height 30
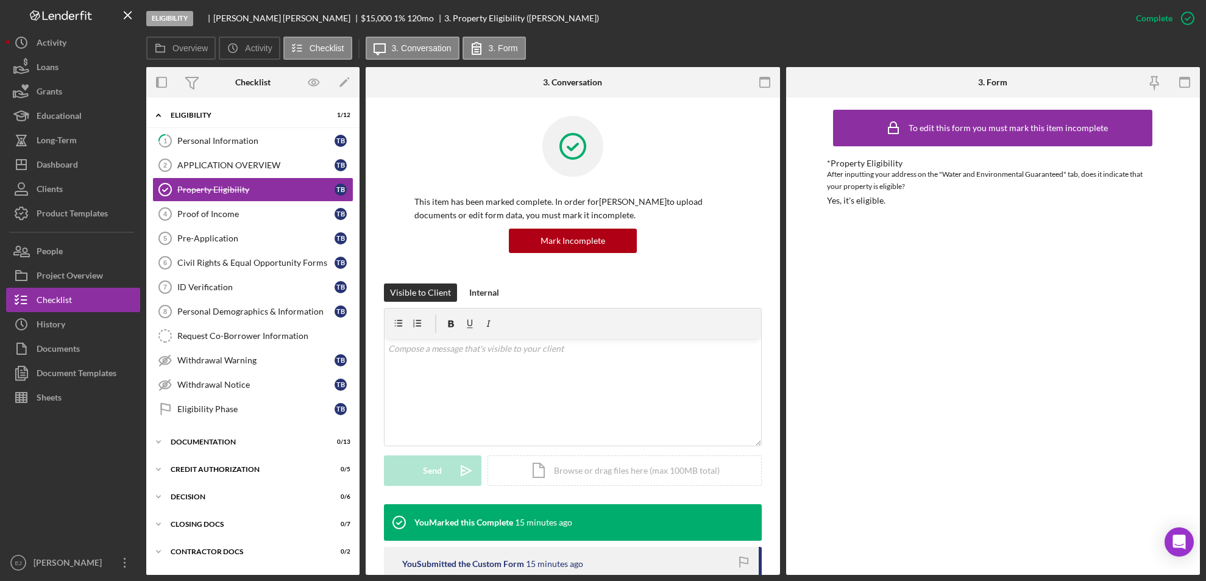
click at [439, 137] on div at bounding box center [573, 155] width 317 height 79
click at [238, 167] on div "APPLICATION OVERVIEW" at bounding box center [255, 165] width 157 height 10
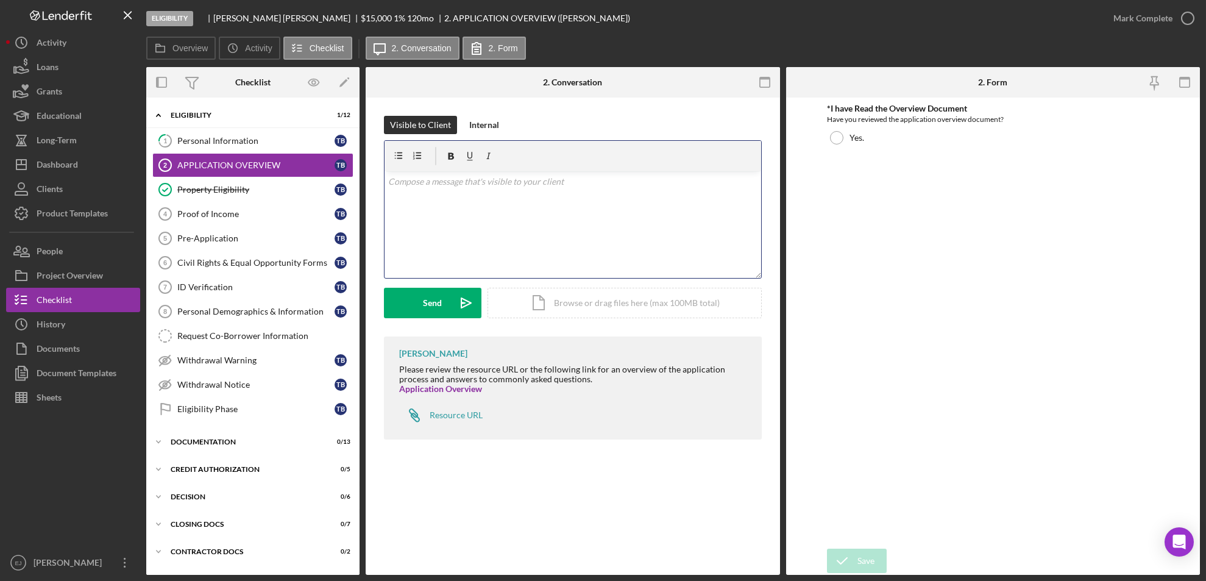
click at [479, 198] on div "v Color teal Color pink Remove color Add row above Add row below Add column bef…" at bounding box center [573, 224] width 377 height 107
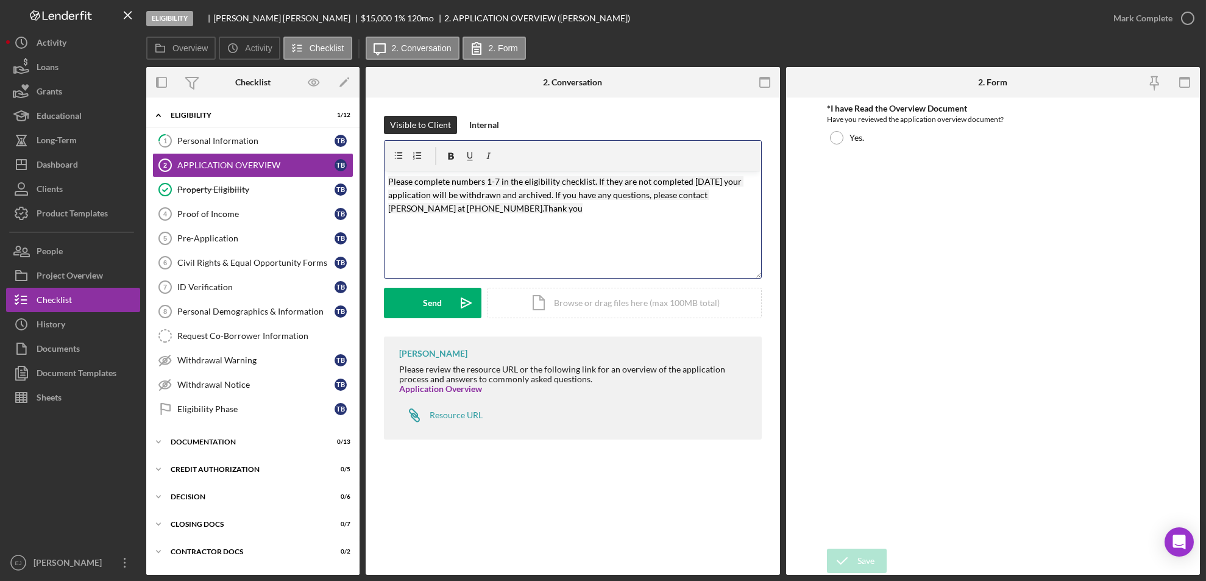
click at [487, 183] on mark "Please complete numbers 1-7 in the eligibility checklist. If they are not compl…" at bounding box center [565, 195] width 355 height 38
click at [498, 180] on mark "Please complete numbers 2-7 in the eligibility checklist. If they are not compl…" at bounding box center [565, 195] width 355 height 38
click at [382, 174] on div "Visible to Client Internal v Color teal Color pink Remove color Add row above A…" at bounding box center [573, 281] width 415 height 366
click at [388, 177] on span "Please complete numbers 2-8 in the eligibility checklist. If they are not compl…" at bounding box center [565, 195] width 355 height 38
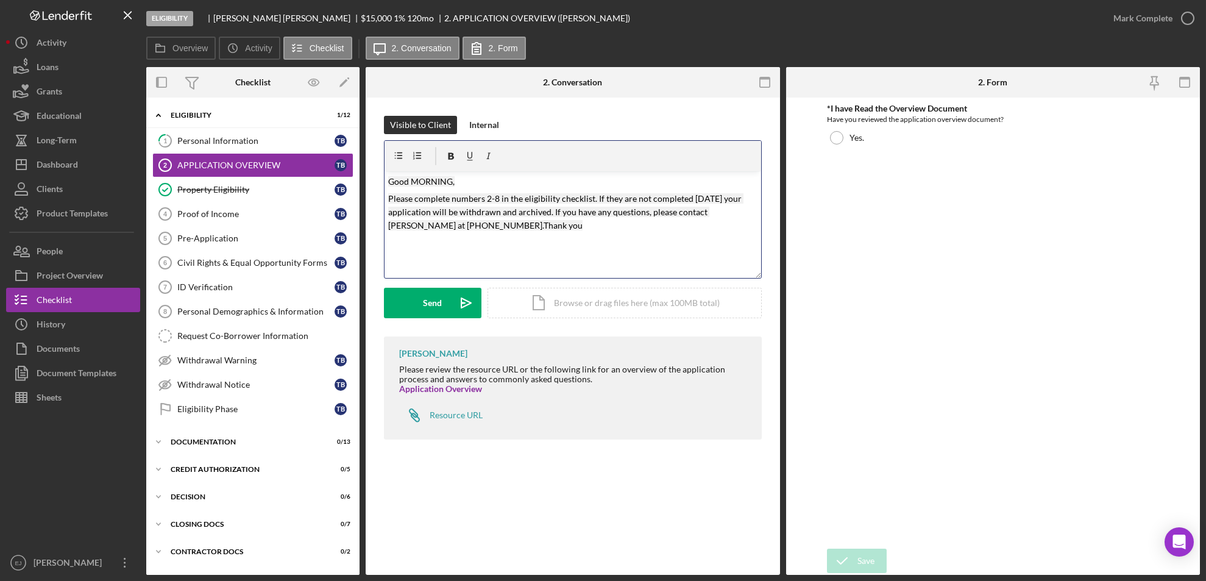
click at [454, 181] on mark "Good MORNING," at bounding box center [421, 181] width 66 height 10
click at [468, 226] on mark "Please complete numbers 2-8 in the eligibility checklist. If they are not compl…" at bounding box center [565, 212] width 355 height 38
click at [434, 311] on div "Send" at bounding box center [433, 303] width 19 height 30
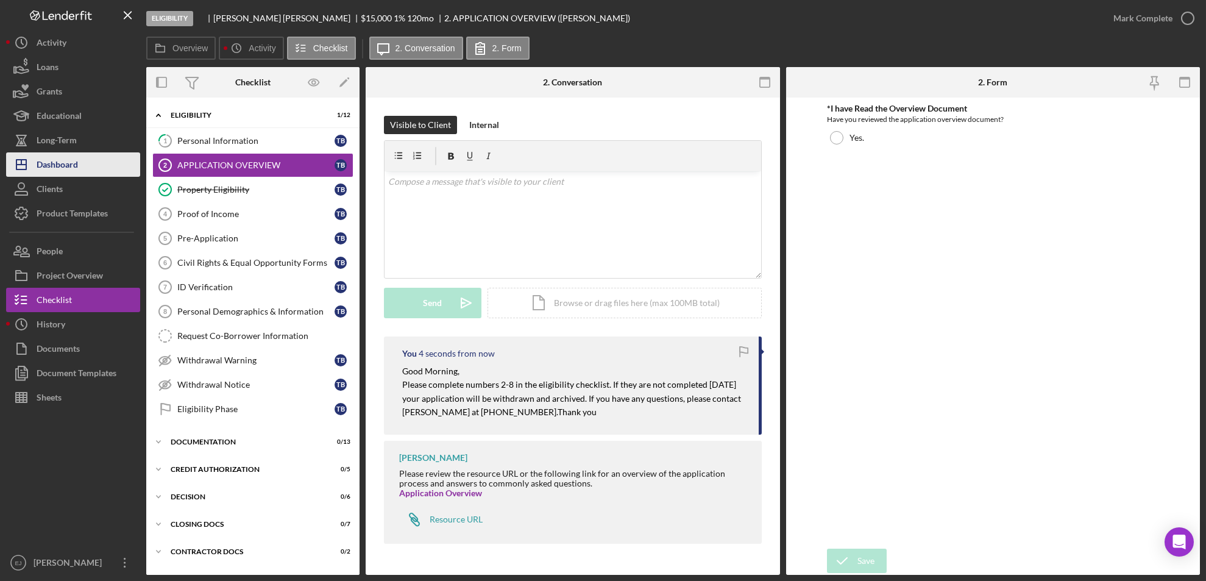
click at [130, 166] on button "Icon/Dashboard Dashboard" at bounding box center [73, 164] width 134 height 24
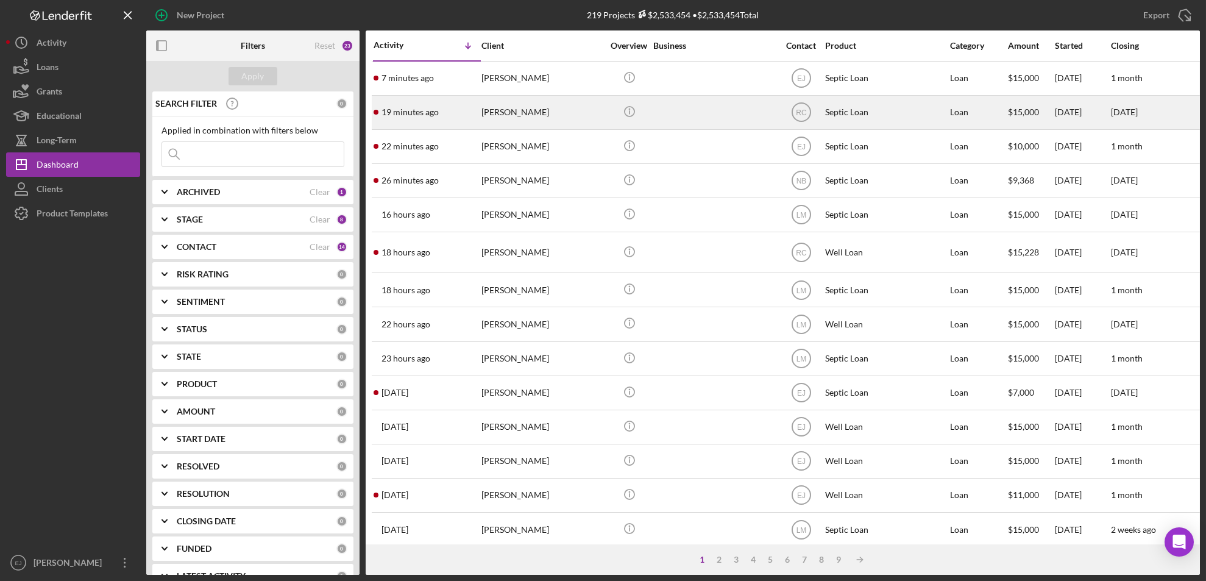
click at [505, 120] on div "[PERSON_NAME]" at bounding box center [543, 112] width 122 height 32
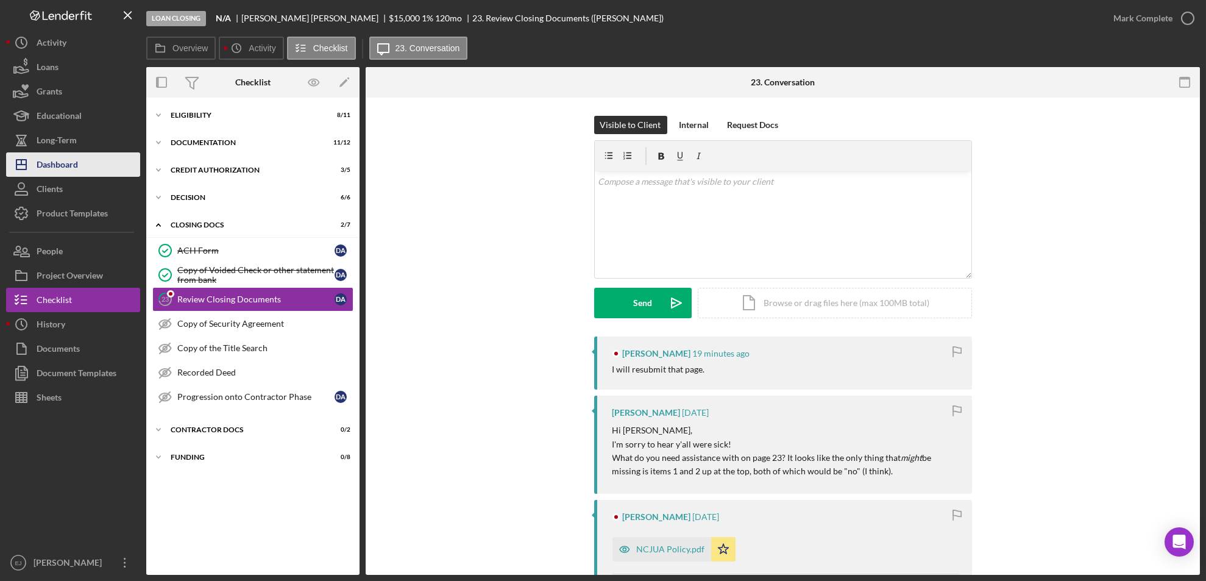
click at [77, 154] on div "Dashboard" at bounding box center [57, 165] width 41 height 27
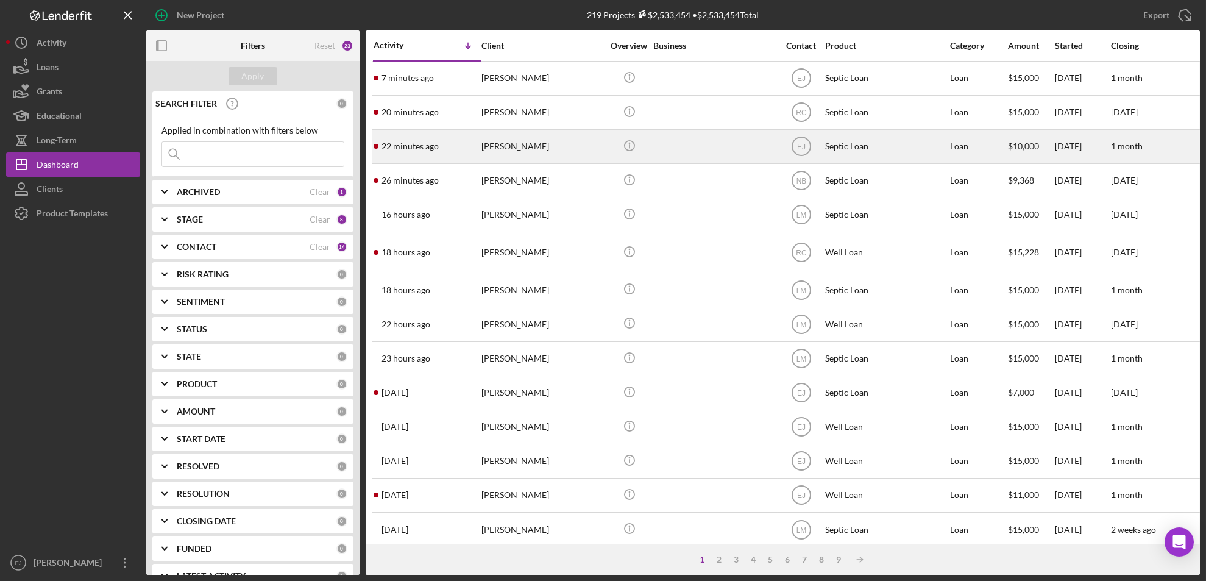
click at [506, 143] on div "[PERSON_NAME]" at bounding box center [543, 146] width 122 height 32
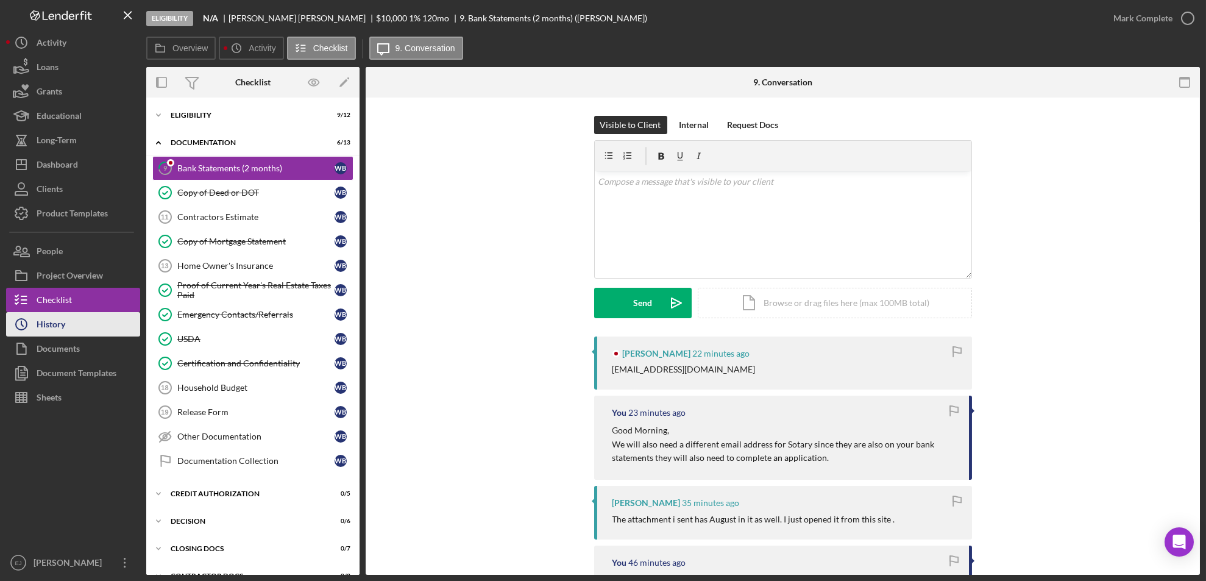
click at [108, 330] on button "Icon/History History" at bounding box center [73, 324] width 134 height 24
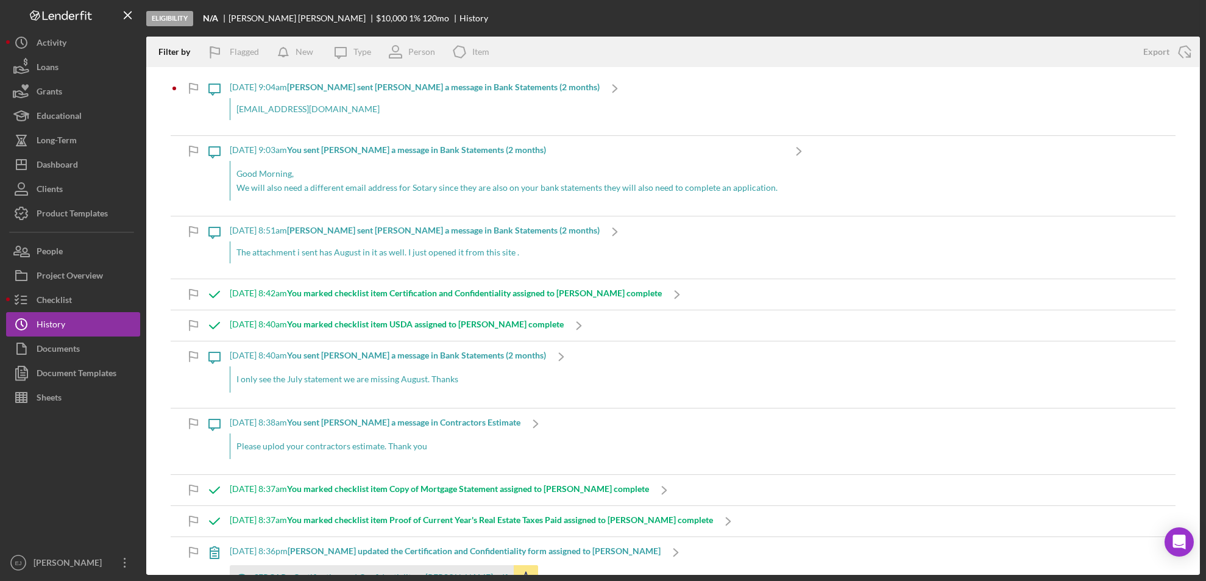
click at [270, 123] on div "[DATE] 9:04am [PERSON_NAME] sent [PERSON_NAME] a message in Bank Statements (2 …" at bounding box center [415, 104] width 370 height 62
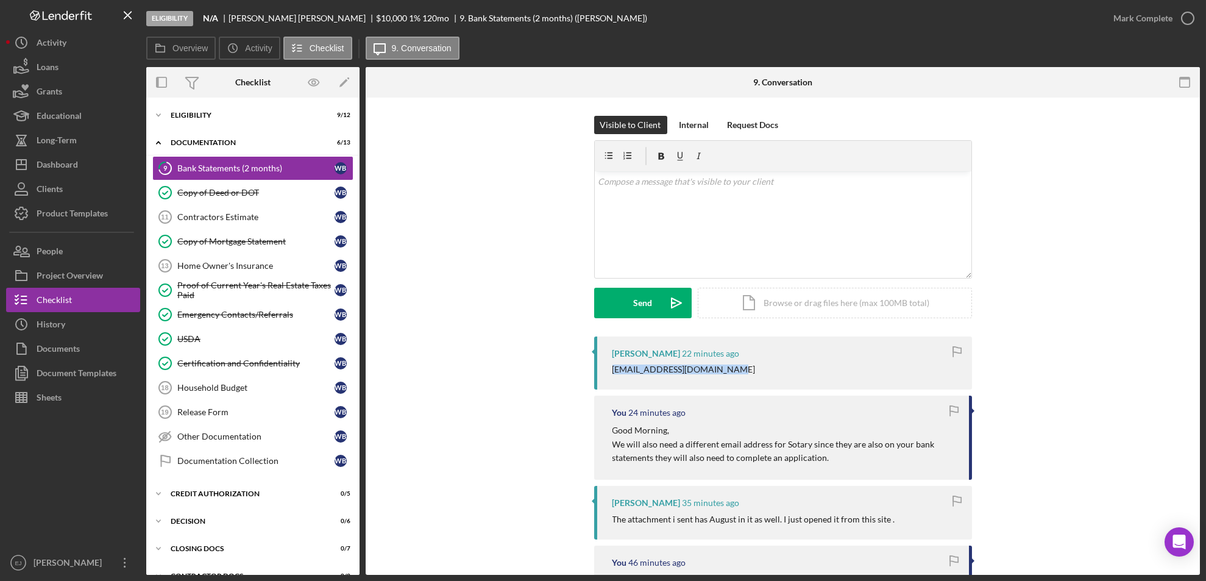
drag, startPoint x: 604, startPoint y: 367, endPoint x: 715, endPoint y: 366, distance: 111.0
click at [715, 366] on div "[PERSON_NAME] 22 minutes ago [EMAIL_ADDRESS][DOMAIN_NAME]" at bounding box center [783, 363] width 378 height 53
copy div "[EMAIL_ADDRESS][DOMAIN_NAME]"
click at [52, 248] on div "People" at bounding box center [50, 252] width 26 height 27
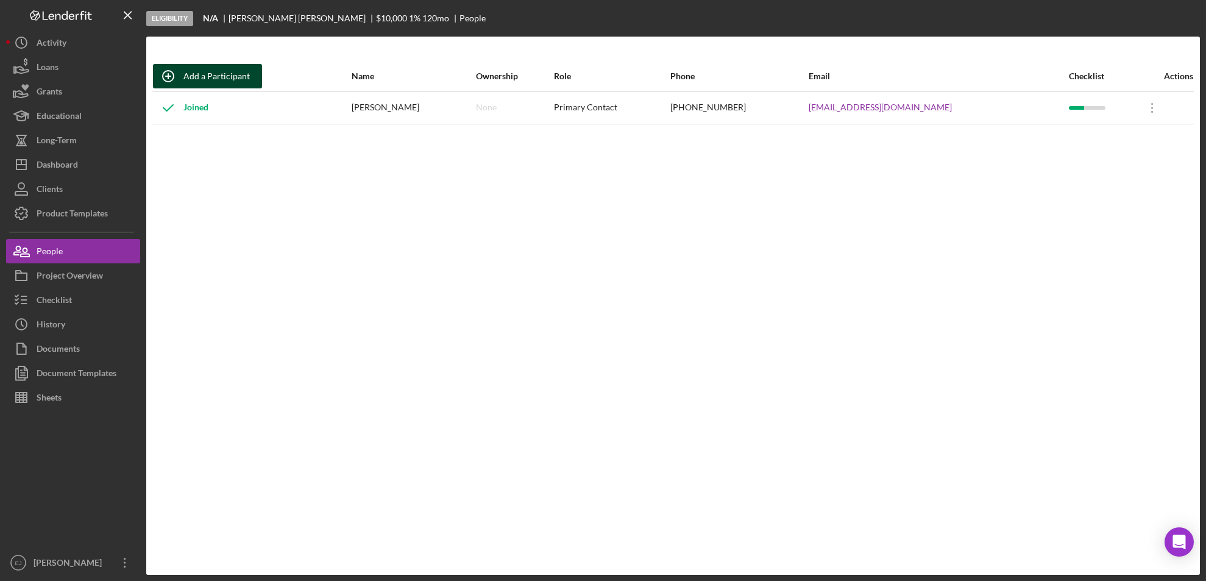
click at [211, 75] on div "Add a Participant" at bounding box center [216, 76] width 66 height 24
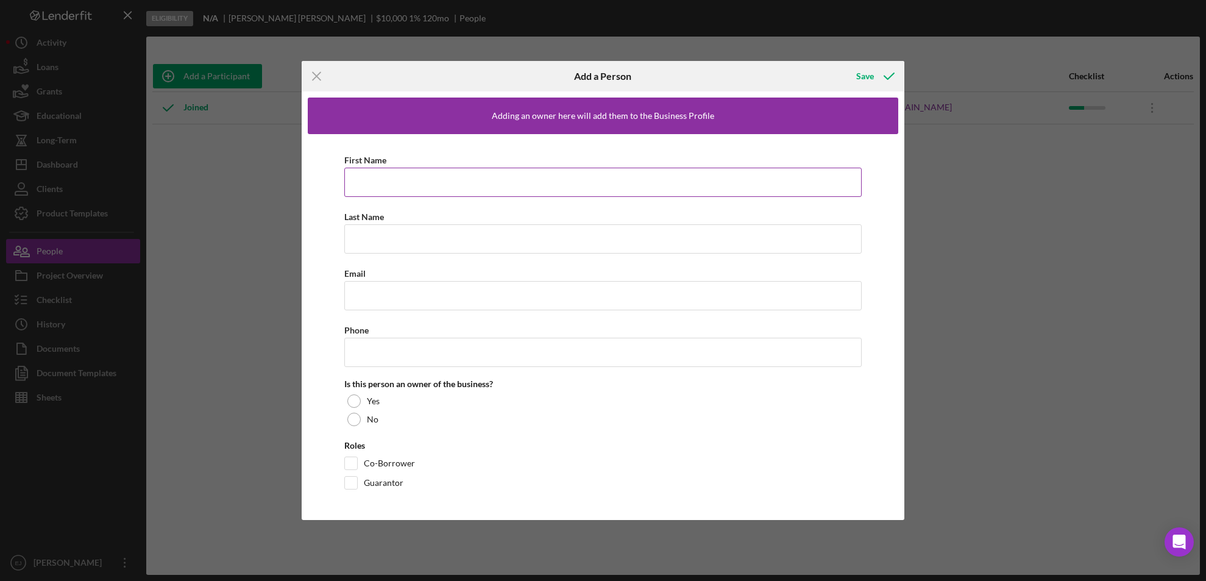
click at [369, 188] on input "First Name" at bounding box center [603, 182] width 518 height 29
paste input "[EMAIL_ADDRESS][DOMAIN_NAME]"
type input "[EMAIL_ADDRESS][DOMAIN_NAME]"
click at [385, 303] on input "Email" at bounding box center [603, 295] width 518 height 29
paste input "[EMAIL_ADDRESS][DOMAIN_NAME]"
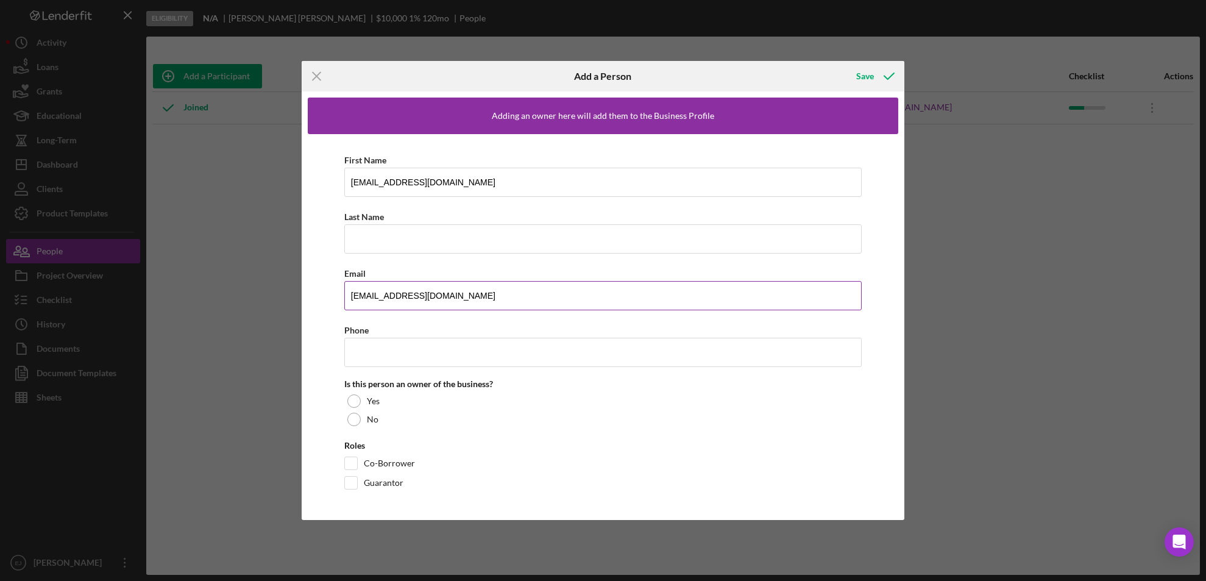
click at [378, 295] on input "[EMAIL_ADDRESS][DOMAIN_NAME]" at bounding box center [603, 295] width 518 height 29
click at [451, 299] on input "[EMAIL_ADDRESS][DOMAIN_NAME]" at bounding box center [603, 295] width 518 height 29
type input "s"
paste input "[EMAIL_ADDRESS][DOMAIN_NAME]"
type input "[EMAIL_ADDRESS][DOMAIN_NAME]"
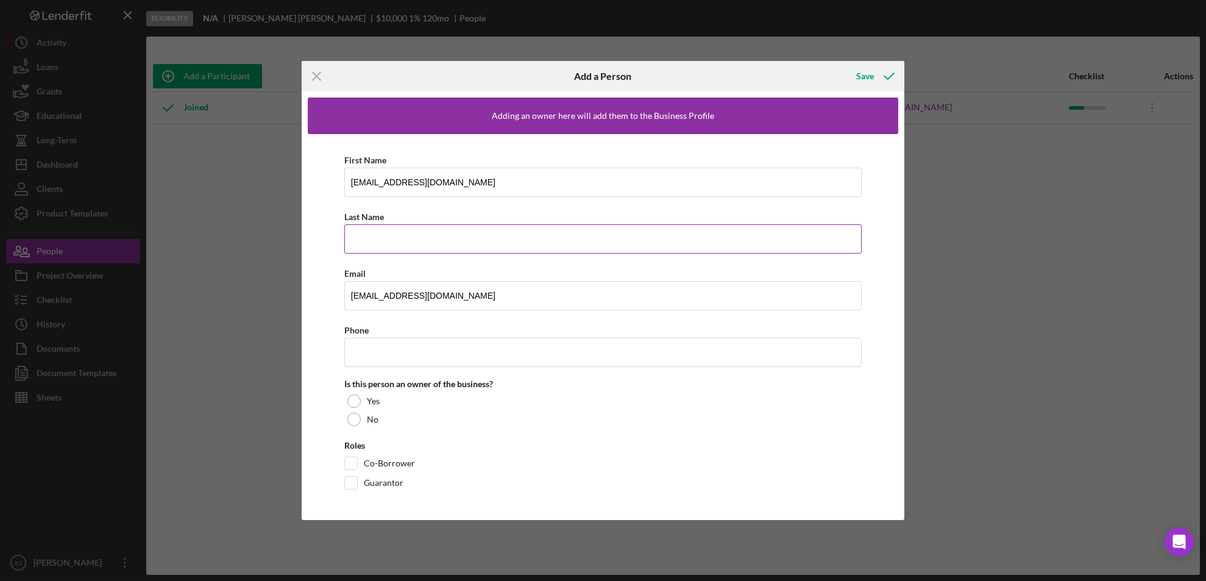
click at [399, 239] on input "Last Name" at bounding box center [603, 238] width 518 height 29
type input "S"
paste input "[EMAIL_ADDRESS][DOMAIN_NAME]"
click at [377, 240] on input "[EMAIL_ADDRESS][DOMAIN_NAME]" at bounding box center [603, 238] width 518 height 29
click at [382, 241] on input "[EMAIL_ADDRESS][DOMAIN_NAME]" at bounding box center [603, 238] width 518 height 29
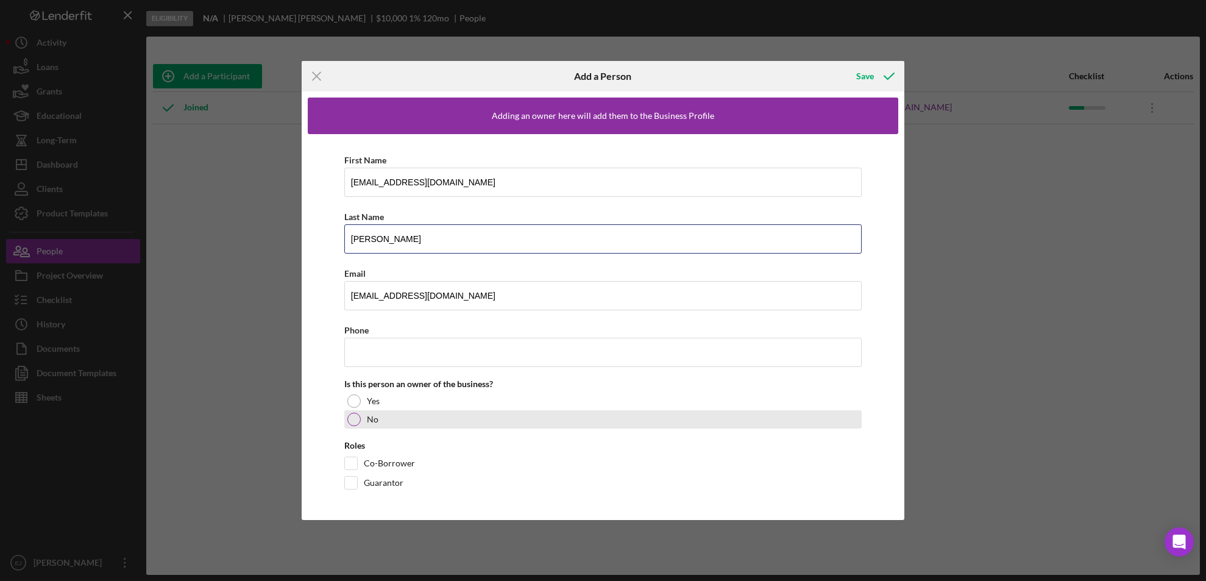
type input "[PERSON_NAME]"
click at [353, 418] on div at bounding box center [353, 419] width 13 height 13
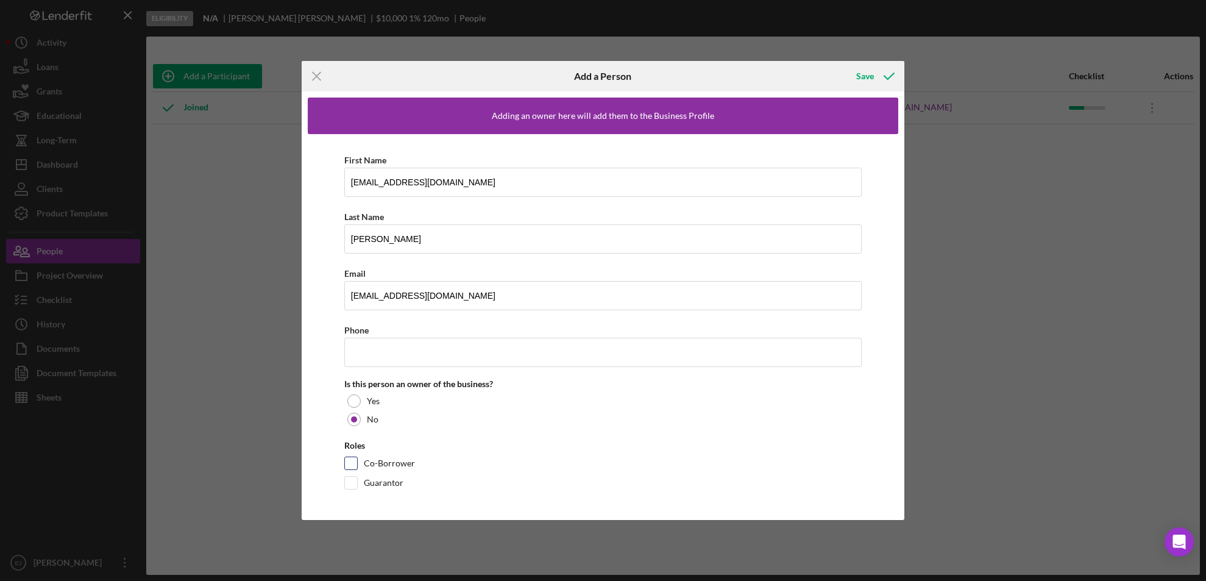
click at [349, 467] on input "Co-Borrower" at bounding box center [351, 463] width 12 height 12
checkbox input "true"
click at [872, 74] on div "Save" at bounding box center [866, 76] width 18 height 24
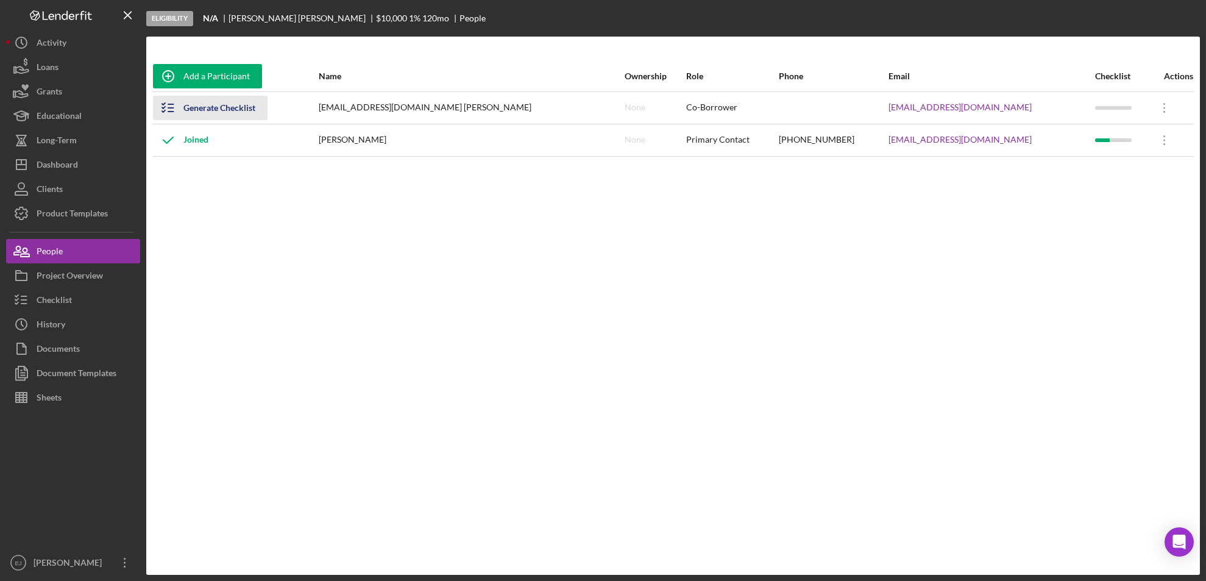
click at [173, 109] on icon "button" at bounding box center [168, 108] width 30 height 30
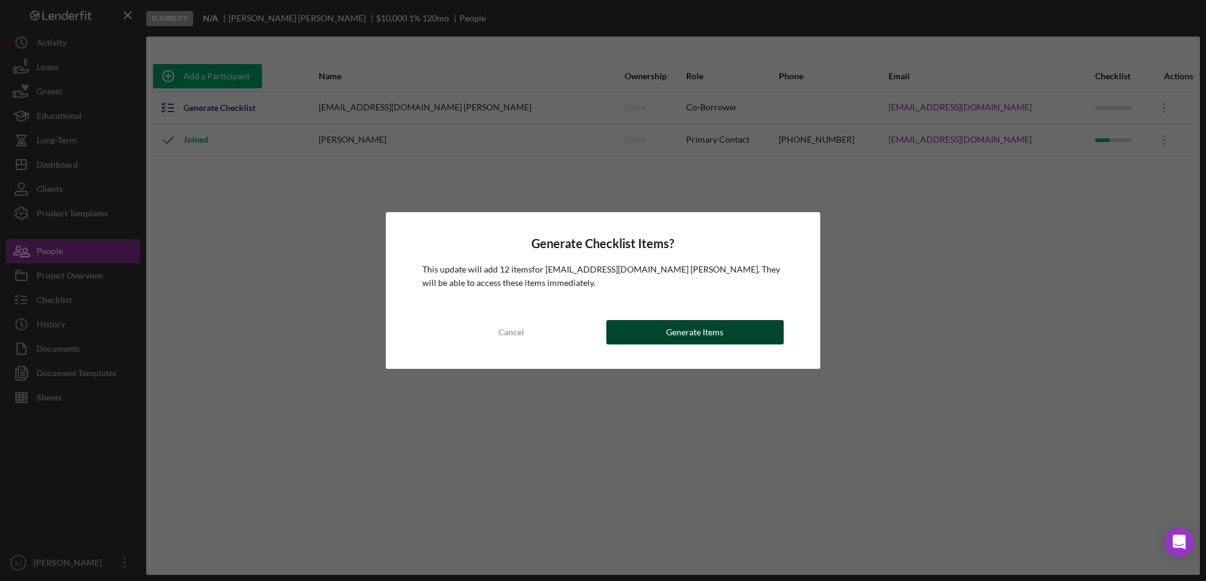
click at [685, 322] on div "Generate Items" at bounding box center [694, 332] width 57 height 24
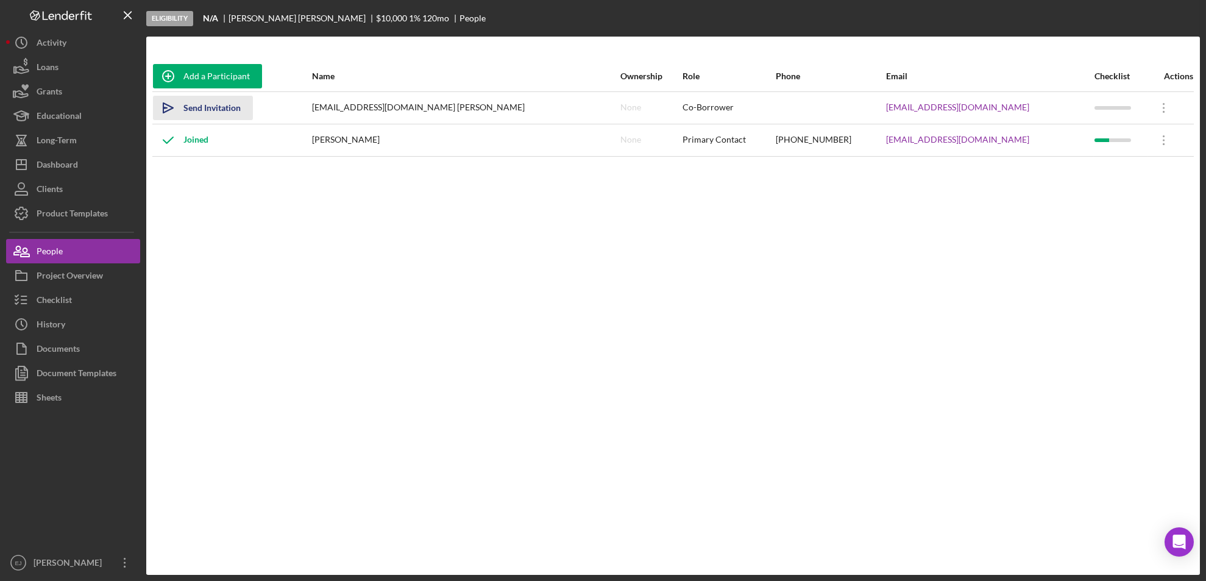
click at [164, 104] on icon "Icon/icon-invite-send" at bounding box center [168, 108] width 30 height 30
click at [164, 107] on icon "Icon/icon-invite-send" at bounding box center [168, 108] width 30 height 30
click at [68, 171] on div "Dashboard" at bounding box center [57, 165] width 41 height 27
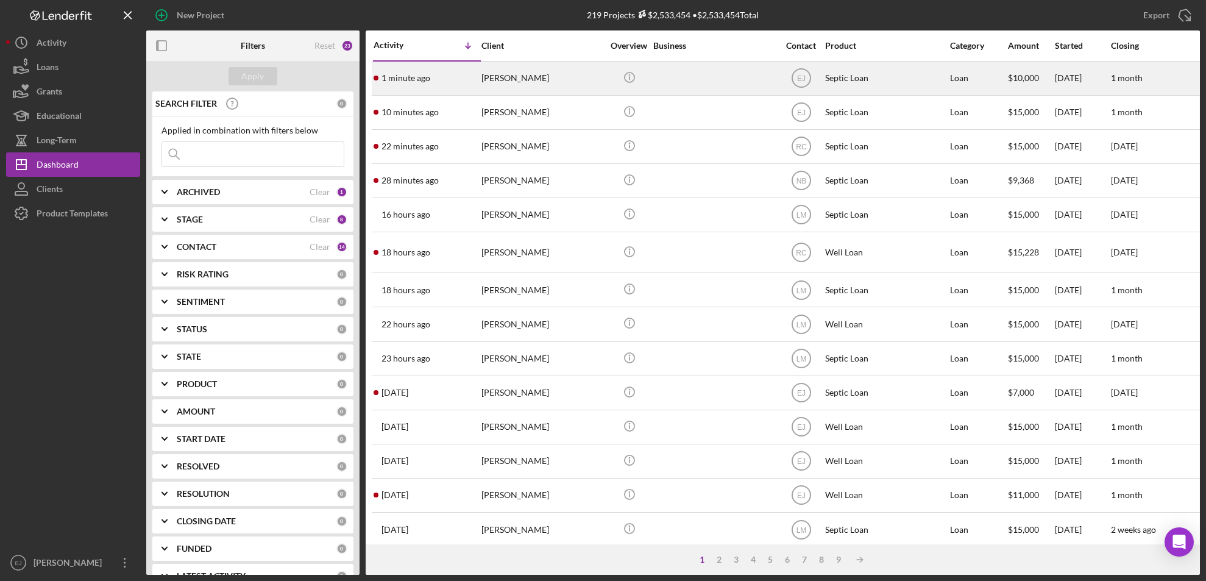
click at [508, 88] on div "[PERSON_NAME]" at bounding box center [543, 78] width 122 height 32
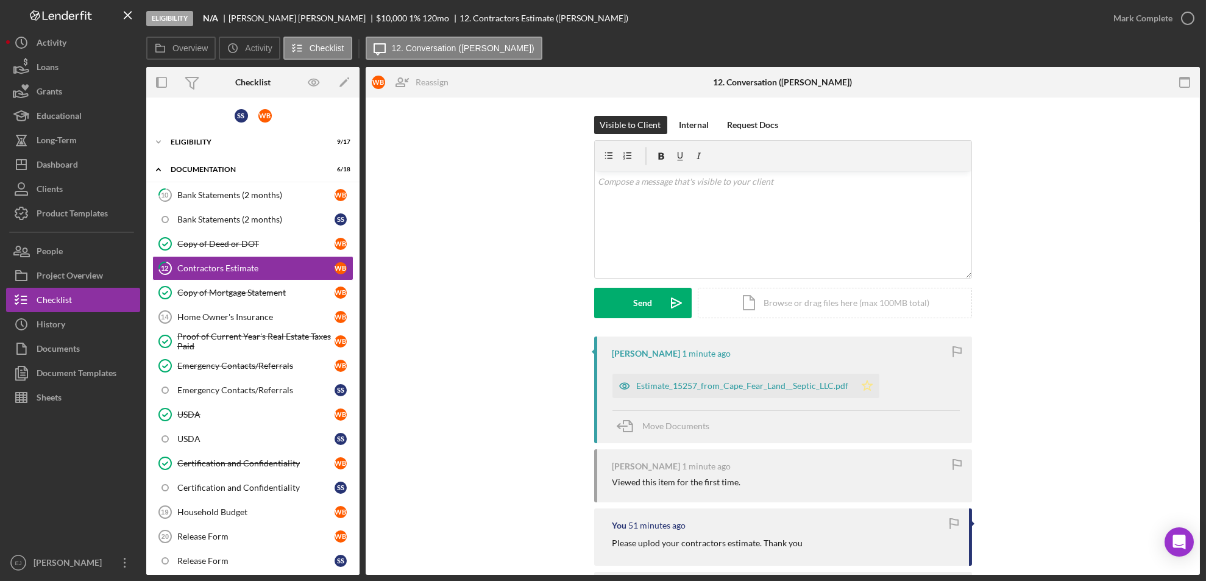
click at [859, 391] on icon "Icon/Star" at bounding box center [867, 386] width 24 height 24
click at [660, 390] on div "Estimate_15257_from_Cape_Fear_Land__Septic_LLC.pdf" at bounding box center [743, 386] width 212 height 10
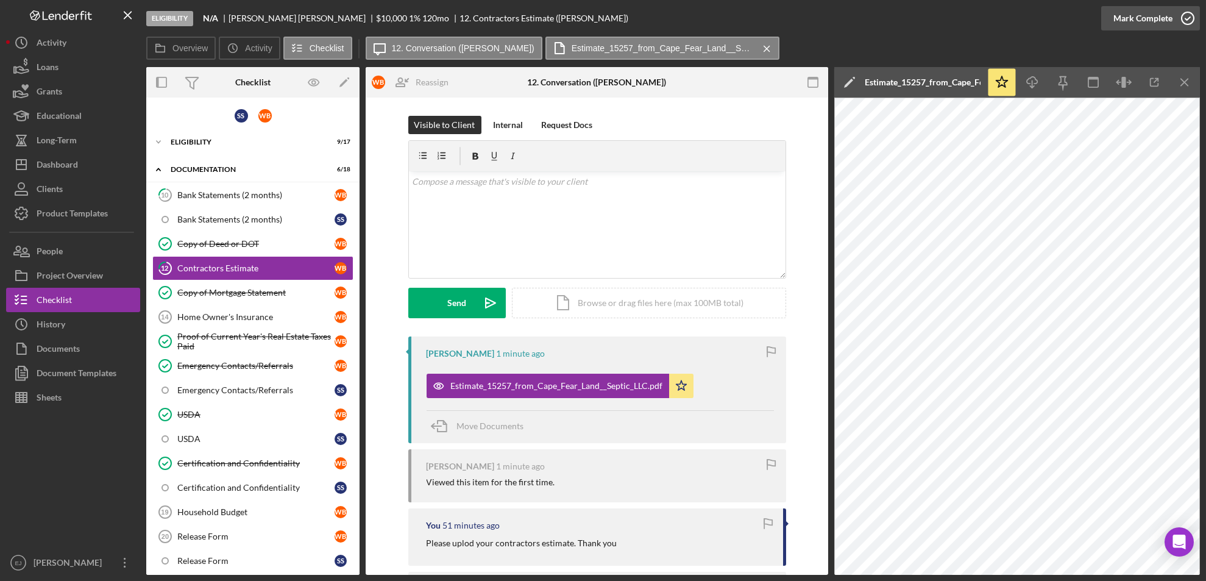
click at [1188, 21] on icon "button" at bounding box center [1188, 18] width 30 height 30
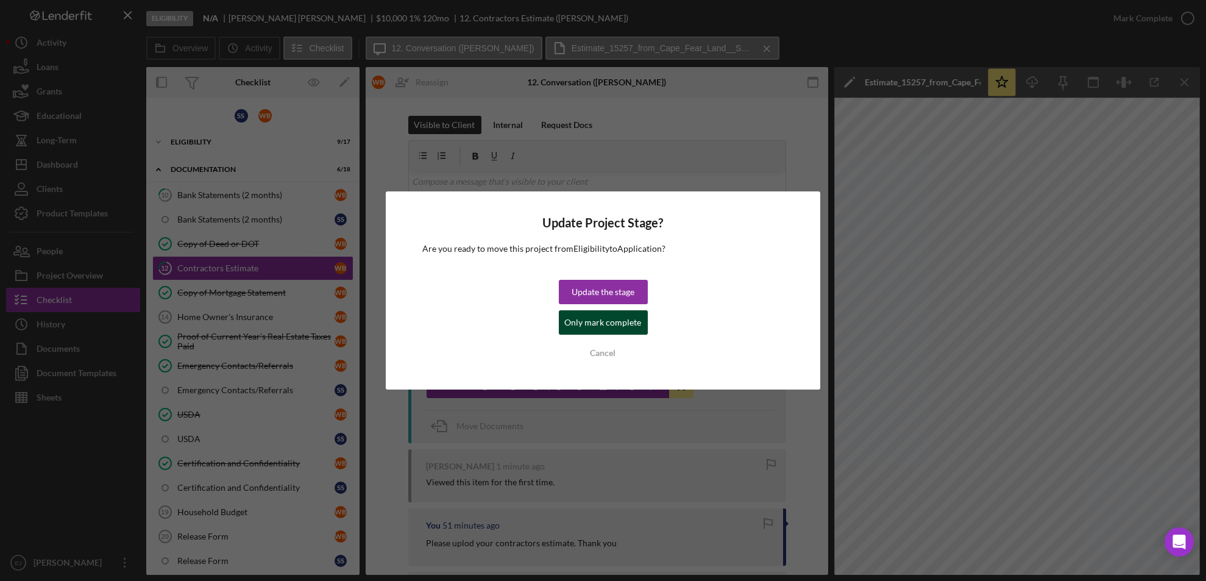
click at [638, 323] on div "Only mark complete" at bounding box center [603, 322] width 77 height 24
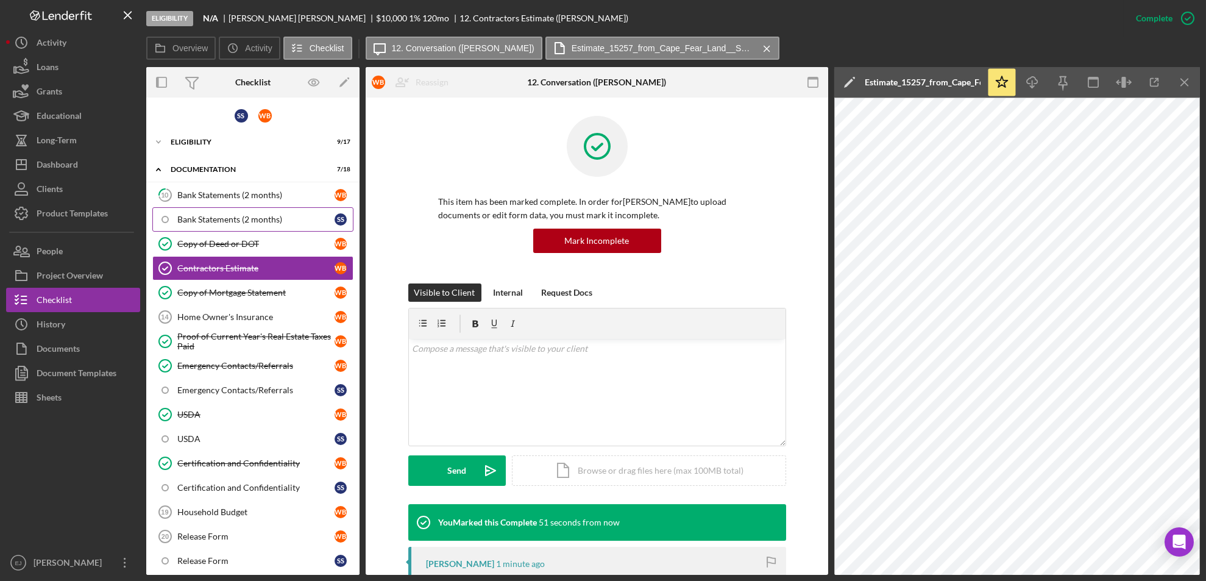
click at [252, 221] on div "Bank Statements (2 months)" at bounding box center [255, 220] width 157 height 10
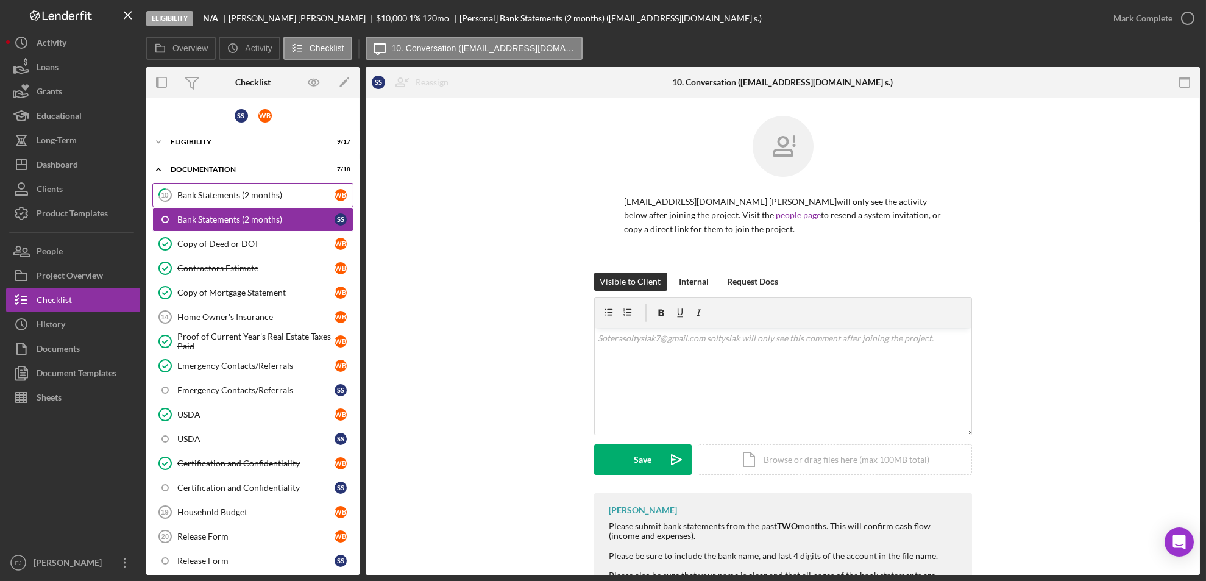
click at [222, 196] on div "Bank Statements (2 months)" at bounding box center [255, 195] width 157 height 10
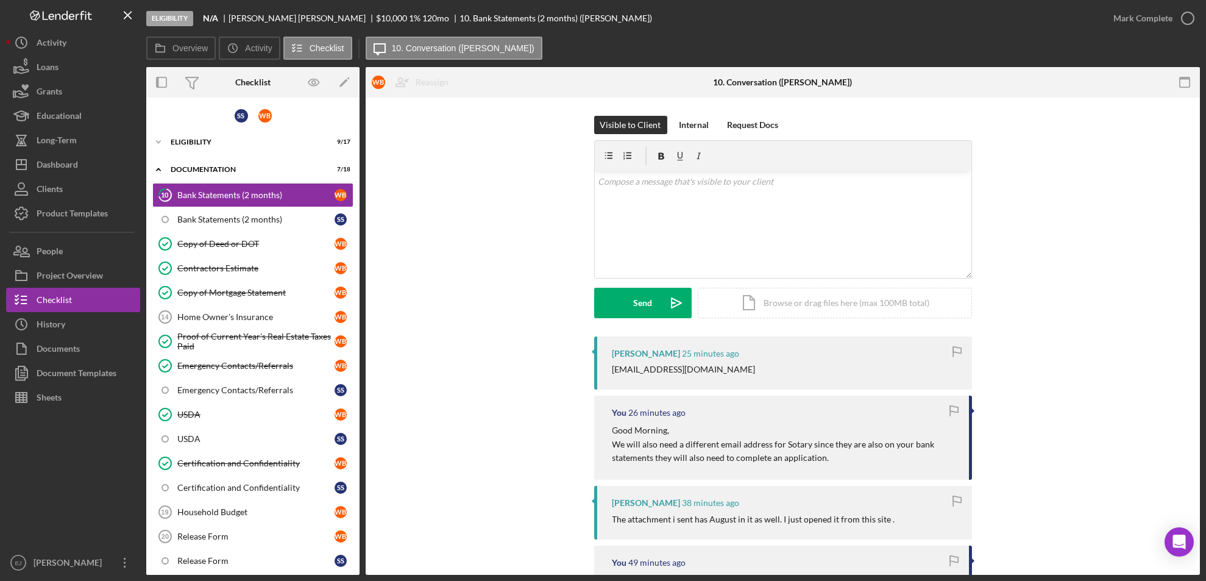
scroll to position [418, 0]
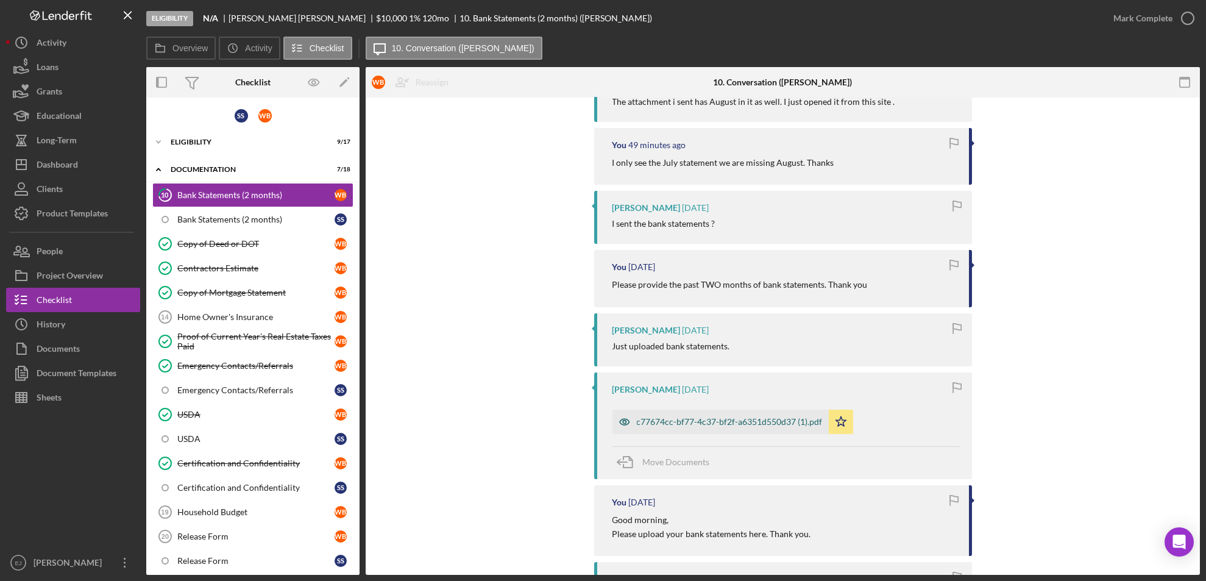
click at [682, 424] on div "c77674cc-bf77-4c37-bf2f-a6351d550d37 (1).pdf" at bounding box center [730, 422] width 186 height 10
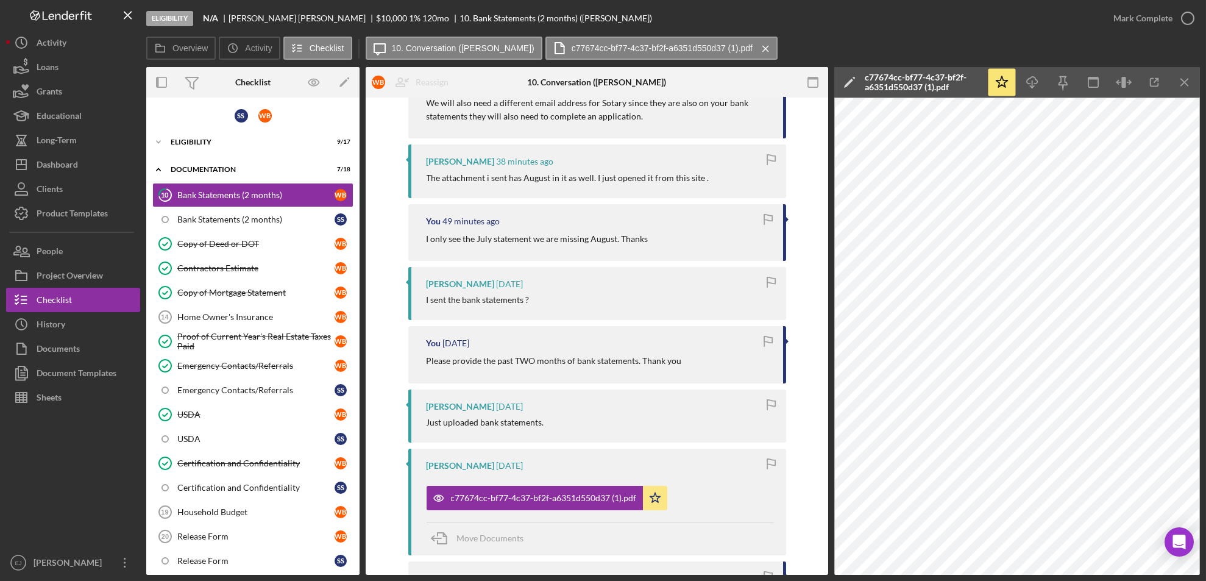
scroll to position [321, 0]
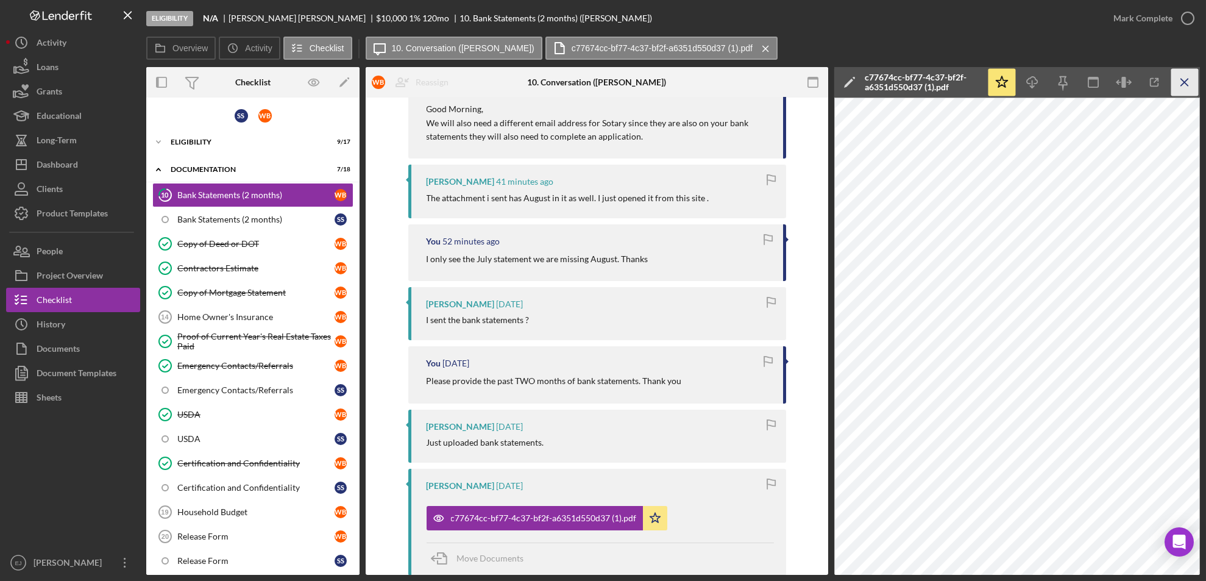
click at [1189, 88] on icon "Icon/Menu Close" at bounding box center [1185, 82] width 27 height 27
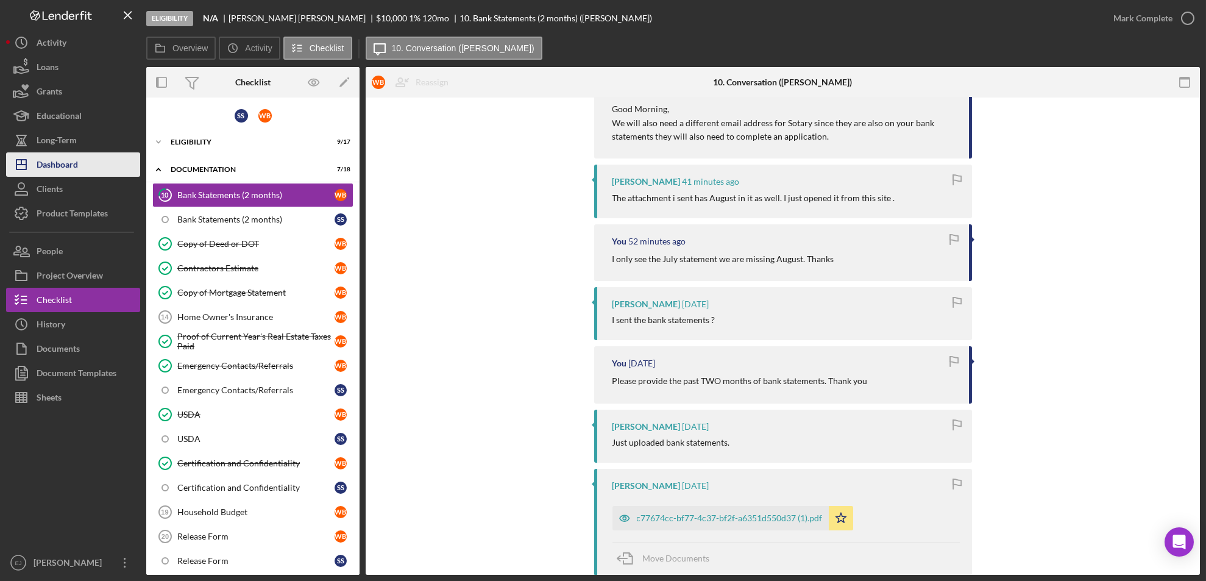
click at [113, 158] on button "Icon/Dashboard Dashboard" at bounding box center [73, 164] width 134 height 24
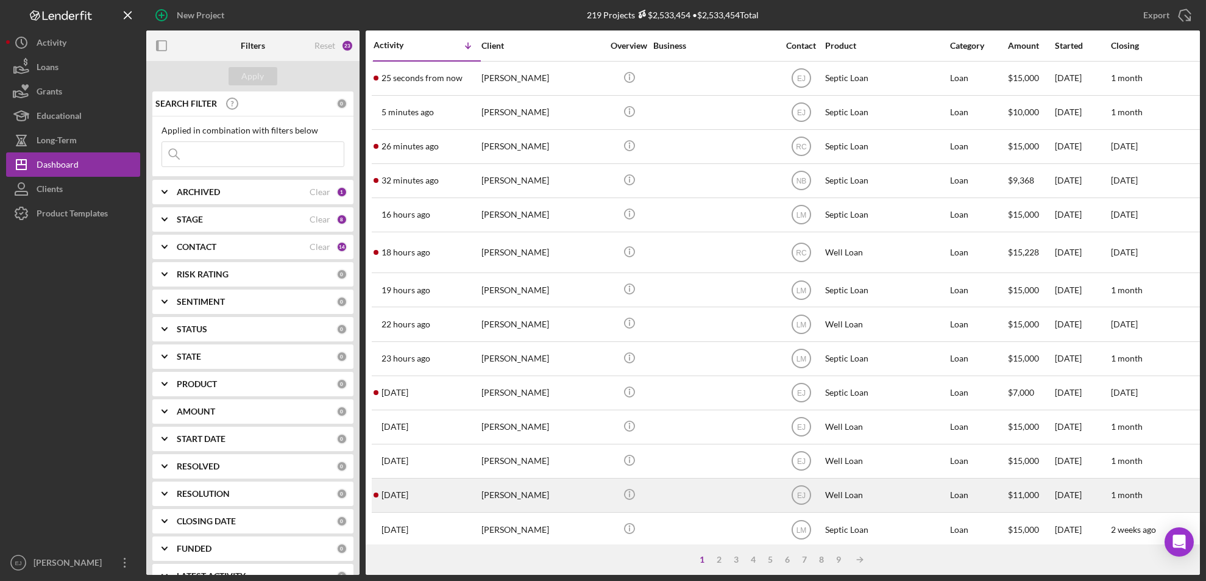
click at [516, 497] on div "[PERSON_NAME]" at bounding box center [543, 495] width 122 height 32
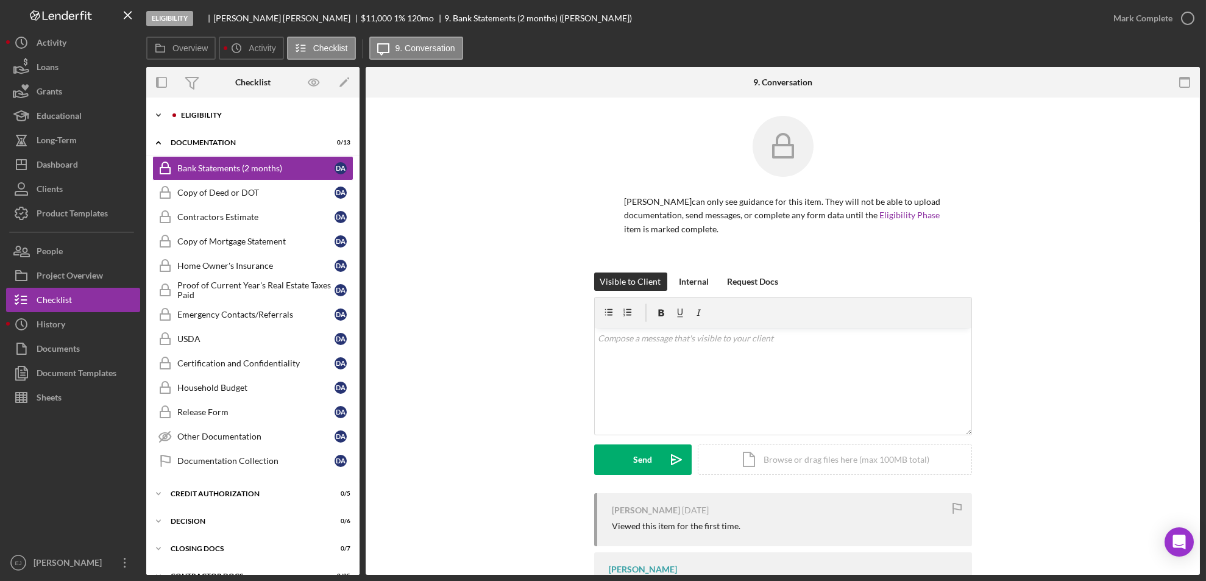
click at [162, 118] on icon "Icon/Expander" at bounding box center [158, 115] width 24 height 24
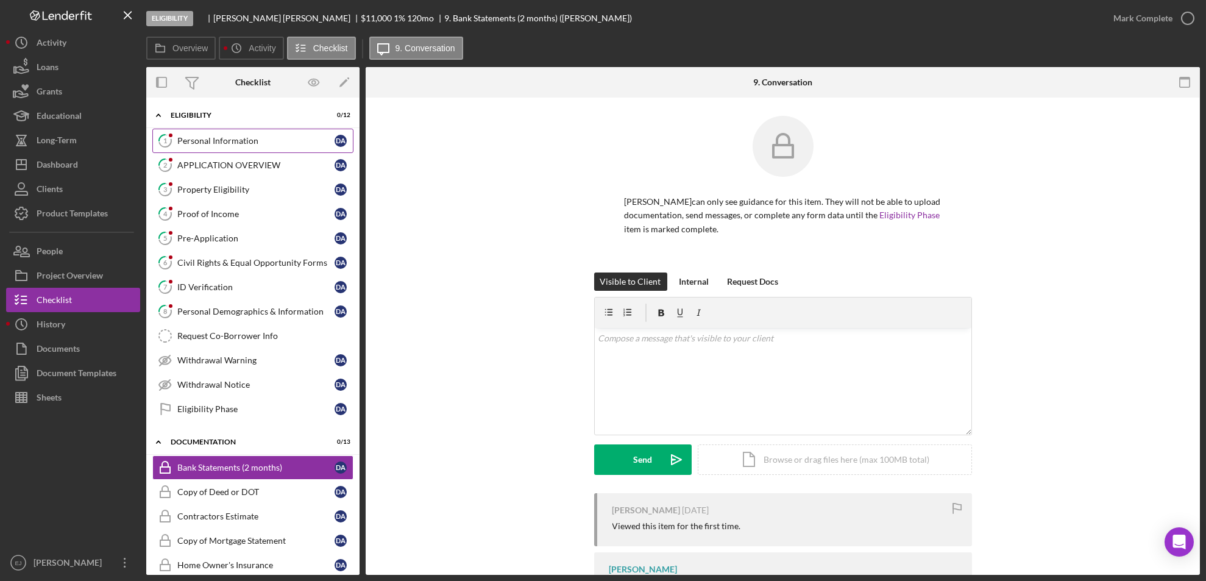
click at [202, 146] on link "1 Personal Information D A" at bounding box center [252, 141] width 201 height 24
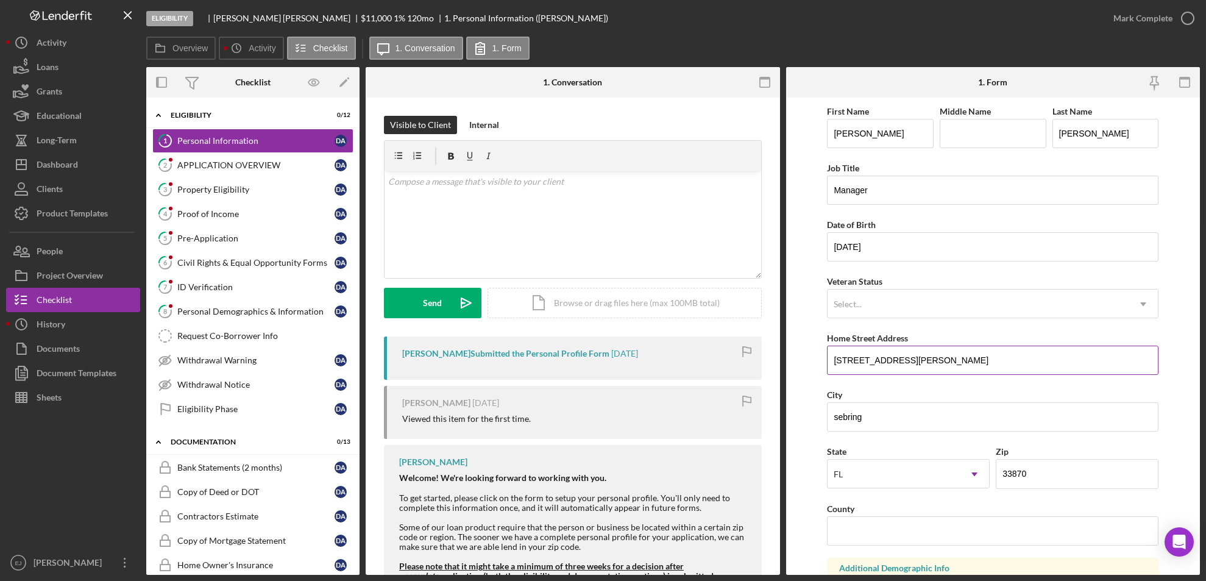
drag, startPoint x: 829, startPoint y: 362, endPoint x: 923, endPoint y: 363, distance: 93.9
click at [923, 363] on input "[STREET_ADDRESS][PERSON_NAME]" at bounding box center [993, 360] width 332 height 29
click at [231, 198] on link "3 Property Eligibility D A" at bounding box center [252, 189] width 201 height 24
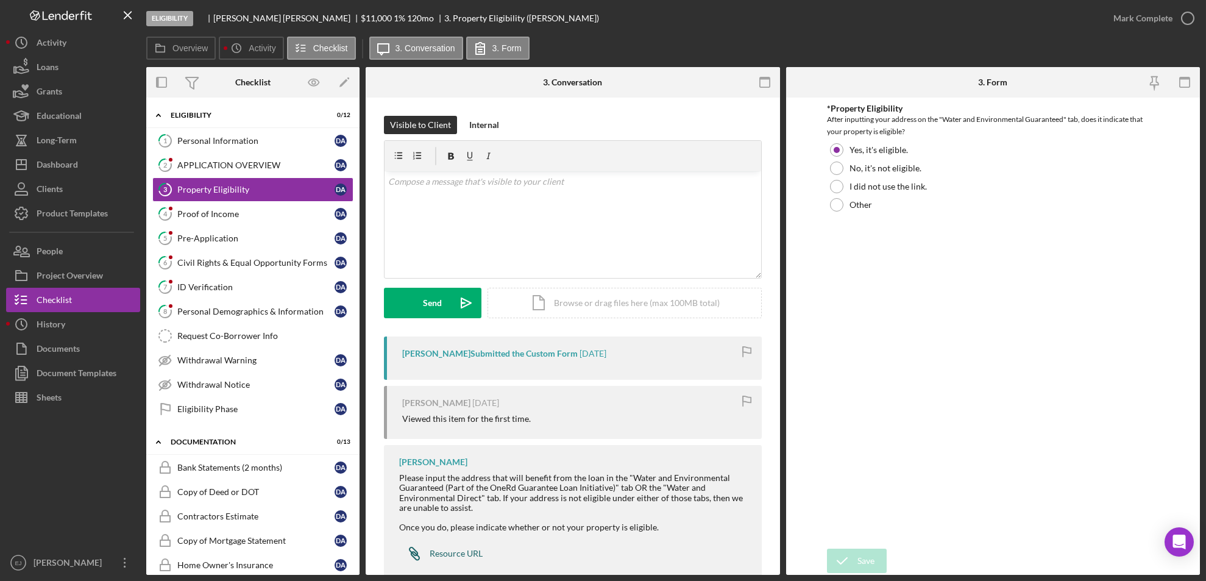
click at [446, 550] on div "Resource URL" at bounding box center [456, 554] width 53 height 10
click at [80, 170] on button "Icon/Dashboard Dashboard" at bounding box center [73, 164] width 134 height 24
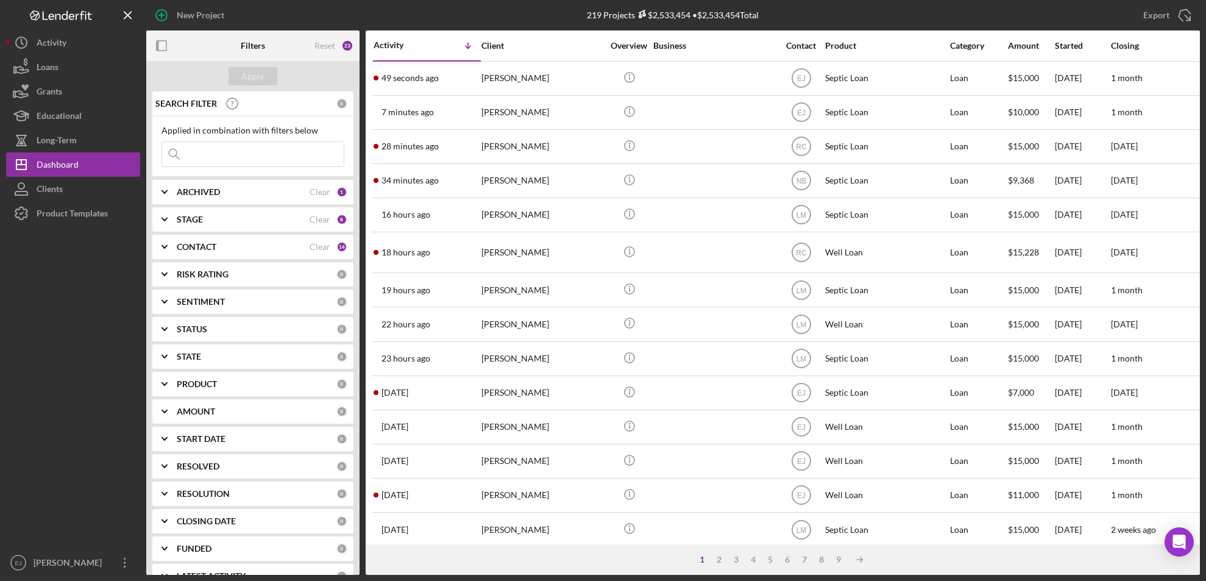
click at [229, 160] on input at bounding box center [253, 154] width 182 height 24
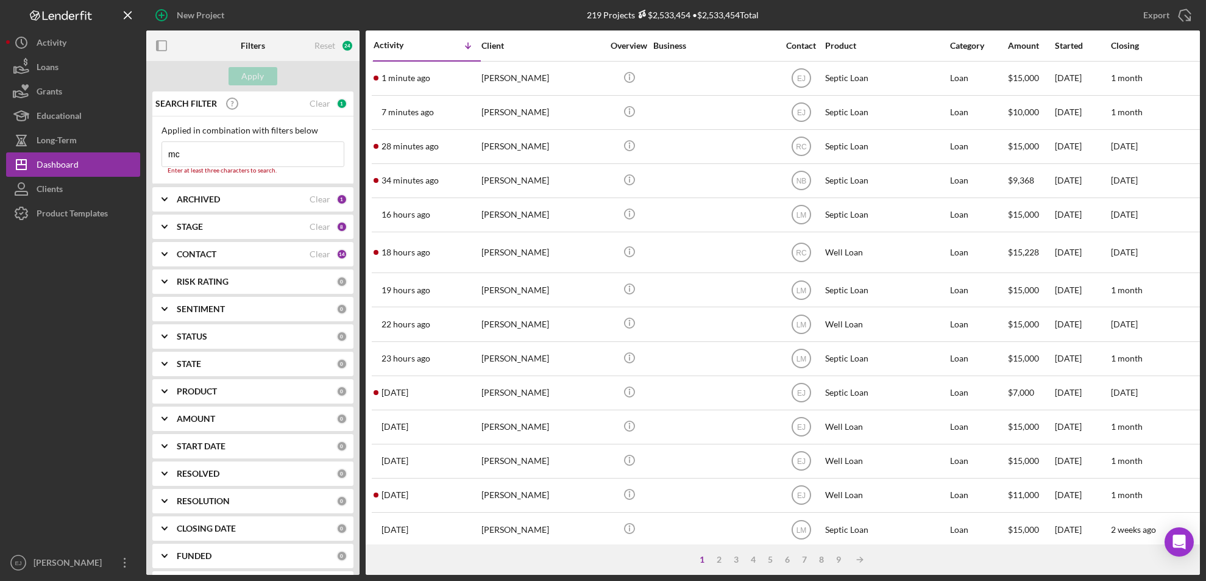
type input "m"
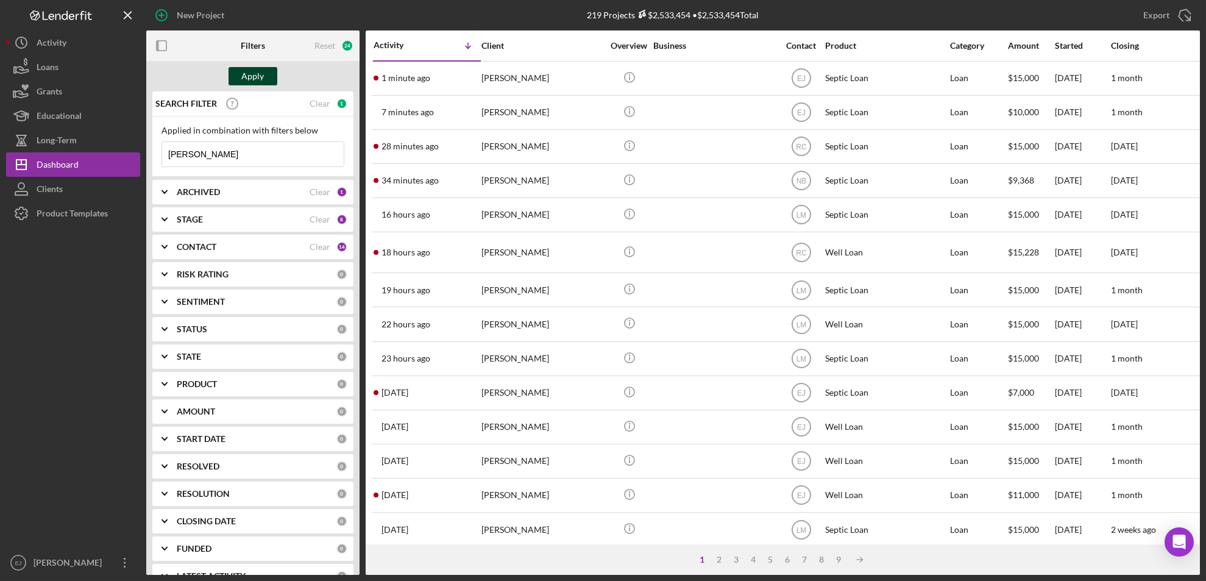
type input "[PERSON_NAME]"
click at [248, 67] on div "Apply" at bounding box center [253, 76] width 23 height 18
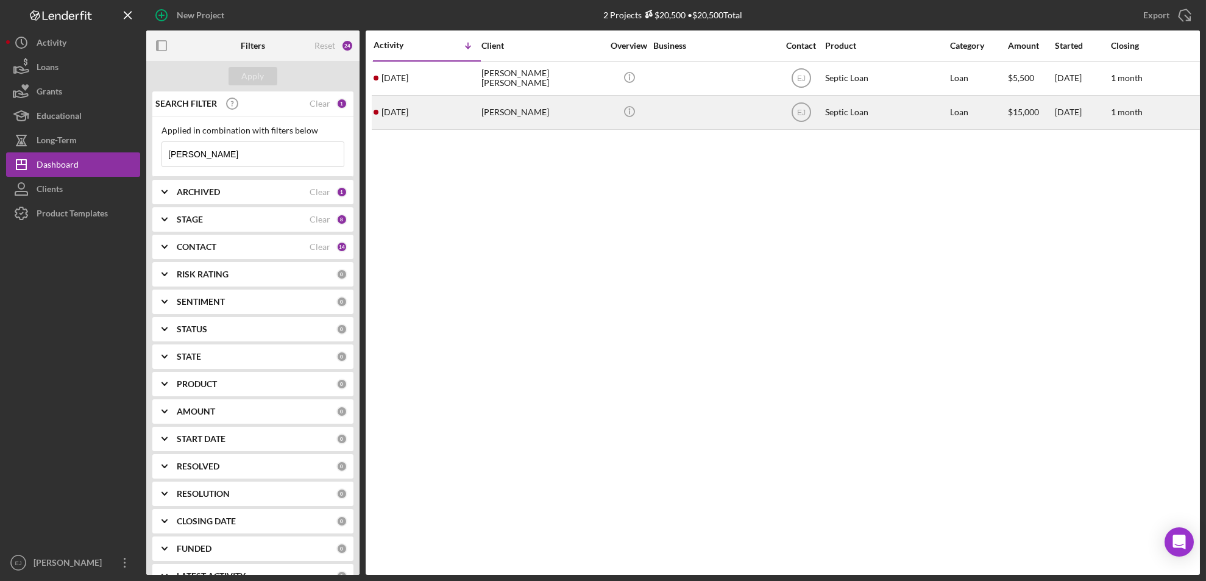
click at [493, 117] on div "[PERSON_NAME]" at bounding box center [543, 112] width 122 height 32
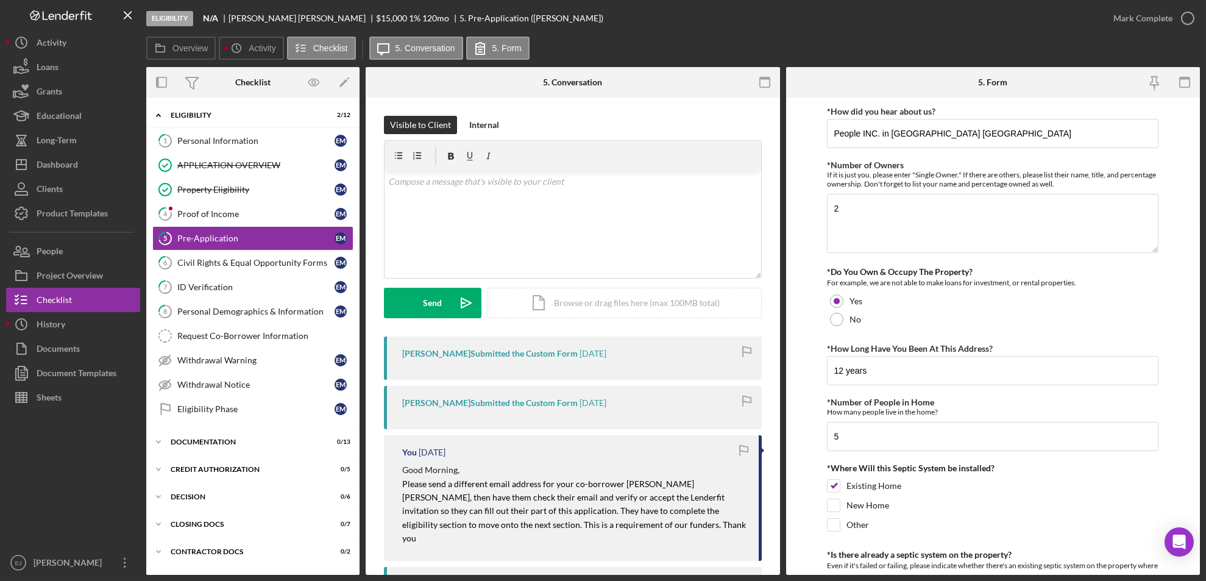
click at [1201, 531] on div "Eligibility N/A [PERSON_NAME] $15,000 $15,000 1 % 120 mo 5. Pre-Application ([P…" at bounding box center [603, 290] width 1206 height 581
click at [1191, 507] on form "*How did you hear about us? People INC. in [GEOGRAPHIC_DATA] VA *Number of Owne…" at bounding box center [993, 336] width 415 height 477
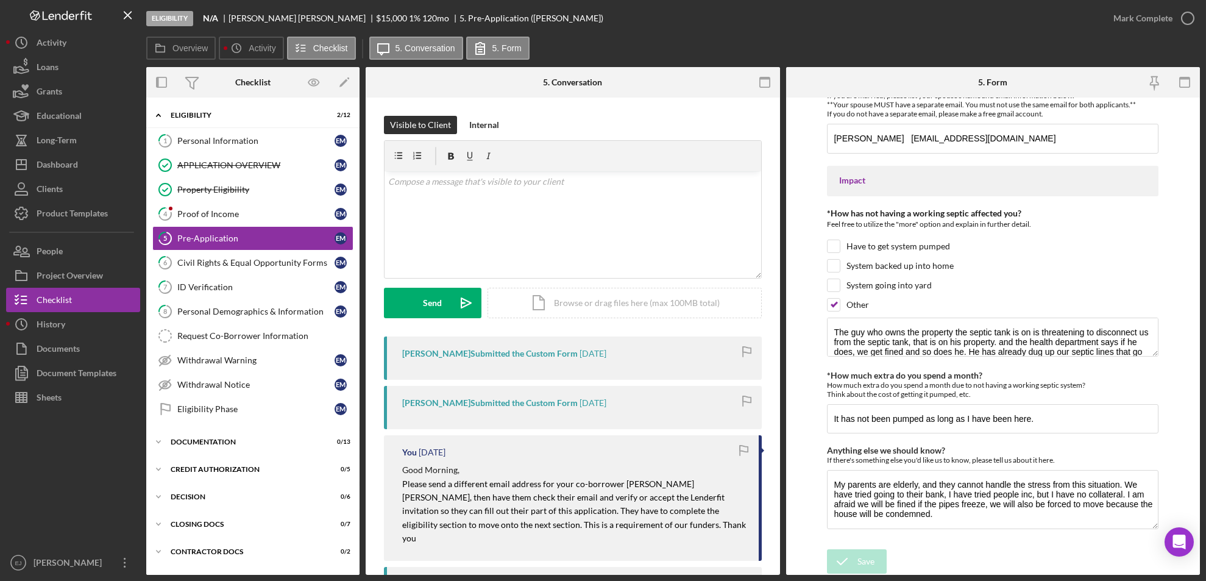
scroll to position [971, 0]
drag, startPoint x: 827, startPoint y: 138, endPoint x: 1036, endPoint y: 140, distance: 209.7
click at [1036, 140] on input "[PERSON_NAME] [EMAIL_ADDRESS][DOMAIN_NAME]" at bounding box center [993, 137] width 332 height 29
click at [66, 251] on button "People" at bounding box center [73, 251] width 134 height 24
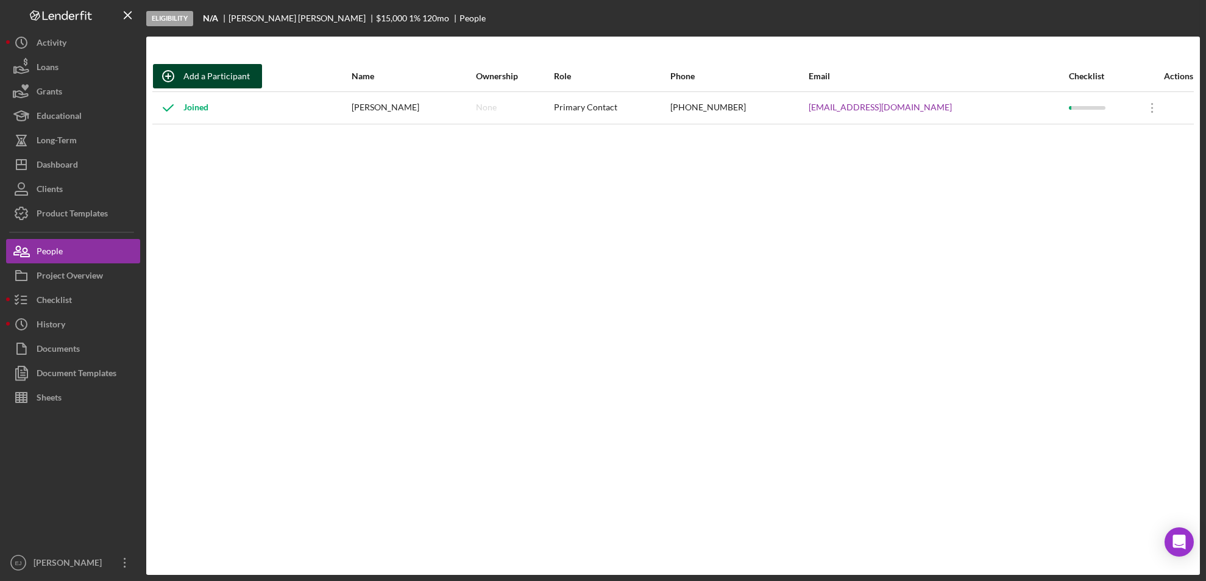
click at [248, 69] on button "Add a Participant" at bounding box center [207, 76] width 109 height 24
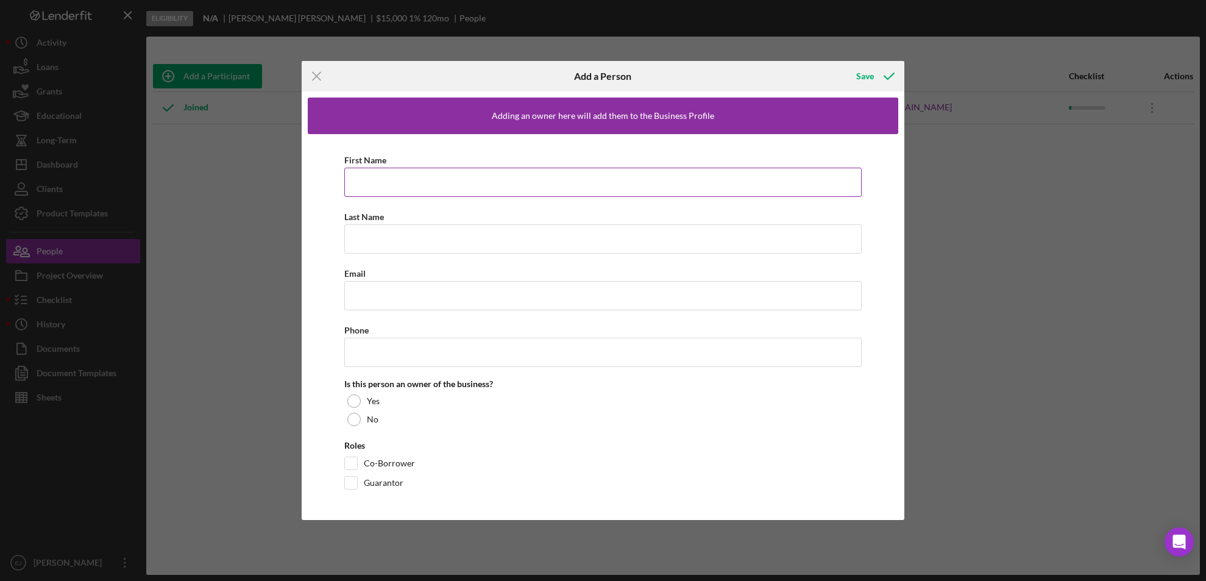
click at [412, 181] on input "First Name" at bounding box center [603, 182] width 518 height 29
paste input "[PERSON_NAME] [EMAIL_ADDRESS][DOMAIN_NAME]"
type input "[PERSON_NAME] [EMAIL_ADDRESS][DOMAIN_NAME]"
click at [363, 246] on input "Last Name" at bounding box center [603, 238] width 518 height 29
type input "[PERSON_NAME]"
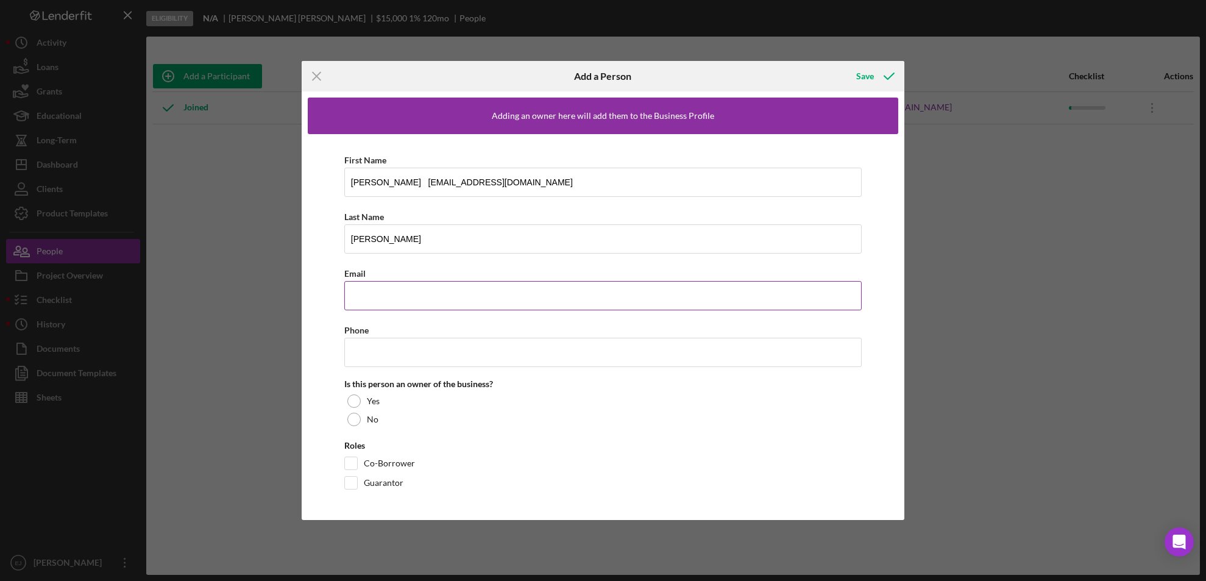
click at [363, 293] on input "Email" at bounding box center [603, 295] width 518 height 29
paste input "[PERSON_NAME] [EMAIL_ADDRESS][DOMAIN_NAME]"
click at [424, 301] on input "[PERSON_NAME] [EMAIL_ADDRESS][DOMAIN_NAME]" at bounding box center [603, 295] width 518 height 29
type input "[EMAIL_ADDRESS][DOMAIN_NAME]"
click at [549, 185] on input "[PERSON_NAME] [EMAIL_ADDRESS][DOMAIN_NAME]" at bounding box center [603, 182] width 518 height 29
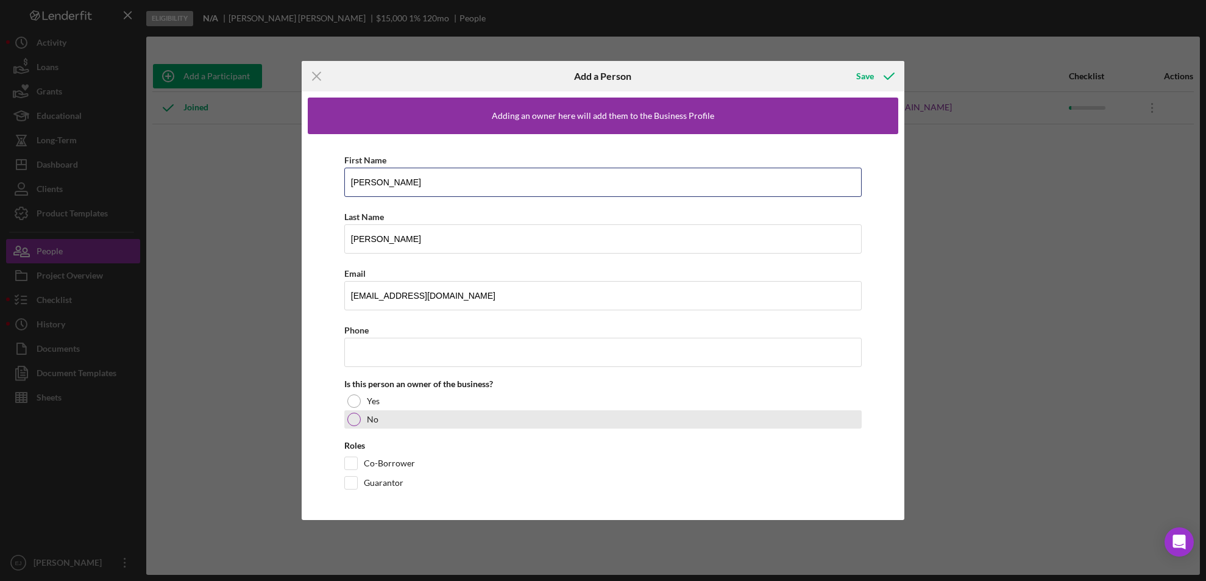
type input "[PERSON_NAME]"
click at [352, 417] on div at bounding box center [353, 419] width 13 height 13
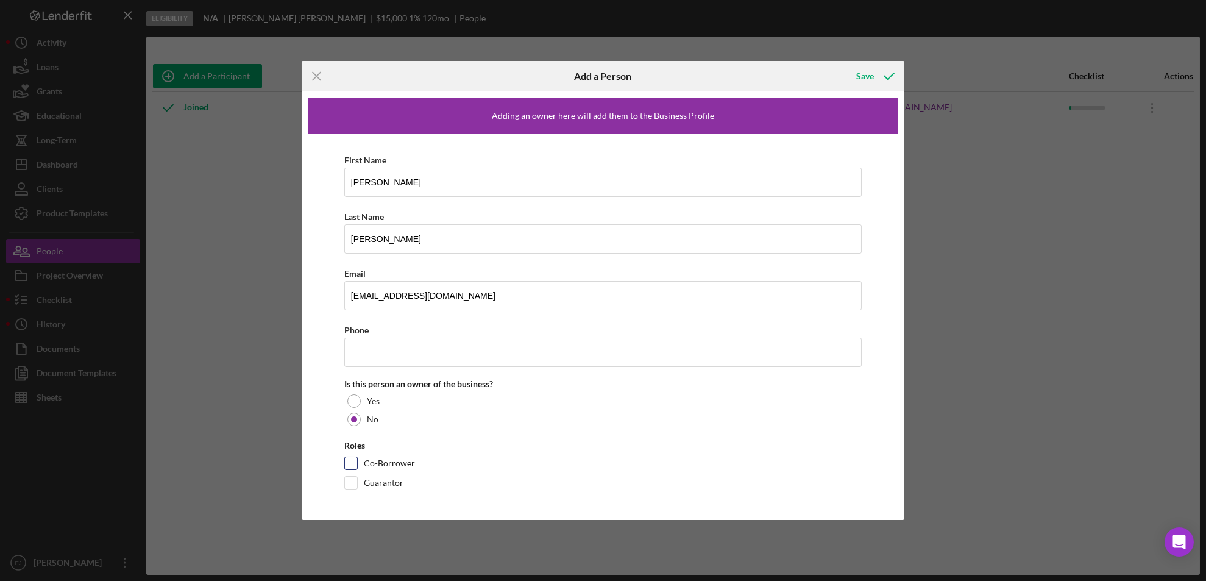
click at [349, 466] on input "Co-Borrower" at bounding box center [351, 463] width 12 height 12
checkbox input "true"
click at [883, 79] on icon "button" at bounding box center [889, 76] width 30 height 30
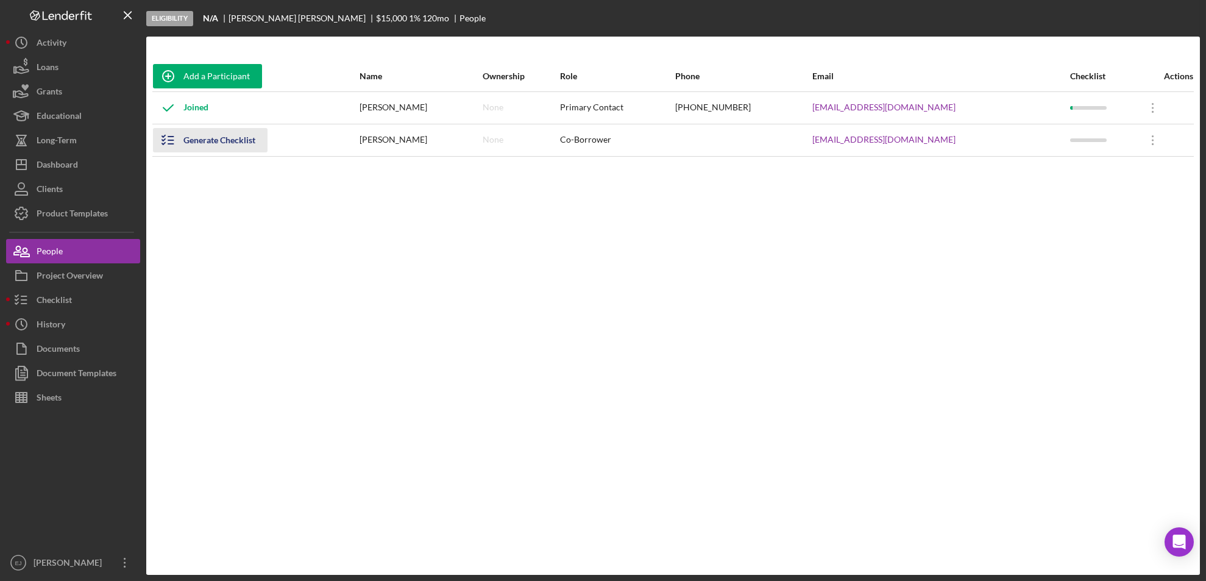
click at [168, 138] on icon "button" at bounding box center [168, 140] width 30 height 30
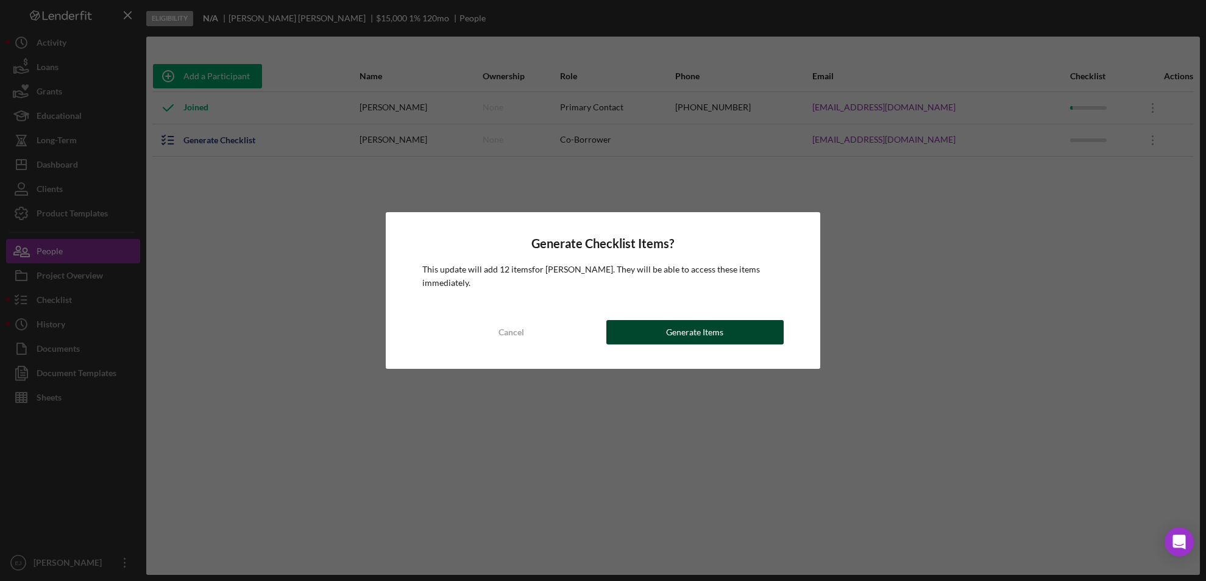
click at [696, 337] on div "Generate Items" at bounding box center [694, 332] width 57 height 24
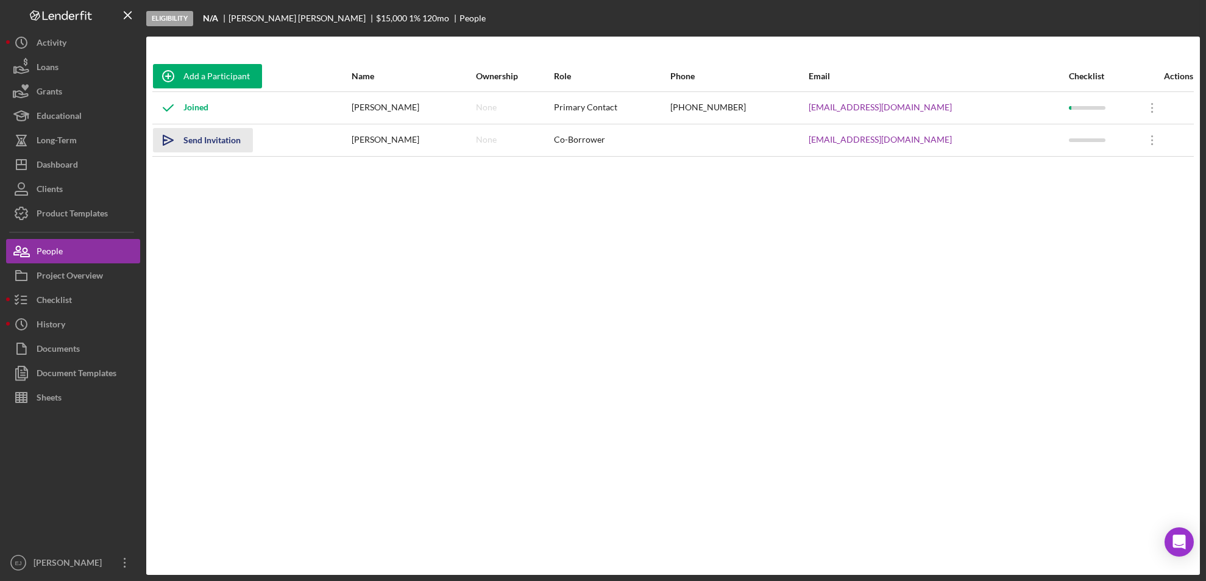
click at [172, 140] on polygon "button" at bounding box center [168, 140] width 10 height 10
click at [242, 77] on div "Add a Participant" at bounding box center [216, 76] width 66 height 24
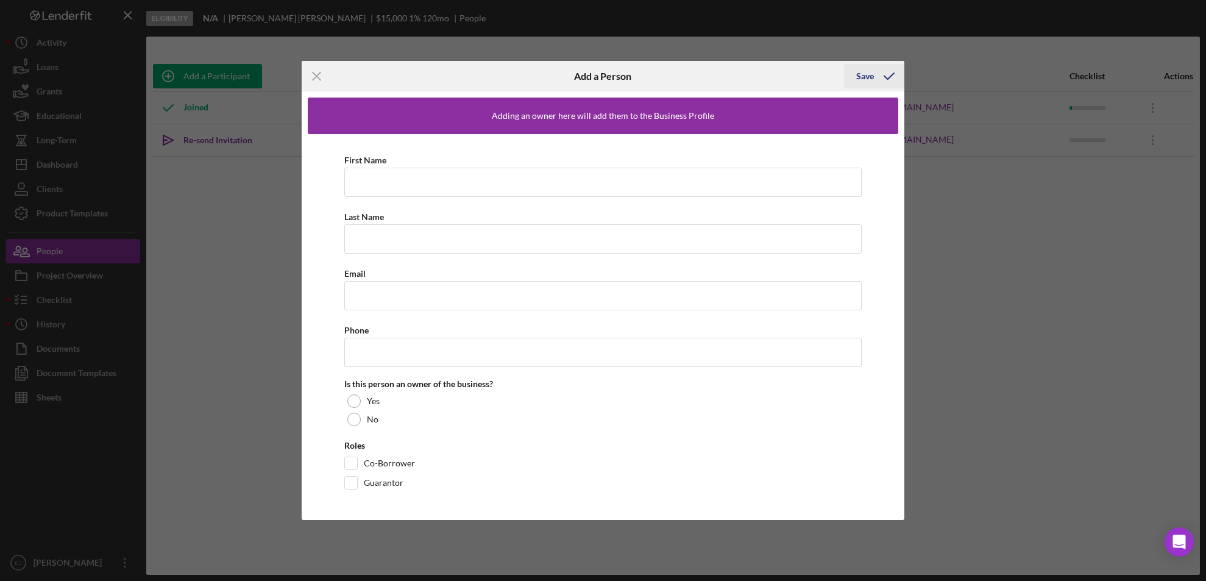
click at [873, 72] on div "Save" at bounding box center [866, 76] width 18 height 24
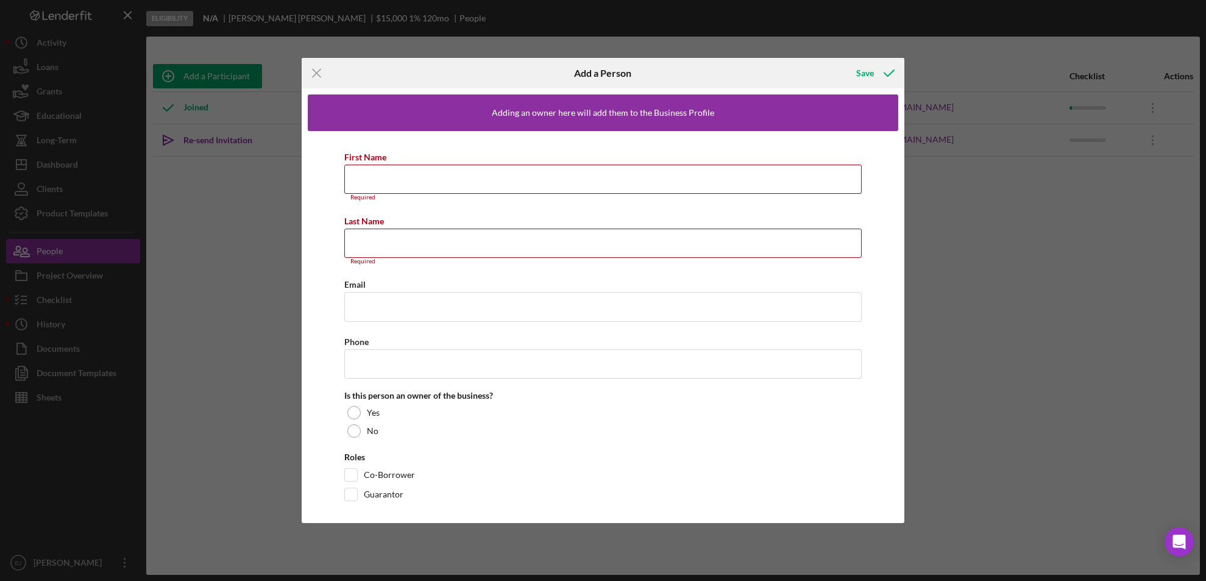
click at [988, 193] on div "Icon/Menu Close Add a Person Save Adding an owner here will add them to the Bus…" at bounding box center [603, 290] width 1206 height 581
click at [892, 68] on icon "button" at bounding box center [889, 73] width 30 height 30
click at [316, 71] on icon "Icon/Menu Close" at bounding box center [317, 73] width 30 height 30
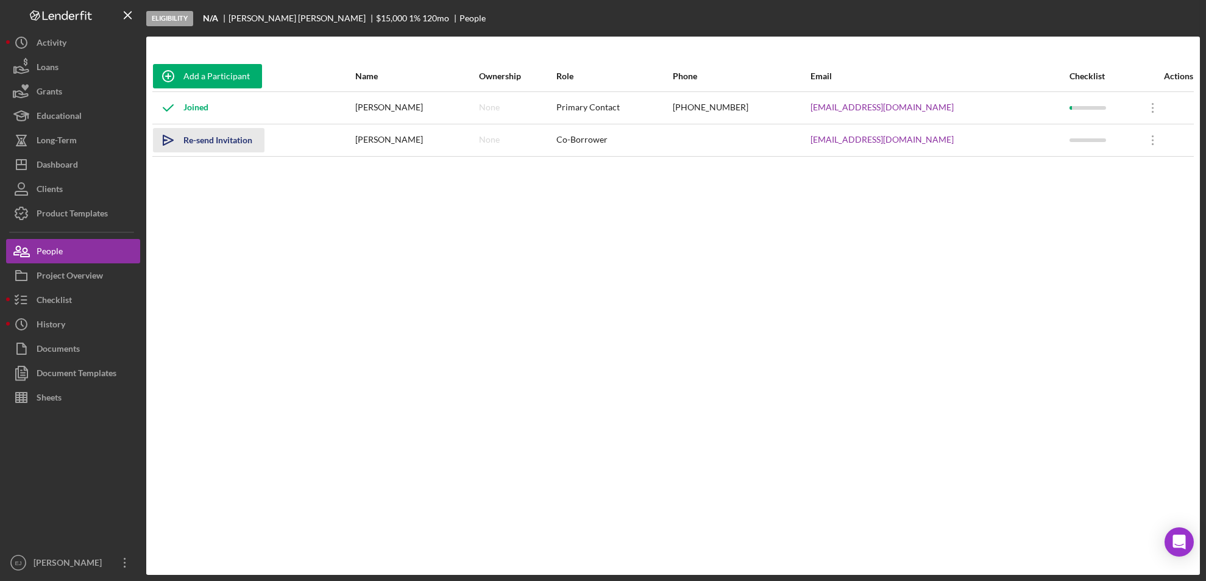
click at [166, 136] on polygon "button" at bounding box center [168, 140] width 10 height 10
click at [87, 173] on button "Icon/Dashboard Dashboard" at bounding box center [73, 164] width 134 height 24
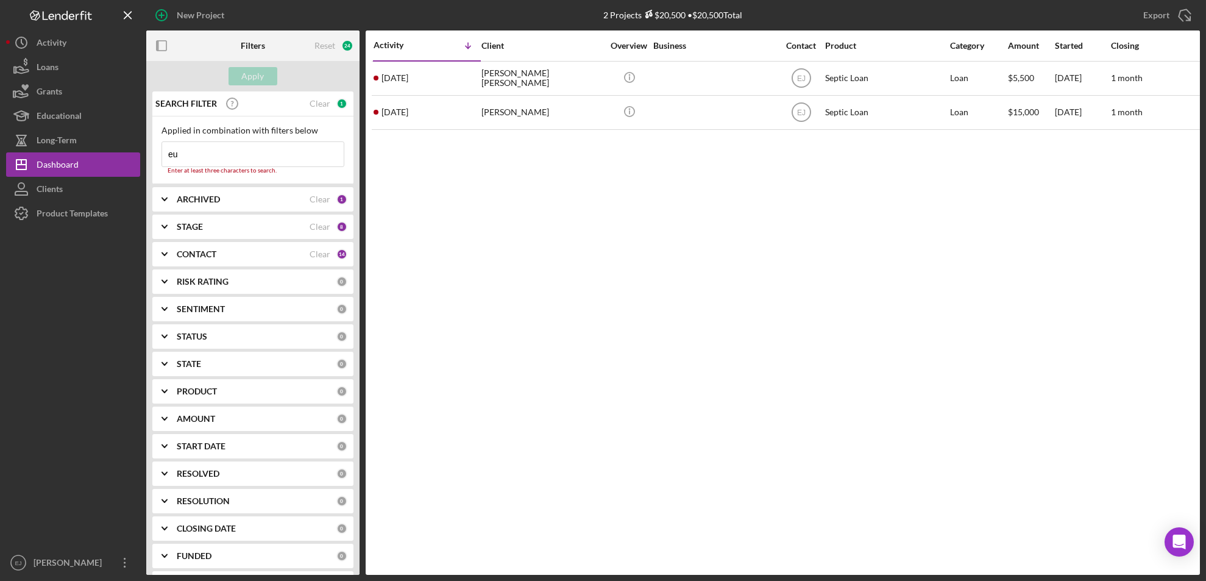
type input "e"
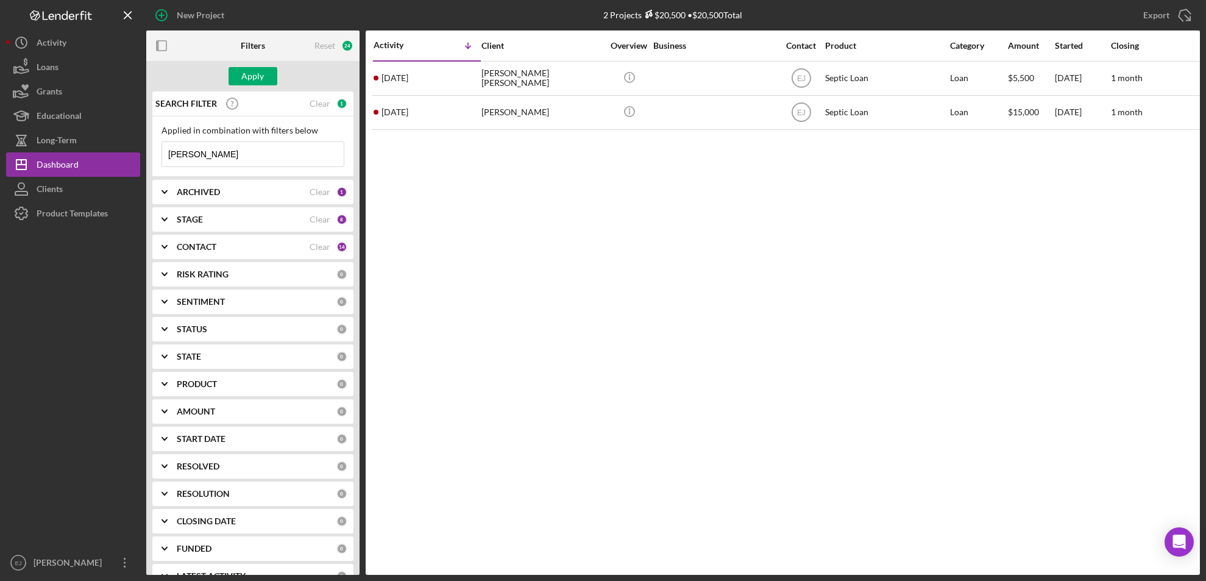
type input "[PERSON_NAME]"
click at [165, 190] on icon "Icon/Expander" at bounding box center [164, 192] width 30 height 30
click at [171, 263] on input "Archived" at bounding box center [168, 261] width 12 height 12
checkbox input "true"
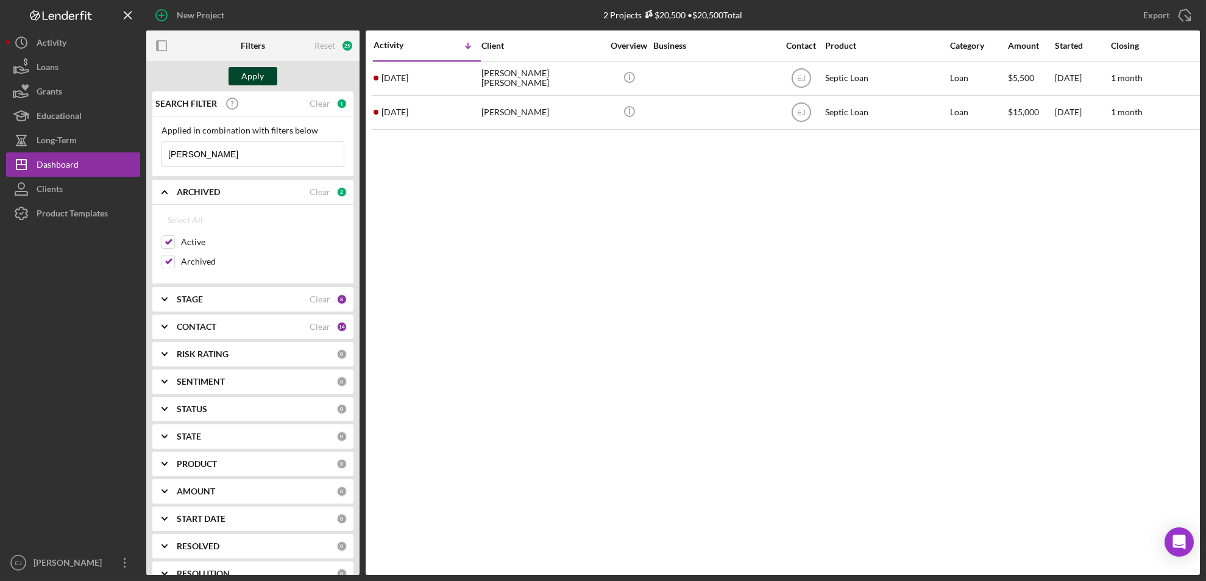
click at [245, 80] on div "Apply" at bounding box center [253, 76] width 23 height 18
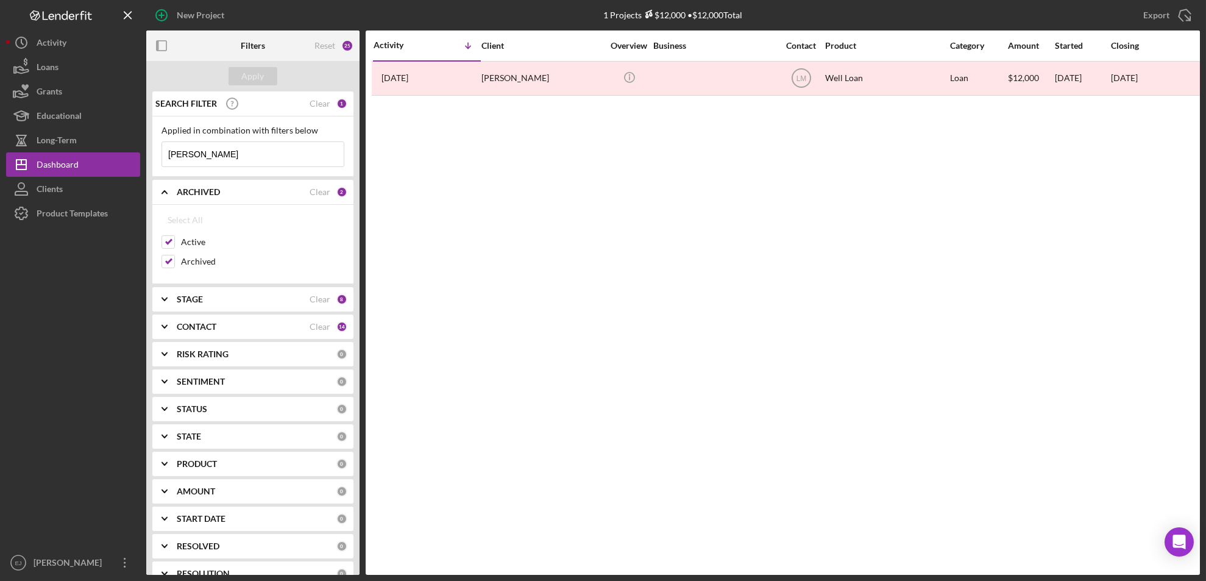
click at [171, 301] on icon "Icon/Expander" at bounding box center [164, 299] width 30 height 30
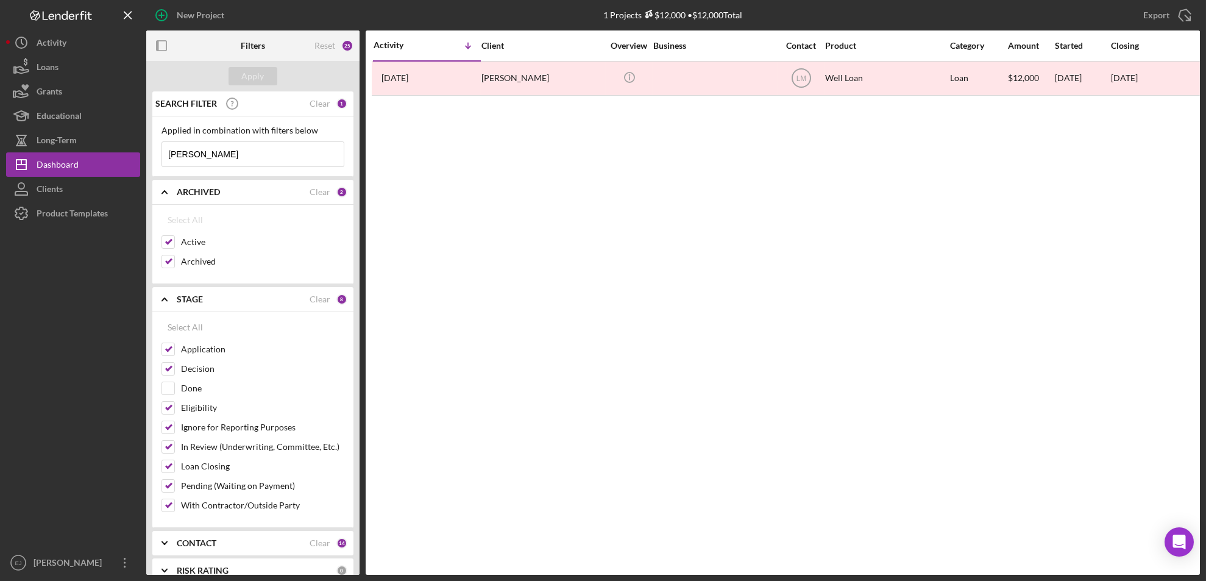
click at [171, 301] on icon "Icon/Expander" at bounding box center [164, 299] width 30 height 30
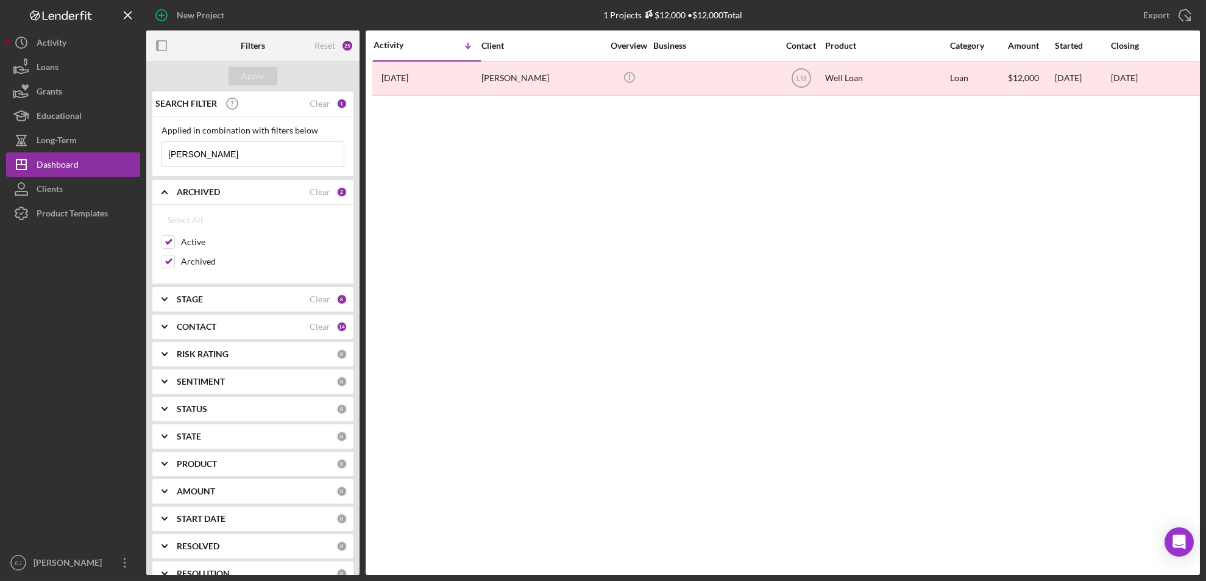
click at [188, 326] on b "CONTACT" at bounding box center [197, 327] width 40 height 10
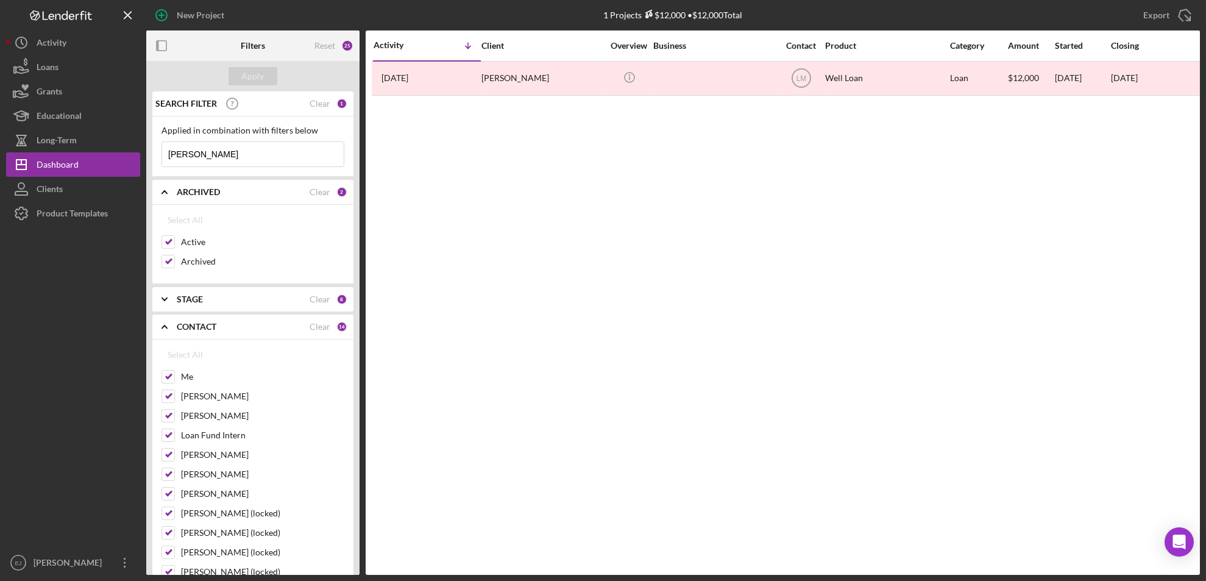
click at [188, 326] on b "CONTACT" at bounding box center [197, 327] width 40 height 10
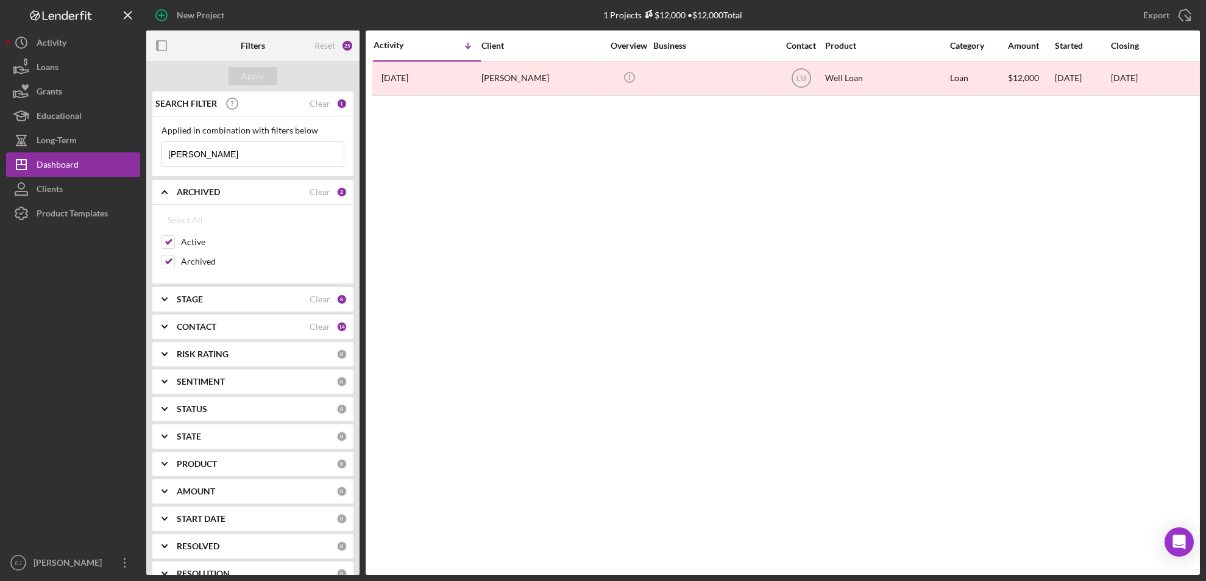
click at [451, 229] on div "Activity Icon/Table Sort Arrow Client Overview Business Contact Product Categor…" at bounding box center [783, 302] width 835 height 544
click at [211, 160] on input "[PERSON_NAME]" at bounding box center [253, 154] width 182 height 24
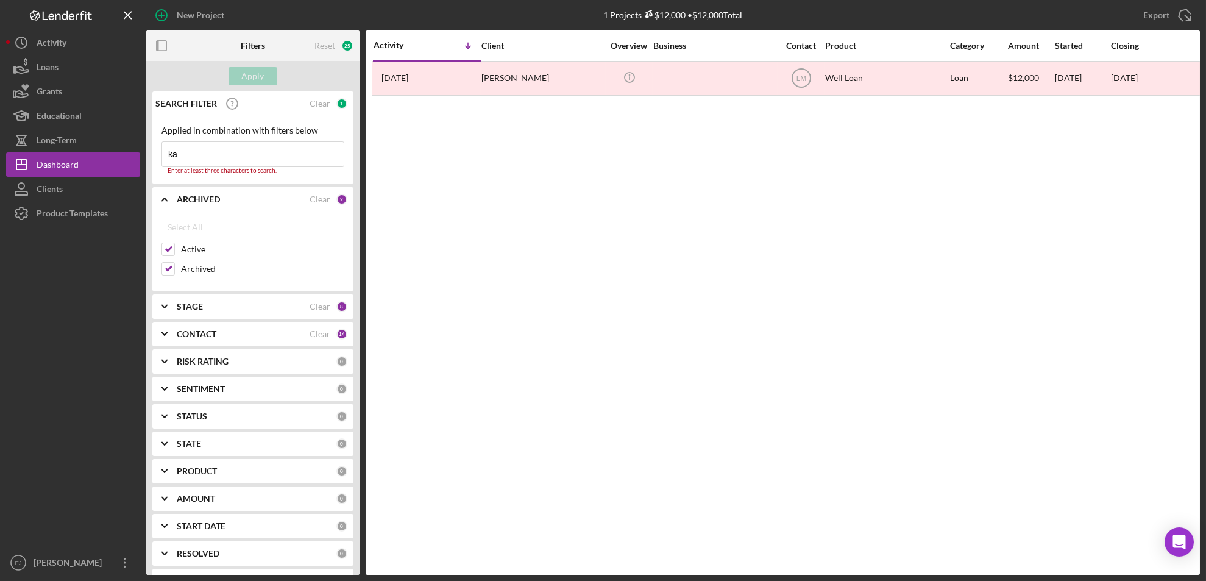
type input "k"
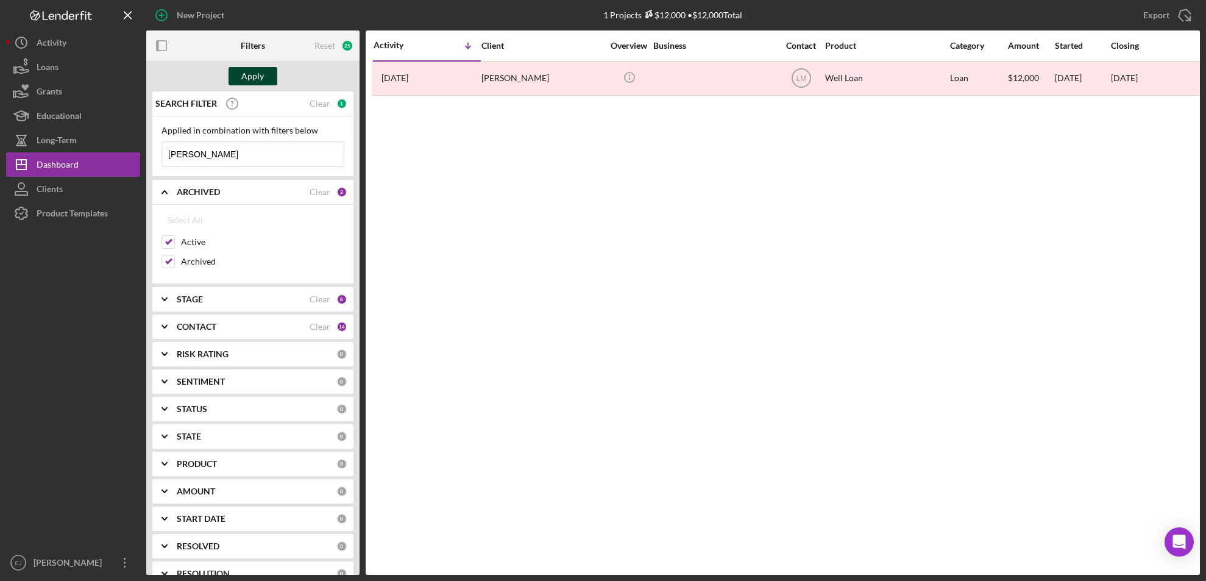
type input "[PERSON_NAME]"
click at [244, 76] on div "Apply" at bounding box center [253, 76] width 23 height 18
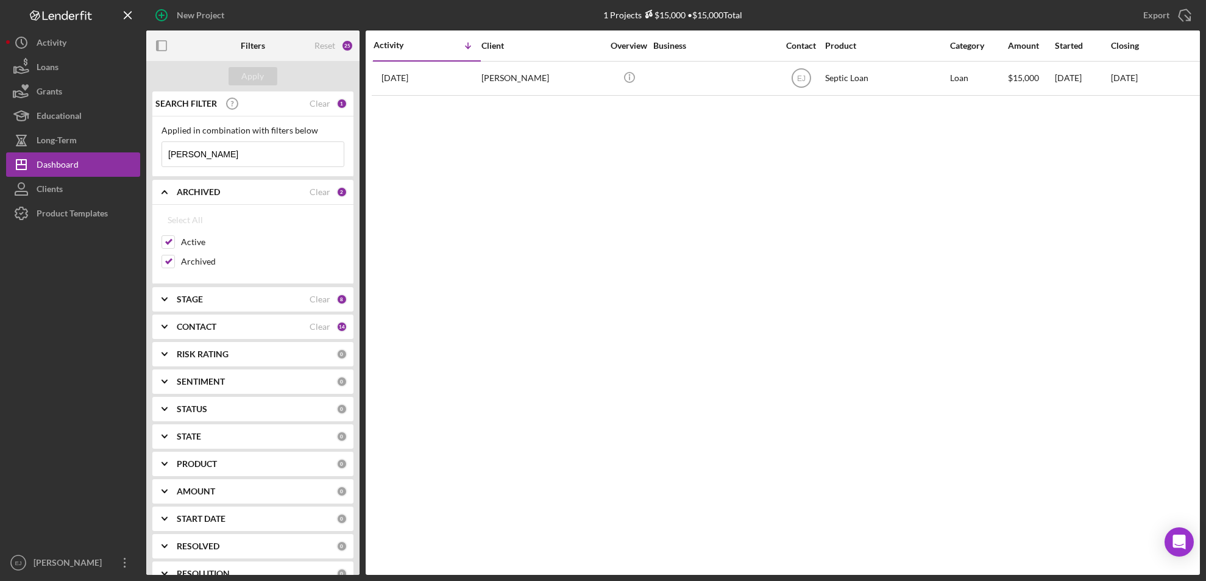
click at [191, 296] on b "STAGE" at bounding box center [190, 299] width 26 height 10
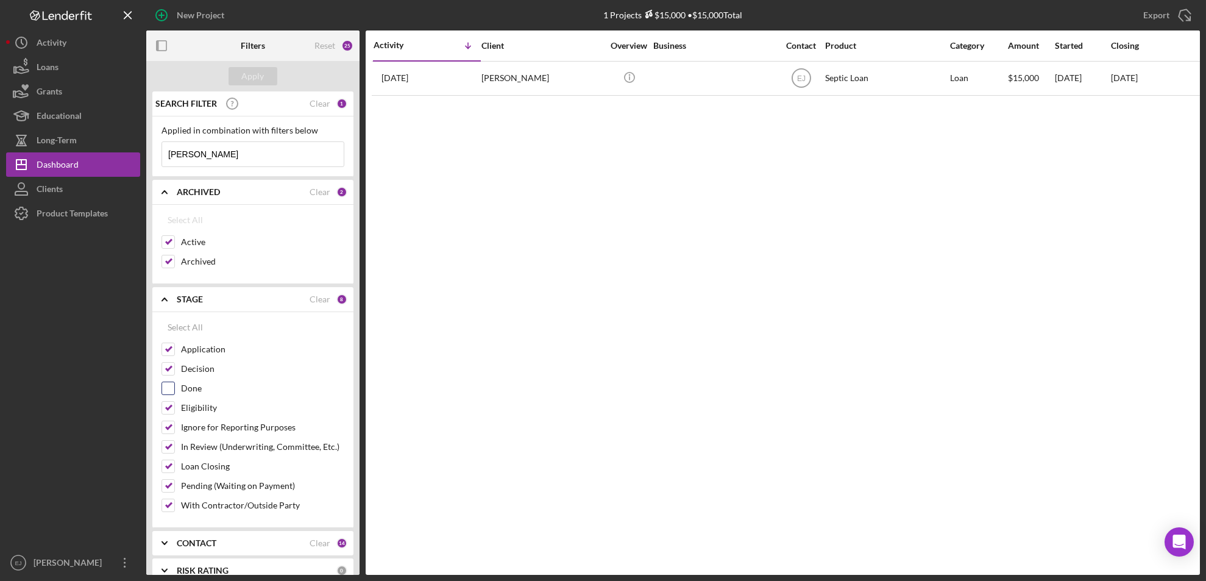
click at [166, 387] on input "Done" at bounding box center [168, 388] width 12 height 12
checkbox input "true"
click at [260, 82] on div "Apply" at bounding box center [253, 76] width 23 height 18
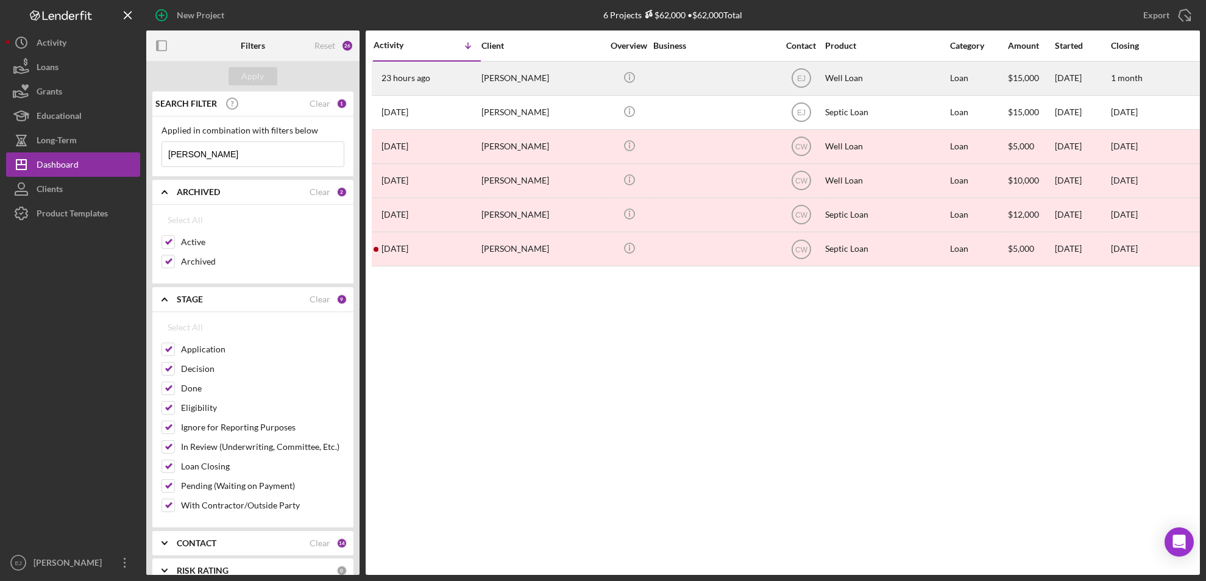
click at [491, 74] on div "[PERSON_NAME]" at bounding box center [543, 78] width 122 height 32
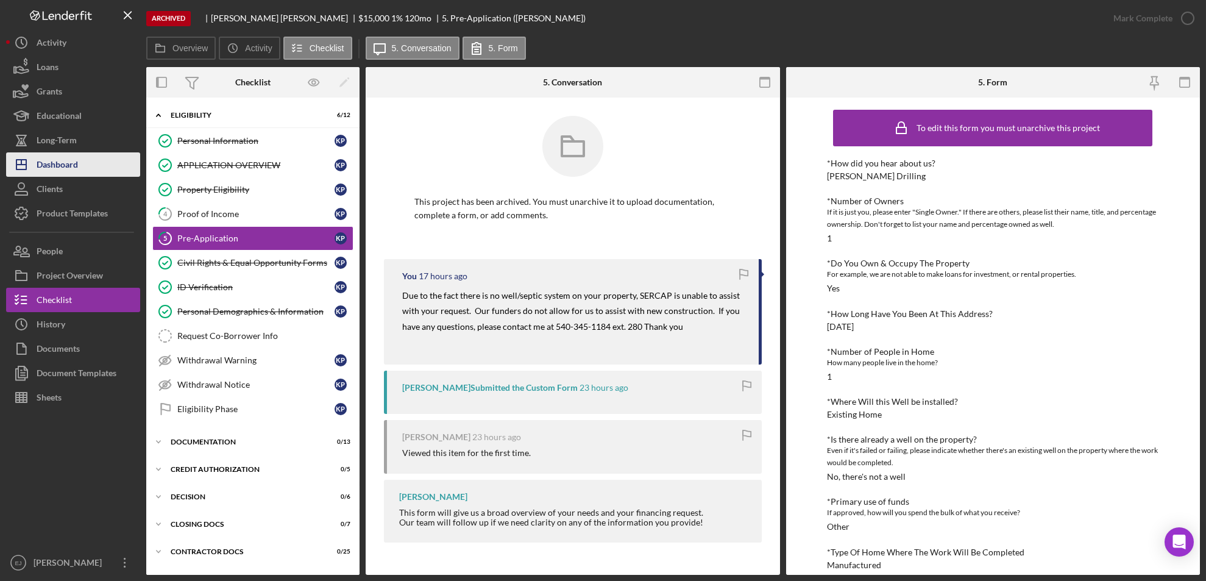
click at [87, 165] on button "Icon/Dashboard Dashboard" at bounding box center [73, 164] width 134 height 24
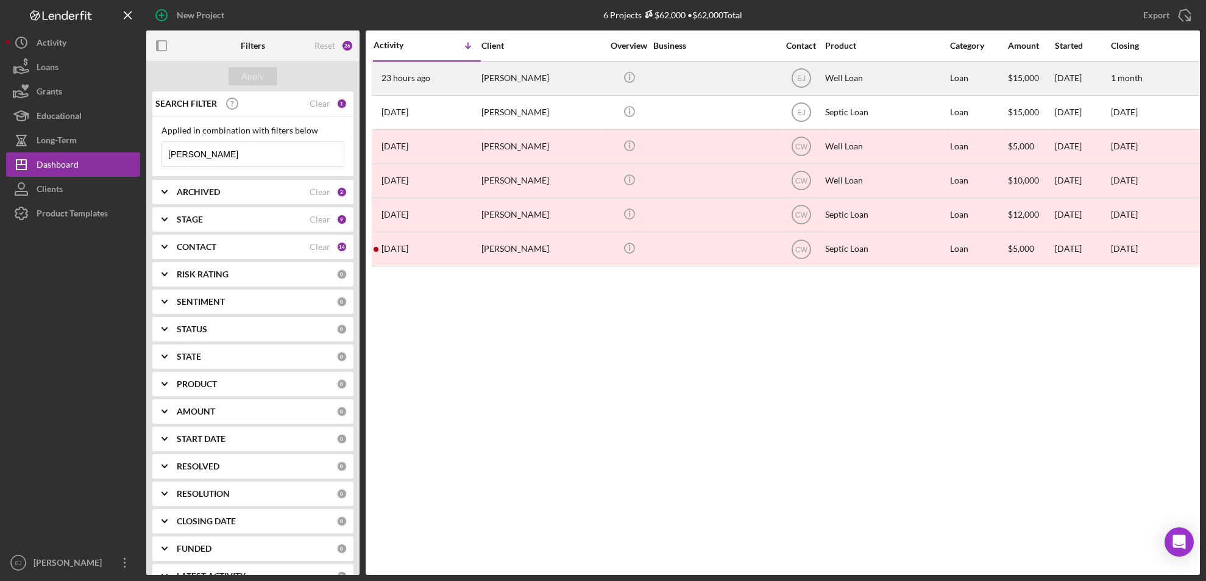
click at [496, 77] on div "[PERSON_NAME]" at bounding box center [543, 78] width 122 height 32
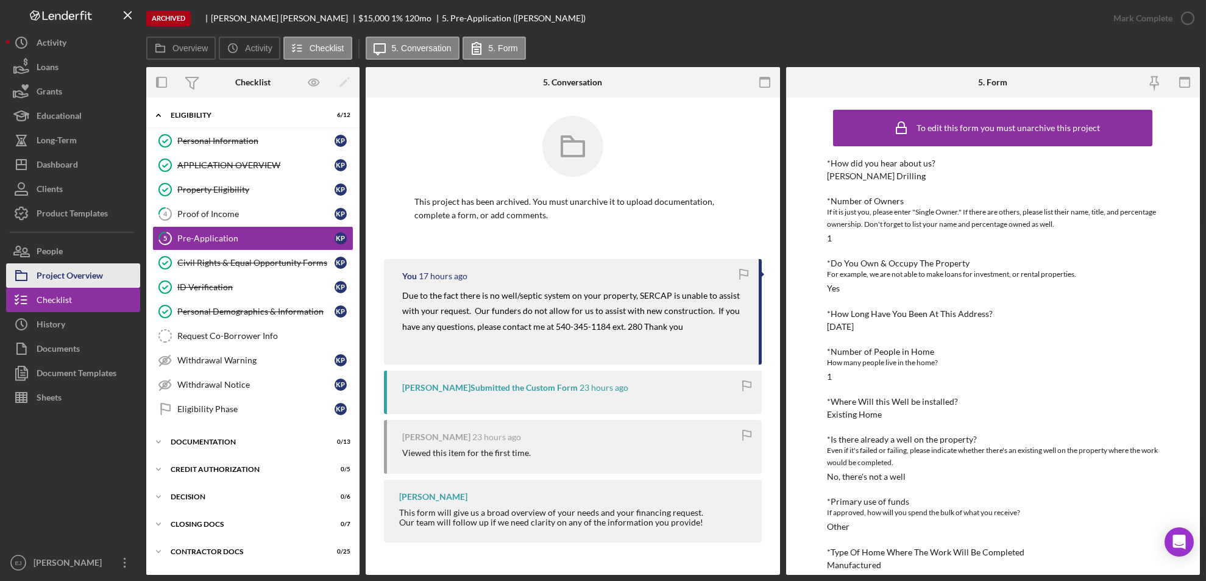
click at [85, 273] on div "Project Overview" at bounding box center [70, 276] width 66 height 27
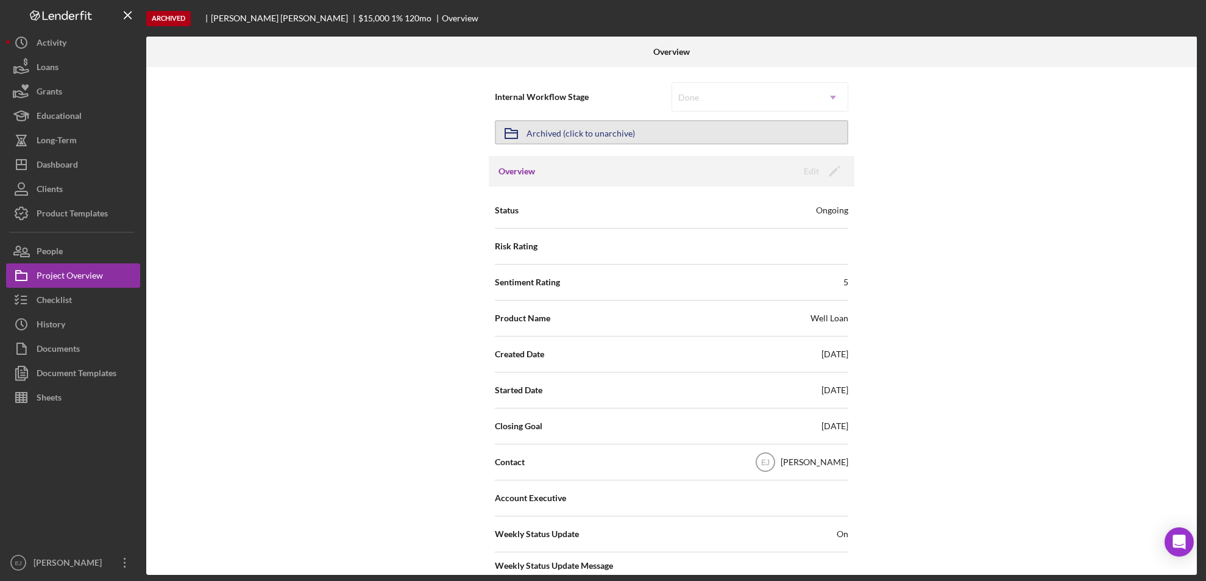
click at [511, 120] on button "Icon/Archived Archived (click to unarchive)" at bounding box center [672, 132] width 354 height 24
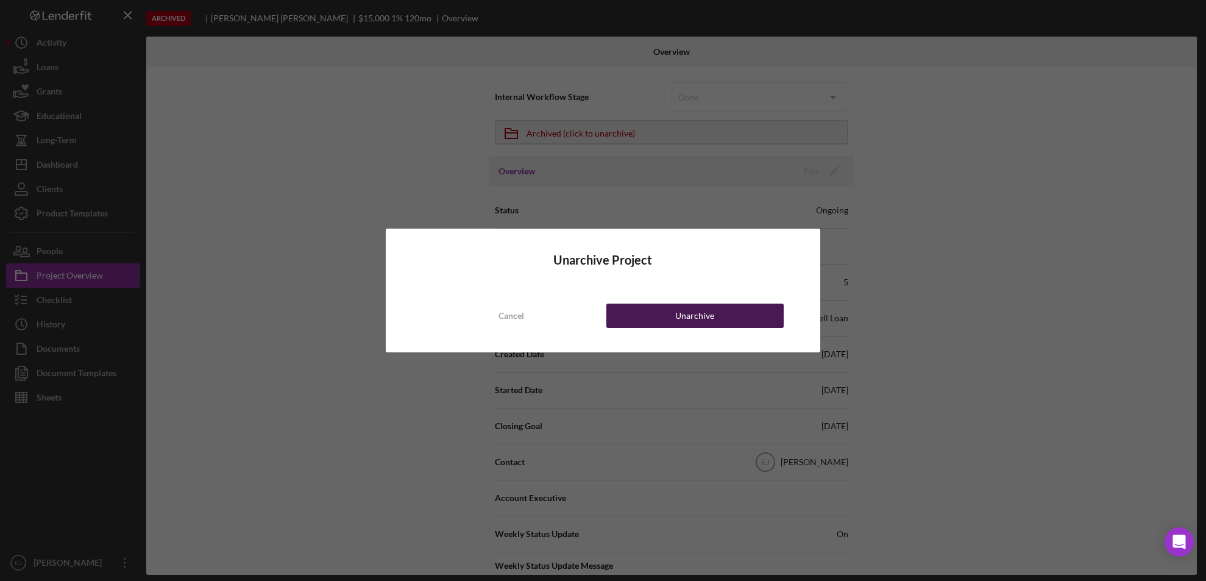
click at [690, 316] on div "Unarchive" at bounding box center [694, 316] width 39 height 24
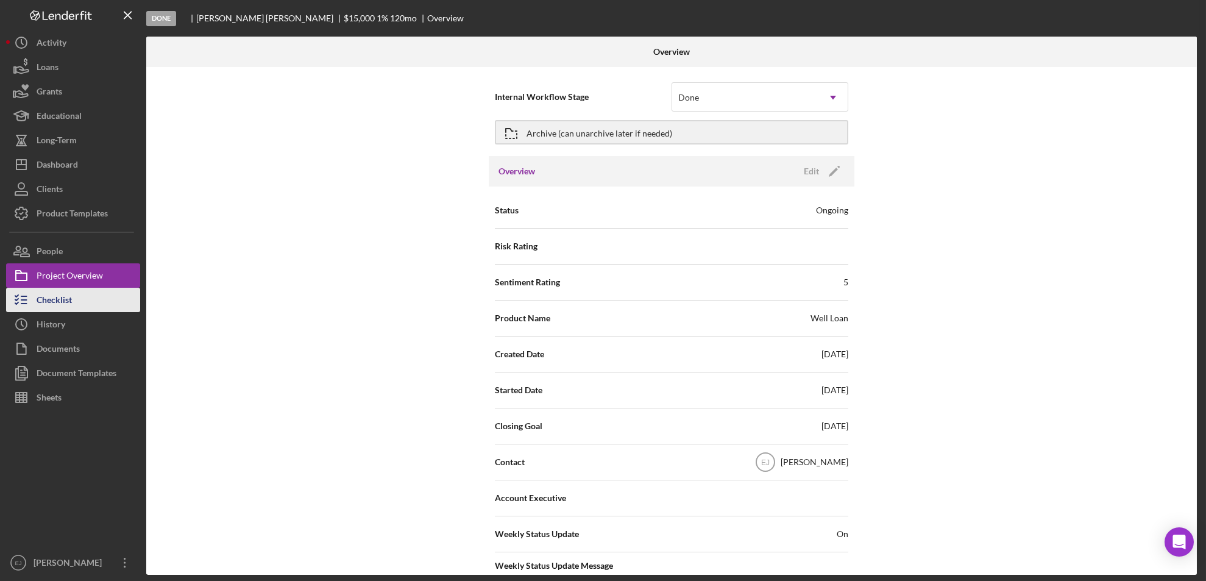
click at [61, 294] on div "Checklist" at bounding box center [54, 301] width 35 height 27
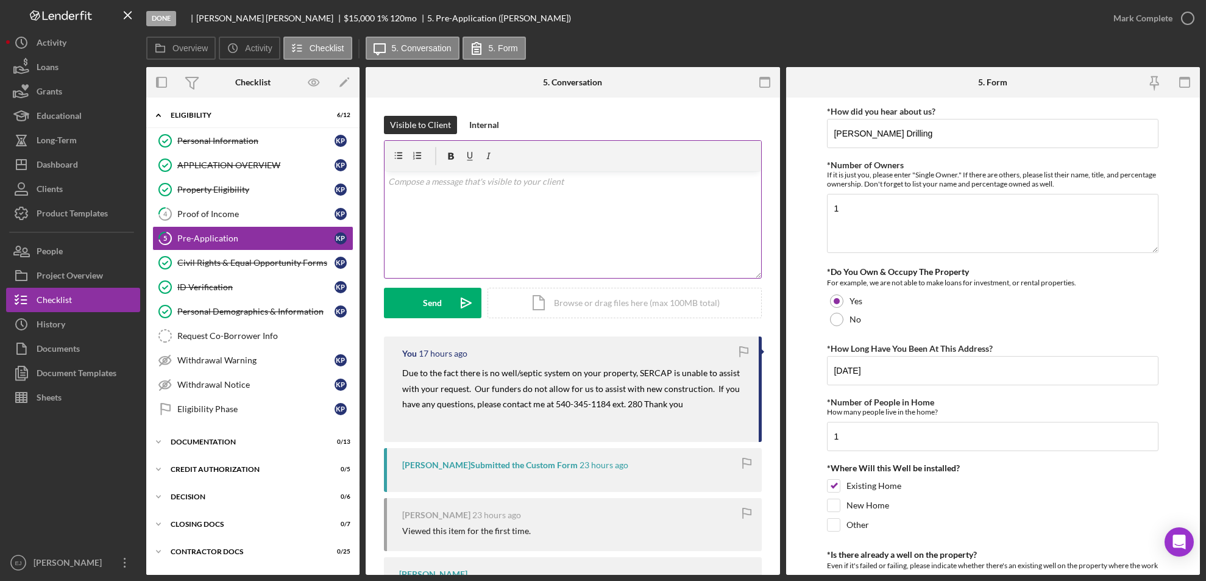
click at [469, 221] on div "v Color teal Color pink Remove color Add row above Add row below Add column bef…" at bounding box center [573, 224] width 377 height 107
click at [388, 179] on p "The property is connected to a neighbors well. They are applying to gettheir ow…" at bounding box center [572, 181] width 369 height 13
click at [406, 191] on p "I spoke with [PERSON_NAME] this morningThe property is connected to a neighbors…" at bounding box center [572, 188] width 369 height 27
click at [483, 207] on div "v Color teal Color pink Remove color Add row above Add row below Add column bef…" at bounding box center [573, 224] width 377 height 107
click at [387, 176] on div "v Color teal Color pink Remove color Add row above Add row below Add column bef…" at bounding box center [573, 224] width 377 height 107
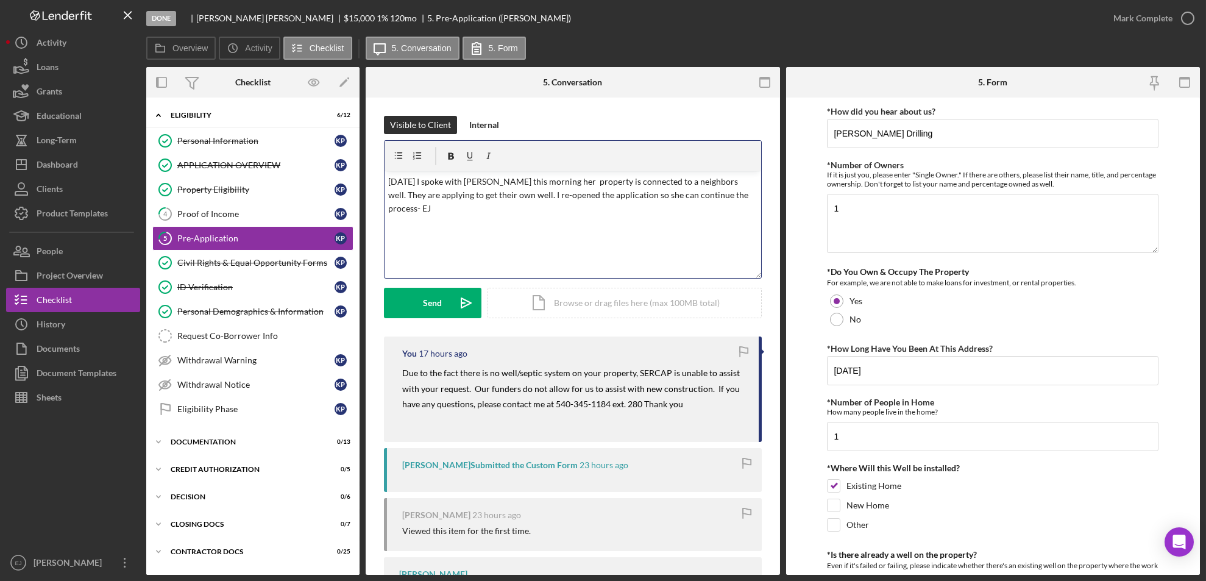
click at [732, 177] on p "[DATE] I spoke with [PERSON_NAME] this morning her property is connected to a n…" at bounding box center [572, 195] width 369 height 41
click at [743, 180] on p "[DATE] I spoke with [PERSON_NAME] this morning her property is connected to a n…" at bounding box center [572, 195] width 369 height 41
click at [437, 299] on div "Send" at bounding box center [433, 303] width 19 height 30
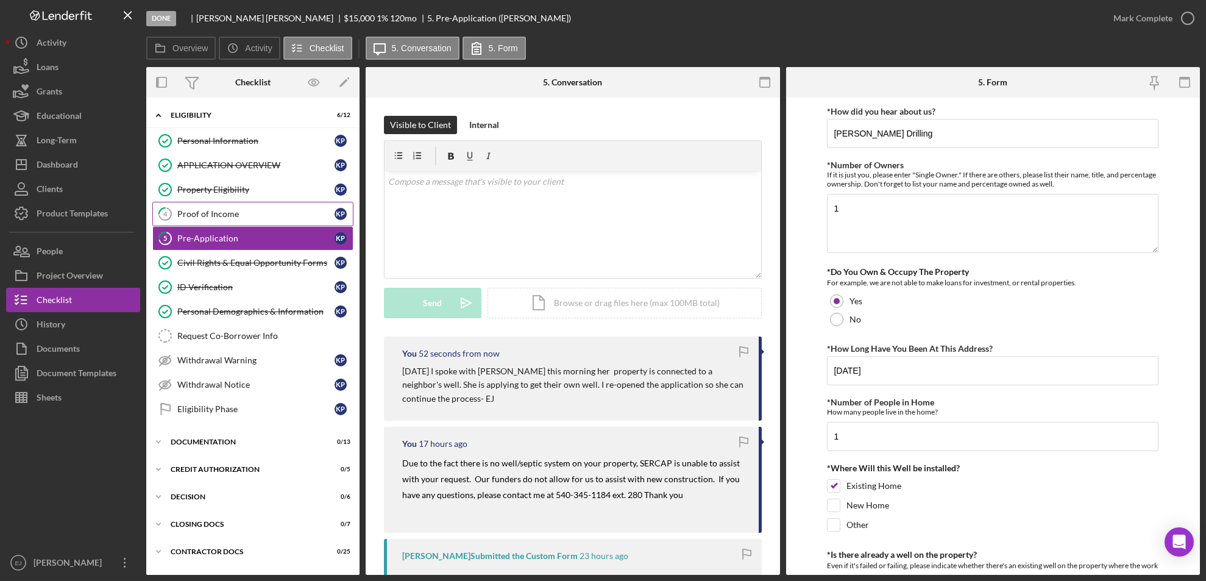
click at [238, 215] on div "Proof of Income" at bounding box center [255, 214] width 157 height 10
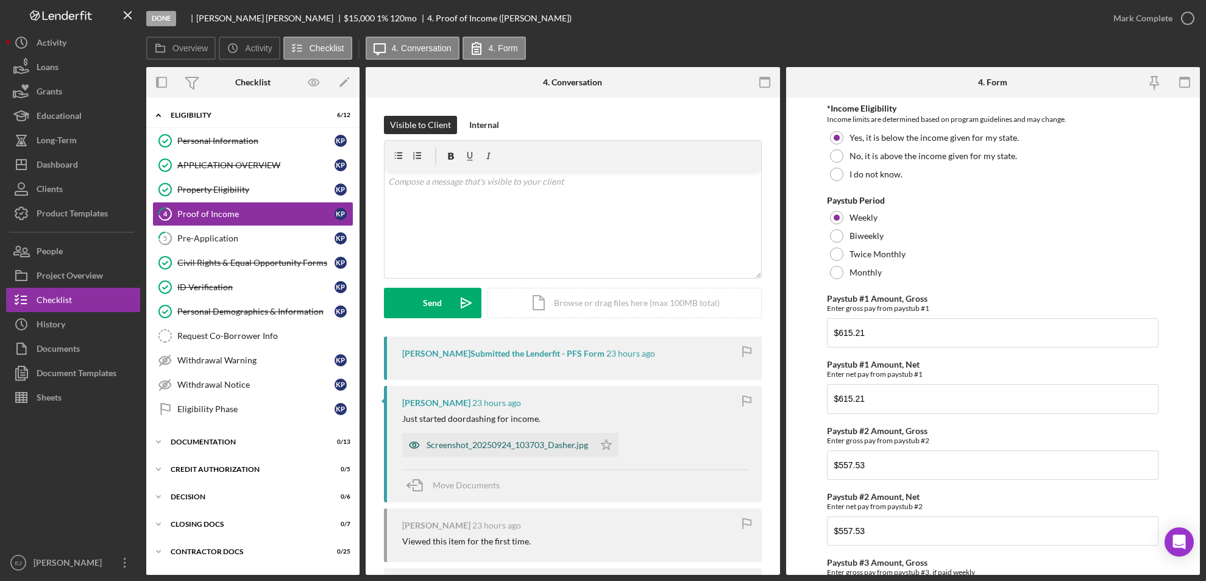
click at [503, 452] on div "Screenshot_20250924_103703_Dasher.jpg" at bounding box center [498, 445] width 192 height 24
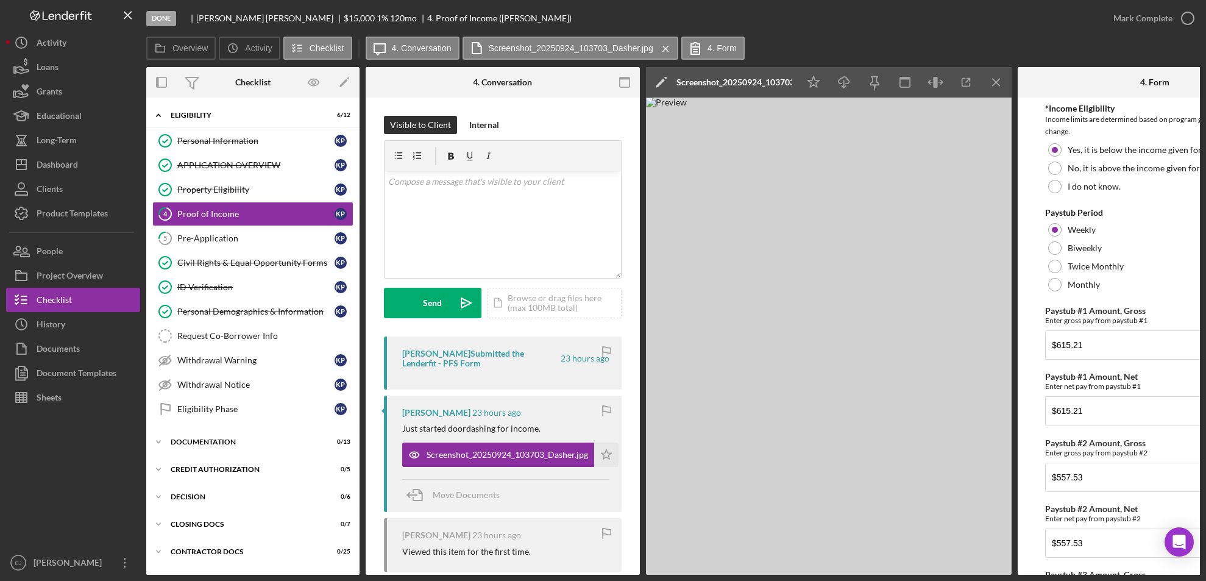
scroll to position [237, 0]
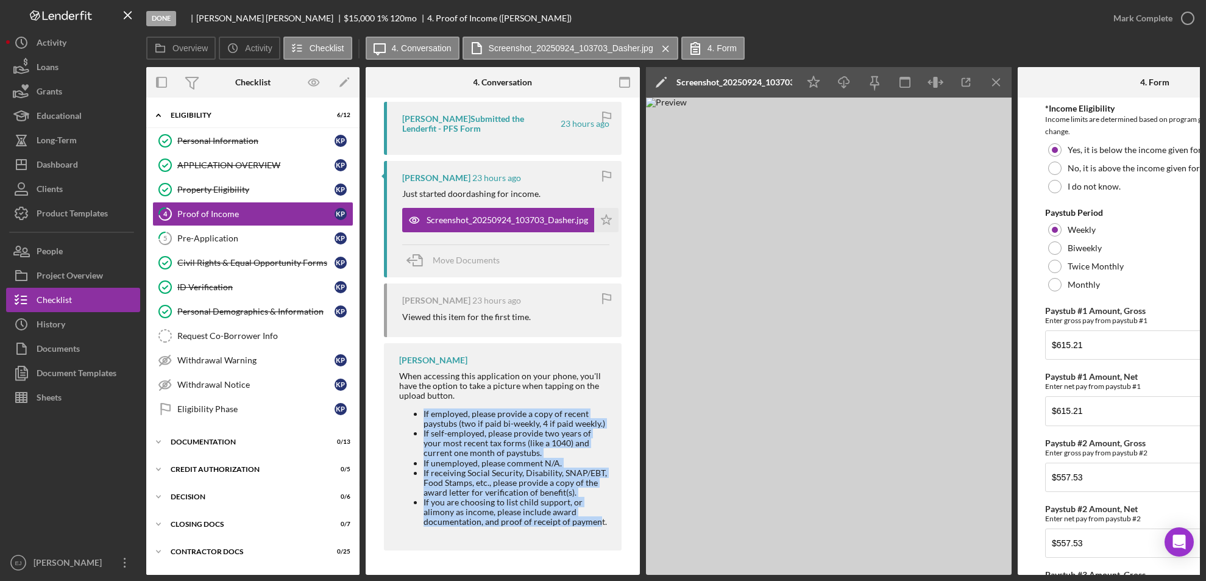
drag, startPoint x: 416, startPoint y: 405, endPoint x: 599, endPoint y: 541, distance: 227.4
click at [599, 541] on div "[PERSON_NAME] When accessing this application on your phone, you'll have the op…" at bounding box center [503, 447] width 238 height 208
copy ul "If employed, please provide a copy of recent paystubs (two if paid bi-weekly, 4…"
click at [639, 167] on div "Overview Internal Workflow Stage Done Icon/Dropdown Arrow Archive (can unarchiv…" at bounding box center [673, 321] width 1054 height 508
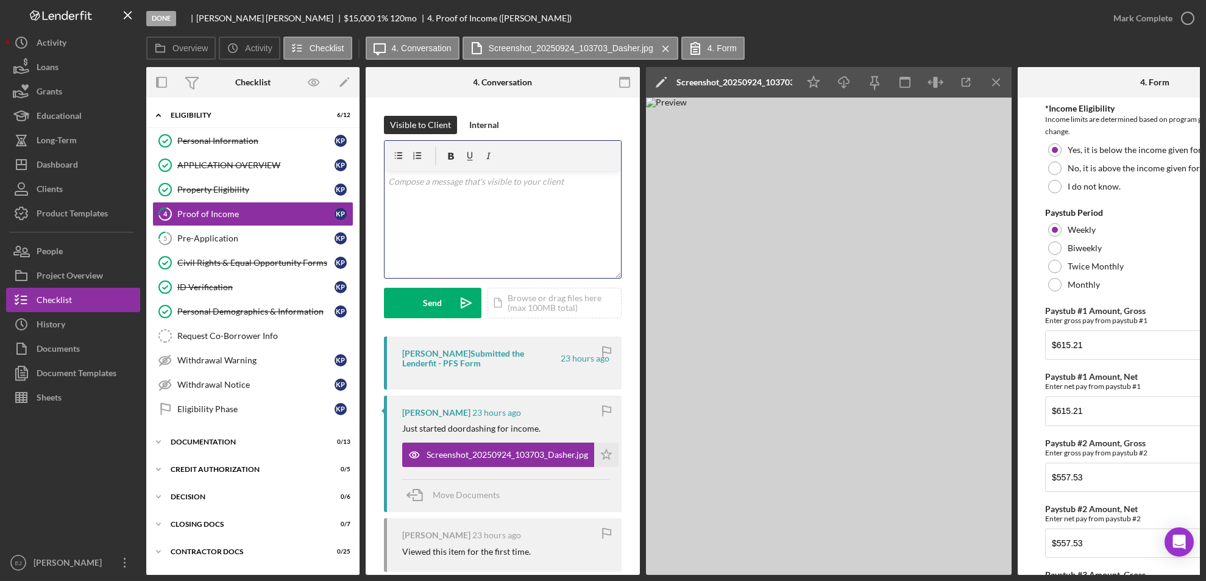
click at [430, 204] on div "v Color teal Color pink Remove color Add row above Add row below Add column bef…" at bounding box center [503, 224] width 237 height 107
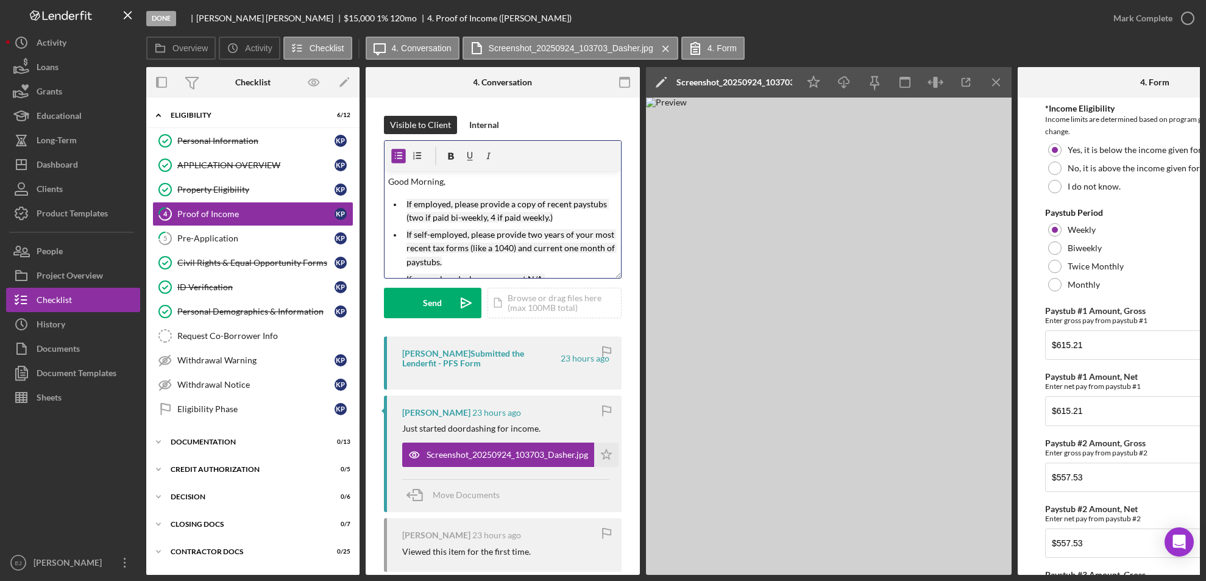
scroll to position [98, 0]
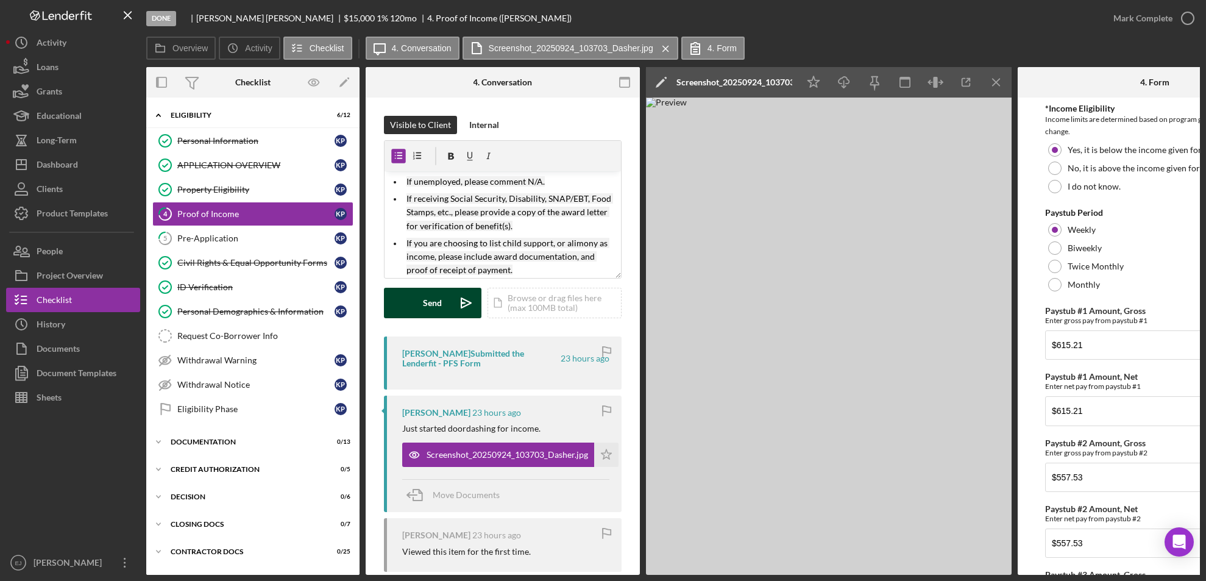
click at [445, 305] on button "Send Icon/icon-invite-send" at bounding box center [433, 303] width 98 height 30
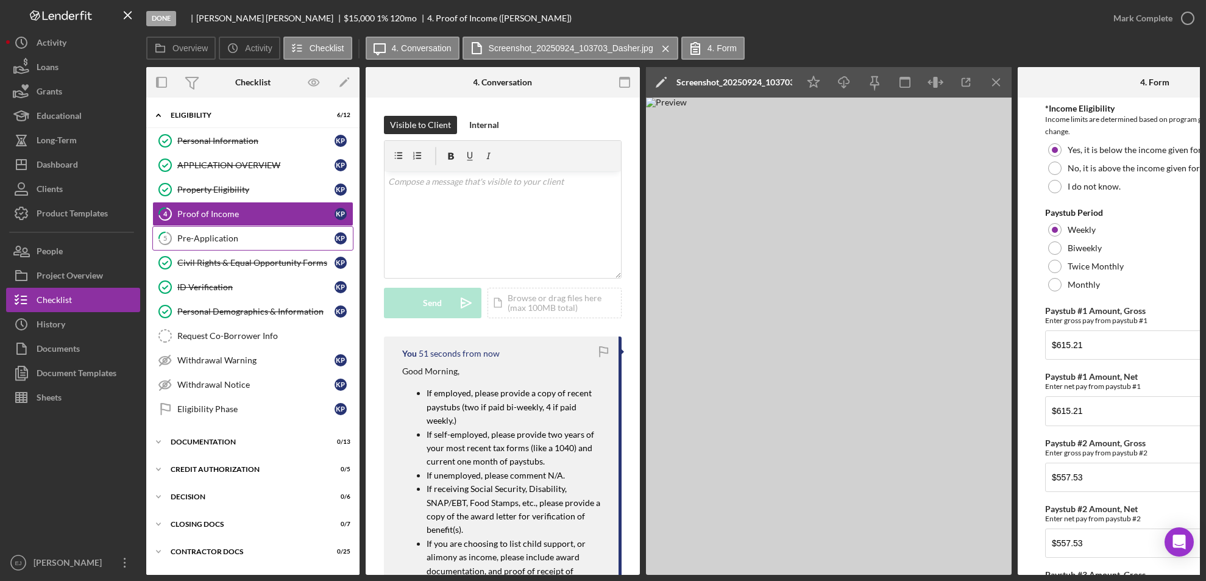
click at [226, 240] on div "Pre-Application" at bounding box center [255, 238] width 157 height 10
